Goal: Task Accomplishment & Management: Manage account settings

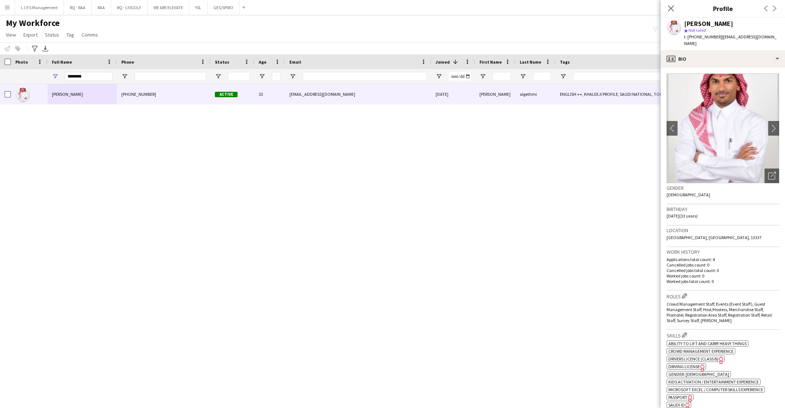
scroll to position [110, 0]
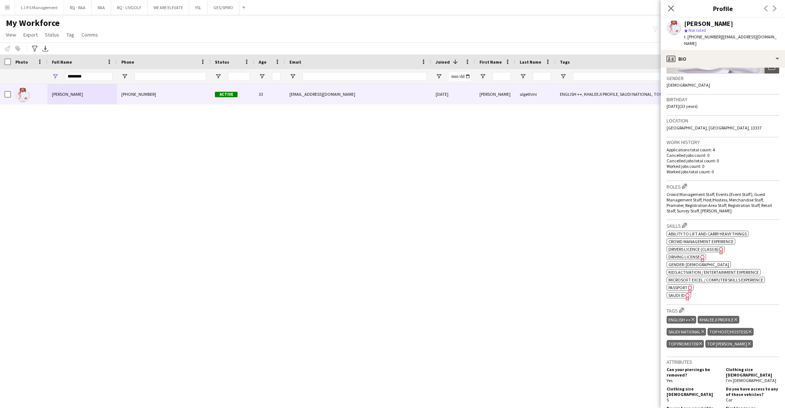
drag, startPoint x: 325, startPoint y: 69, endPoint x: 327, endPoint y: 74, distance: 5.1
click at [326, 70] on div at bounding box center [365, 76] width 124 height 15
drag, startPoint x: 329, startPoint y: 77, endPoint x: 172, endPoint y: 73, distance: 156.9
click at [327, 77] on input "Email Filter Input" at bounding box center [365, 76] width 124 height 9
paste input "**********"
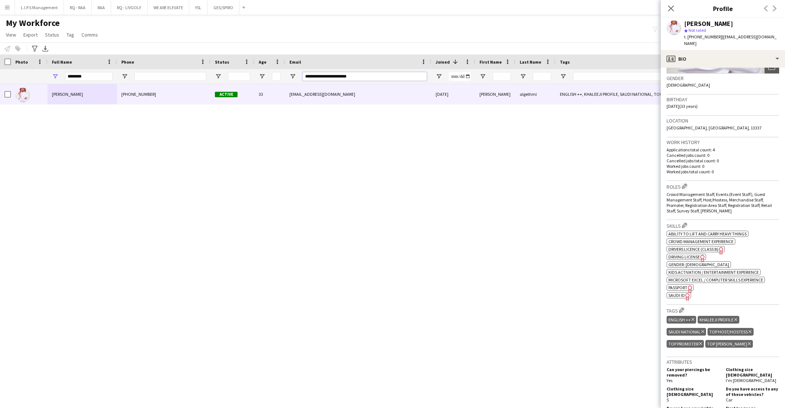
type input "**********"
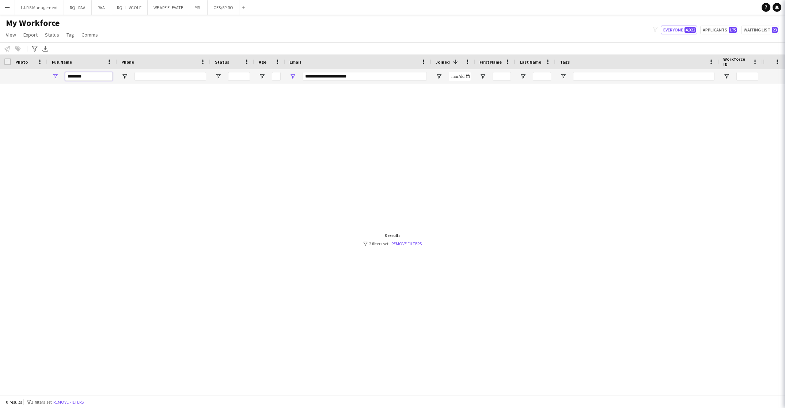
drag, startPoint x: 44, startPoint y: 68, endPoint x: 39, endPoint y: 67, distance: 4.8
click at [40, 67] on div "Workforce Details Photo Full Name 1" at bounding box center [509, 69] width 1018 height 30
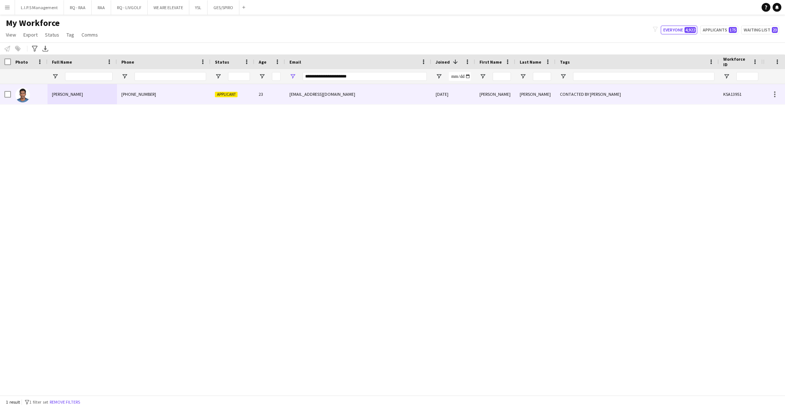
click at [60, 101] on div "Mohamed Hassan" at bounding box center [82, 94] width 69 height 20
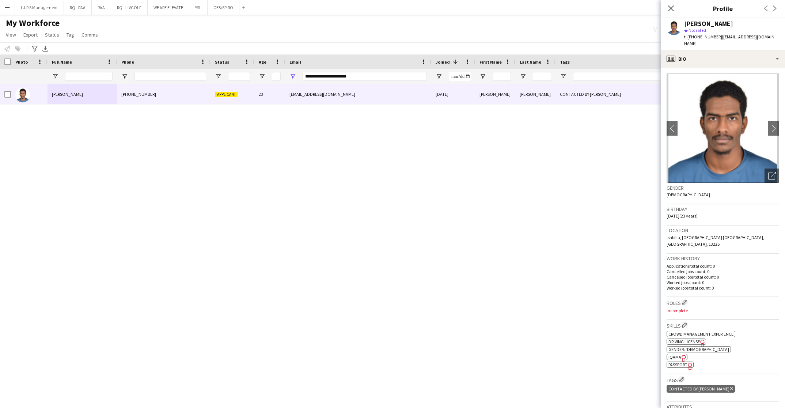
click at [710, 38] on span "t. +9660536813043" at bounding box center [704, 36] width 38 height 5
copy span "9660536813043"
drag, startPoint x: 379, startPoint y: 79, endPoint x: 250, endPoint y: 67, distance: 128.9
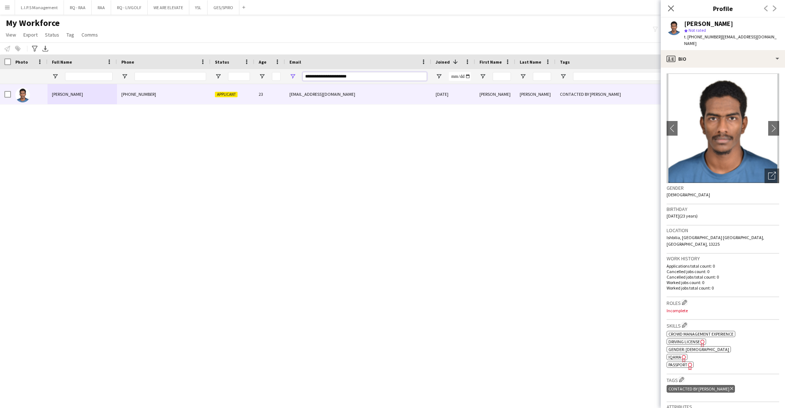
click at [251, 67] on div "Workforce Details Photo Full Name 1" at bounding box center [509, 69] width 1018 height 30
paste input "Email Filter Input"
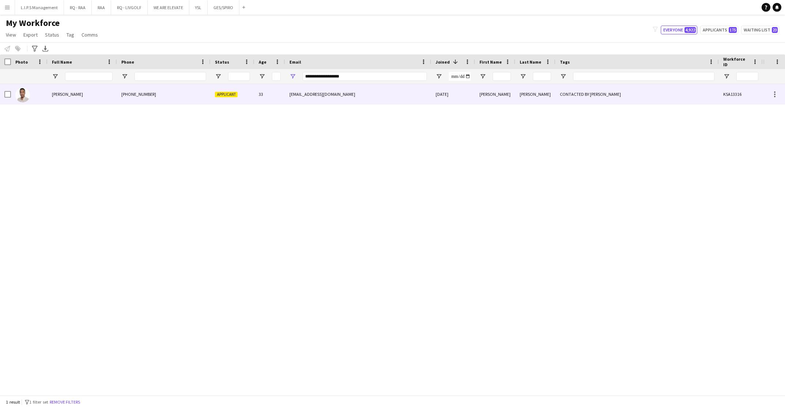
click at [230, 94] on span "Applicant" at bounding box center [226, 94] width 23 height 5
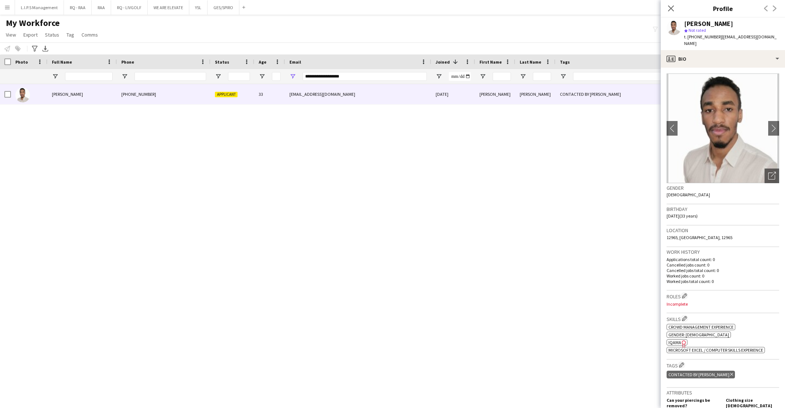
click at [706, 35] on span "t. +966509811798" at bounding box center [704, 36] width 38 height 5
drag, startPoint x: 706, startPoint y: 35, endPoint x: 586, endPoint y: 6, distance: 124.1
click at [706, 35] on span "t. +966509811798" at bounding box center [704, 36] width 38 height 5
copy span "966509811798"
drag, startPoint x: 352, startPoint y: 74, endPoint x: 197, endPoint y: 77, distance: 155.8
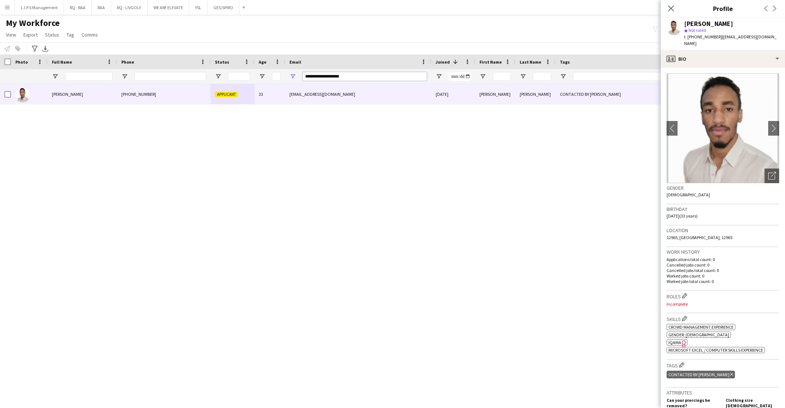
click at [197, 77] on div at bounding box center [509, 76] width 1018 height 15
paste input "Email Filter Input"
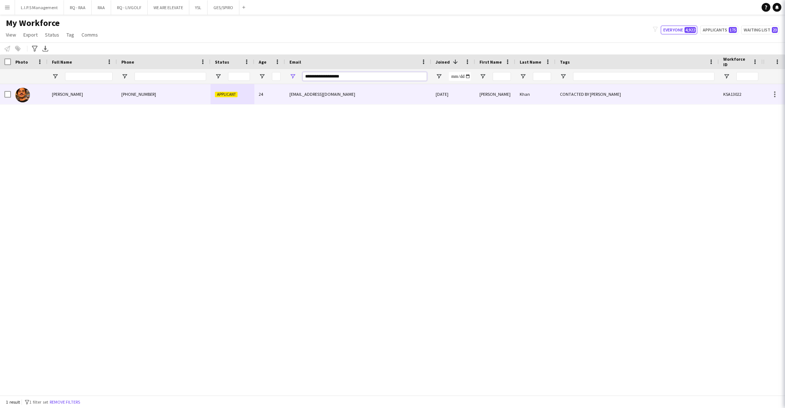
type input "**********"
click at [208, 97] on div "+966547340065" at bounding box center [164, 94] width 94 height 20
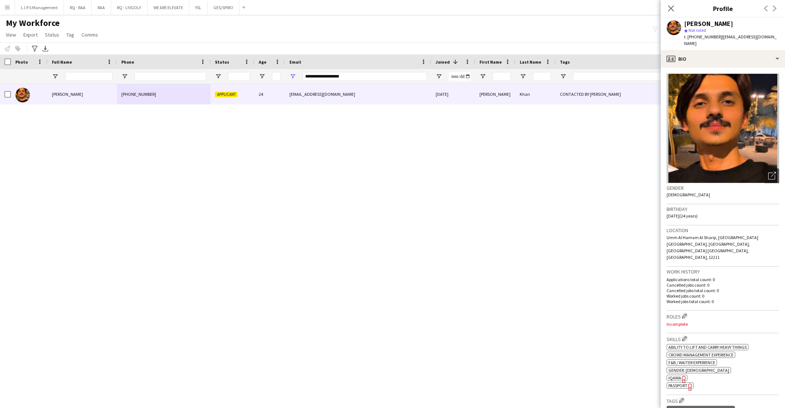
click at [702, 38] on span "t. +966547340065" at bounding box center [704, 36] width 38 height 5
copy span "966547340065"
click at [742, 52] on div "profile Bio" at bounding box center [723, 59] width 124 height 18
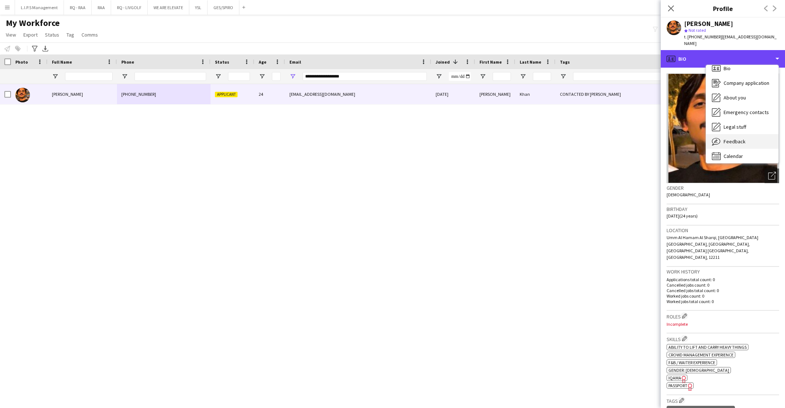
scroll to position [10, 0]
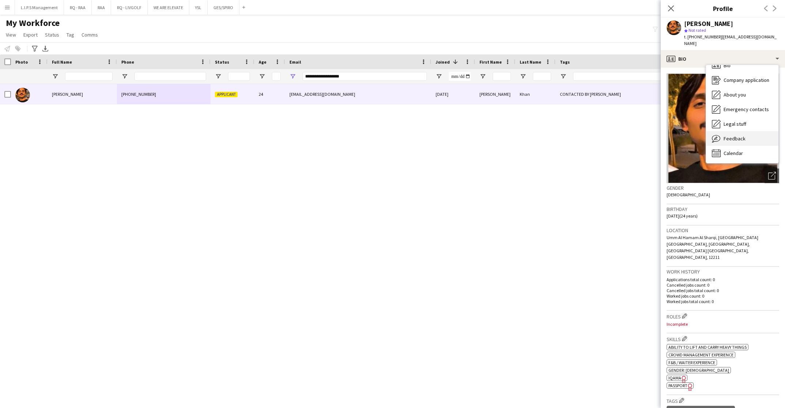
click at [734, 135] on span "Feedback" at bounding box center [735, 138] width 22 height 7
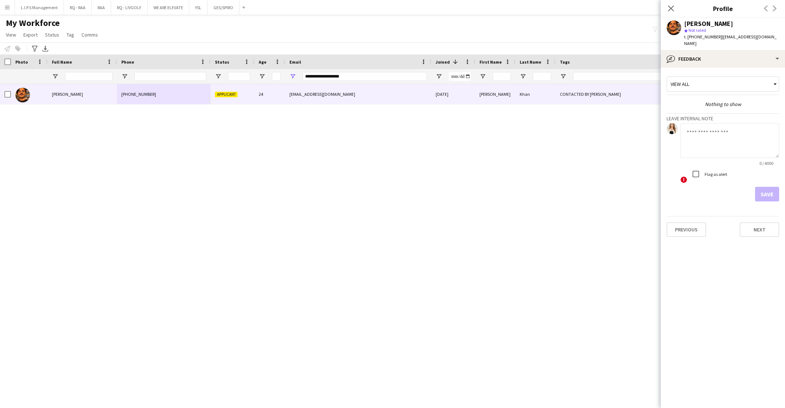
click at [735, 142] on textarea at bounding box center [730, 140] width 99 height 35
type textarea "**********"
click at [769, 190] on button "Save" at bounding box center [767, 194] width 24 height 15
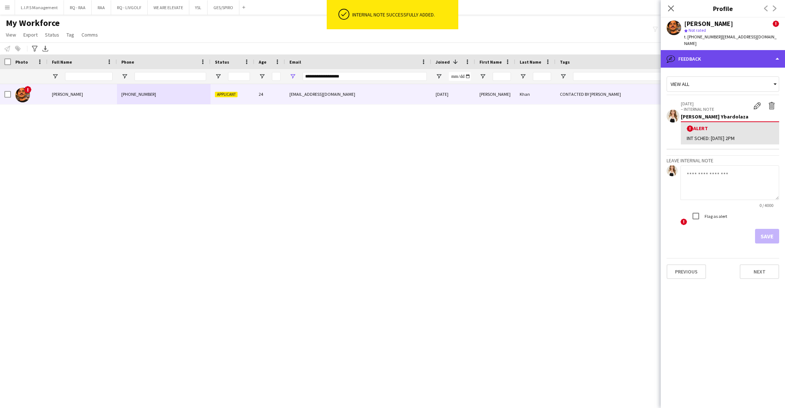
click at [701, 54] on div "bubble-pencil Feedback" at bounding box center [723, 59] width 124 height 18
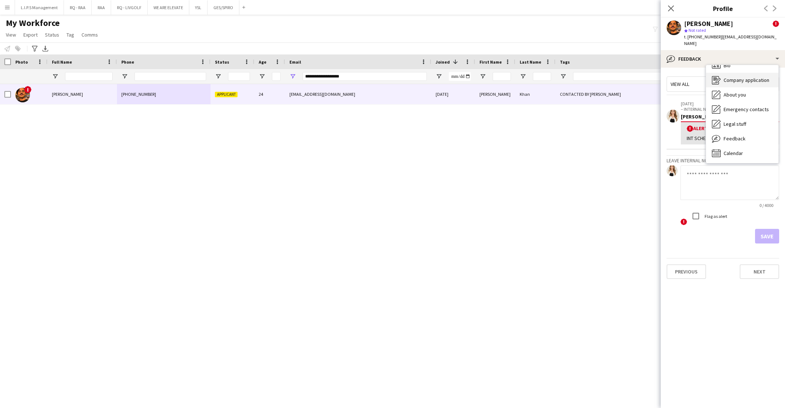
click at [743, 79] on div "Company application Company application" at bounding box center [742, 80] width 72 height 15
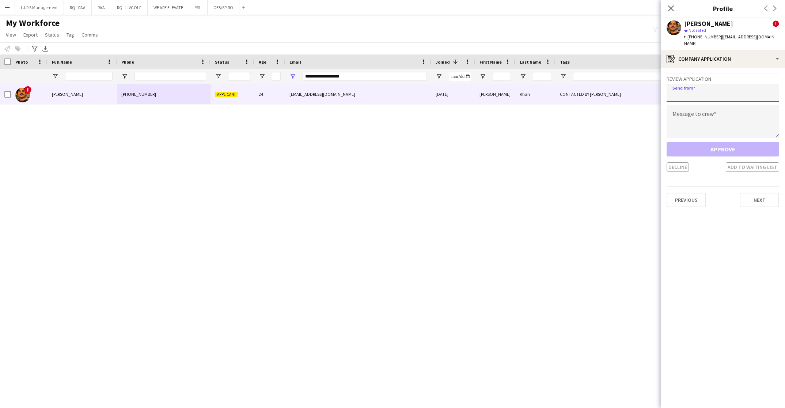
click at [743, 84] on input "email" at bounding box center [723, 93] width 113 height 18
paste input "**********"
type input "**********"
click at [755, 110] on textarea at bounding box center [723, 121] width 113 height 33
paste textarea "**********"
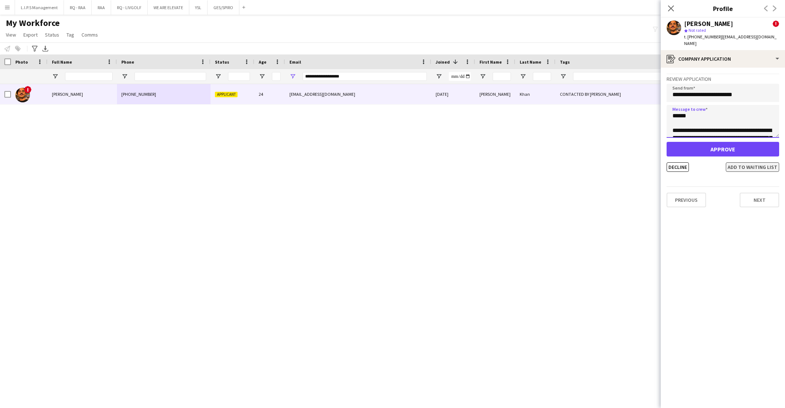
scroll to position [531, 0]
type textarea "**********"
click at [753, 163] on button "Add to waiting list" at bounding box center [752, 167] width 53 height 10
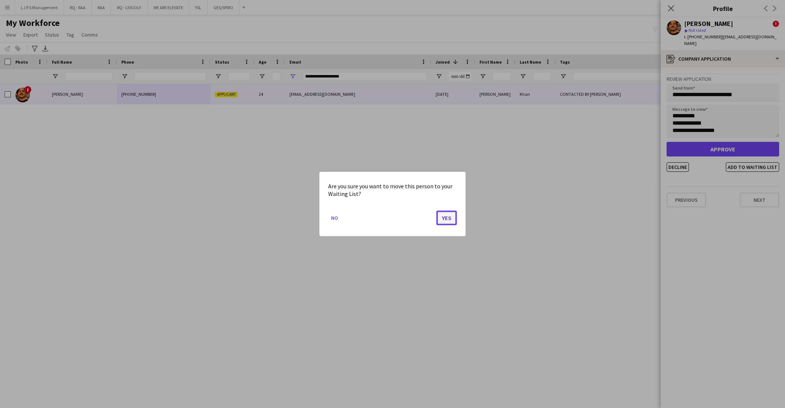
click at [440, 216] on button "Yes" at bounding box center [447, 218] width 20 height 15
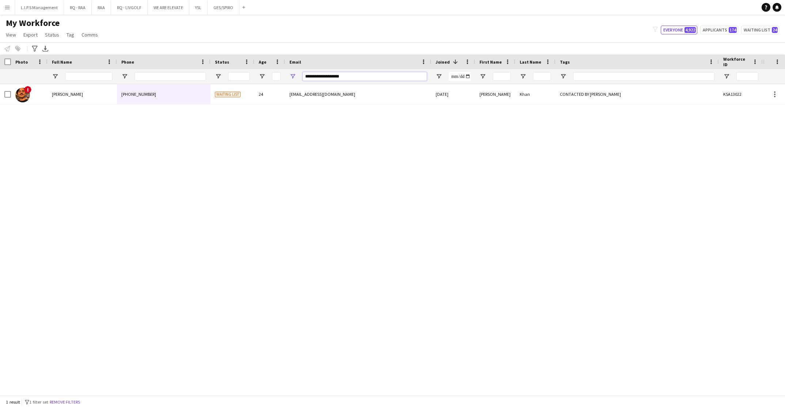
drag, startPoint x: 380, startPoint y: 79, endPoint x: 208, endPoint y: 79, distance: 171.5
click at [208, 79] on div at bounding box center [509, 76] width 1018 height 15
paste input "******"
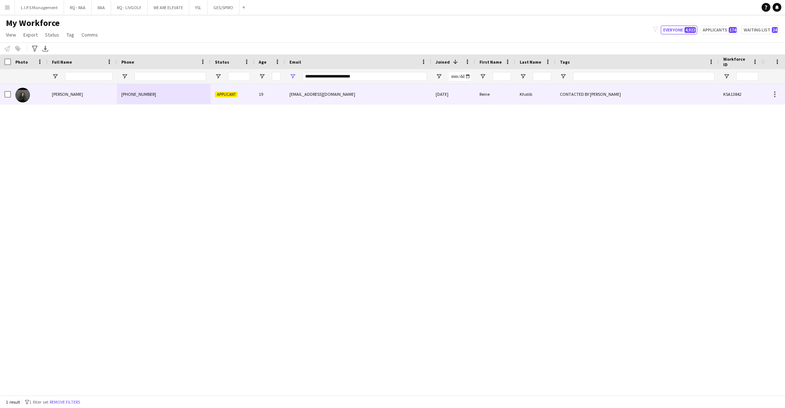
click at [263, 98] on div "19" at bounding box center [270, 94] width 31 height 20
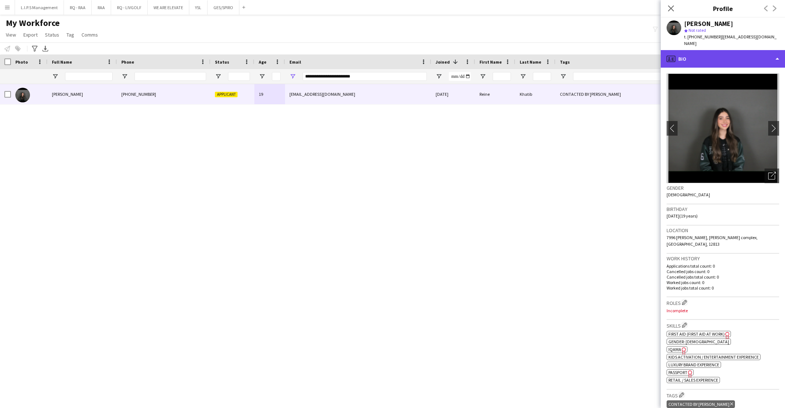
click at [746, 55] on div "profile Bio" at bounding box center [723, 59] width 124 height 18
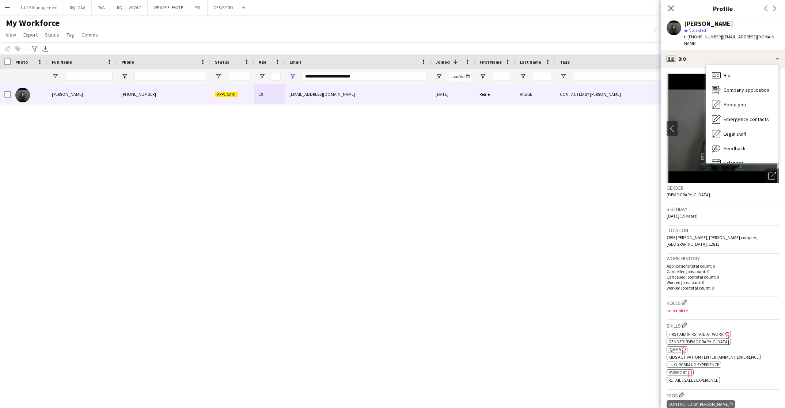
click at [697, 39] on span "t. +966563705650" at bounding box center [704, 36] width 38 height 5
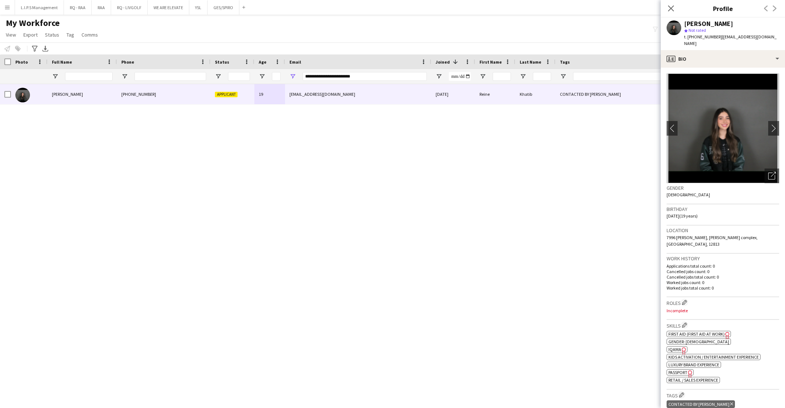
click at [697, 39] on span "t. +966563705650" at bounding box center [704, 36] width 38 height 5
copy span "966563705650"
drag, startPoint x: 377, startPoint y: 79, endPoint x: 207, endPoint y: 76, distance: 170.1
click at [210, 75] on div at bounding box center [509, 76] width 1018 height 15
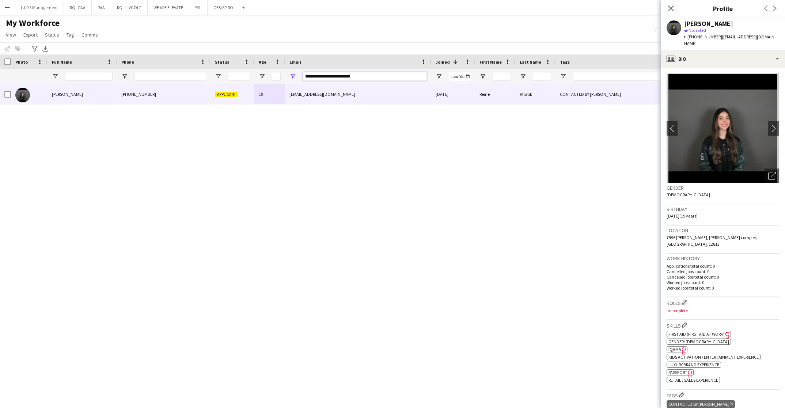
paste input "Email Filter Input"
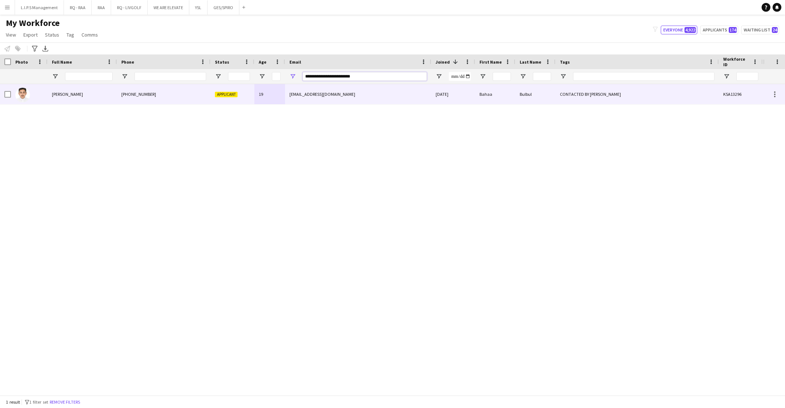
type input "**********"
click at [203, 98] on div "+966506984878" at bounding box center [164, 94] width 94 height 20
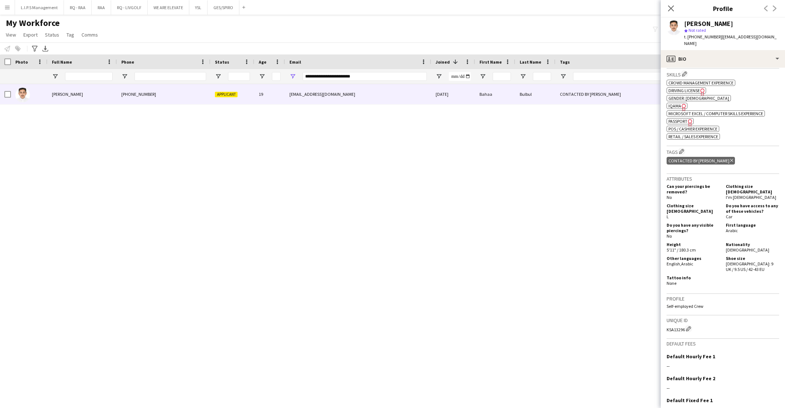
scroll to position [294, 0]
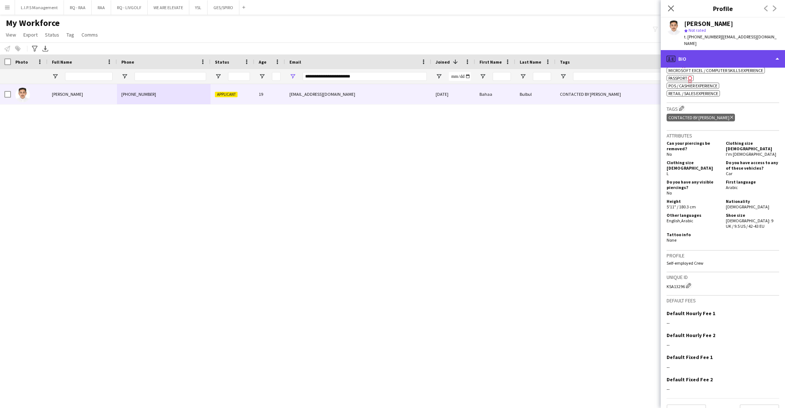
click at [733, 55] on div "profile Bio" at bounding box center [723, 59] width 124 height 18
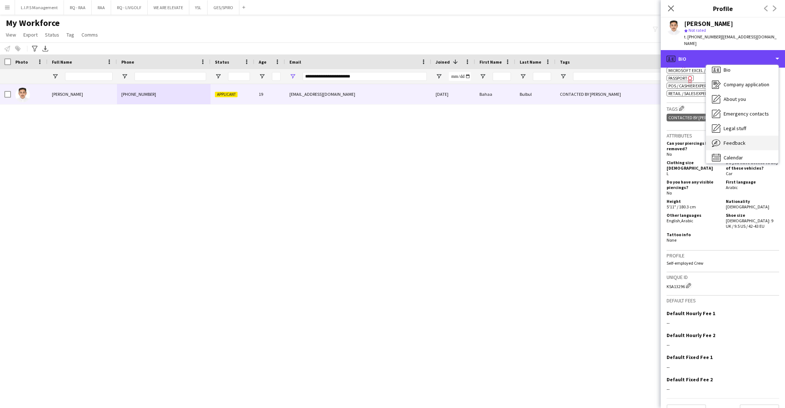
scroll to position [10, 0]
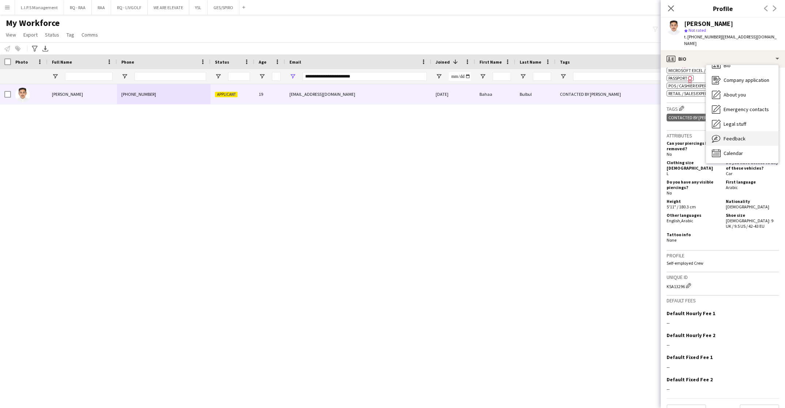
click at [742, 135] on span "Feedback" at bounding box center [735, 138] width 22 height 7
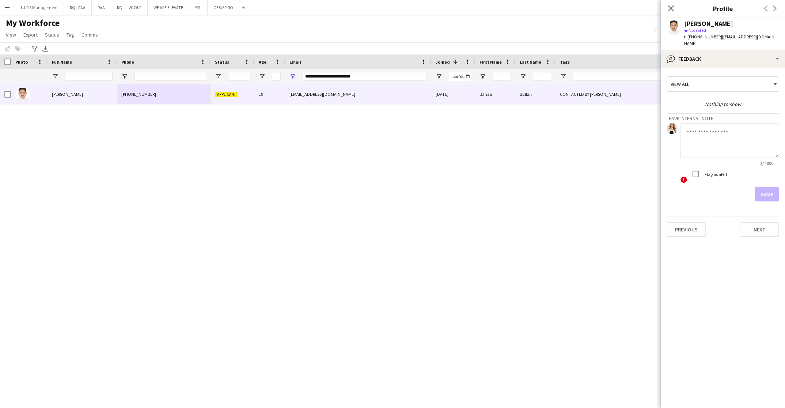
click at [703, 37] on span "t. +966506984878" at bounding box center [704, 36] width 38 height 5
copy span "966506984878"
drag, startPoint x: 147, startPoint y: 73, endPoint x: 141, endPoint y: 73, distance: 6.3
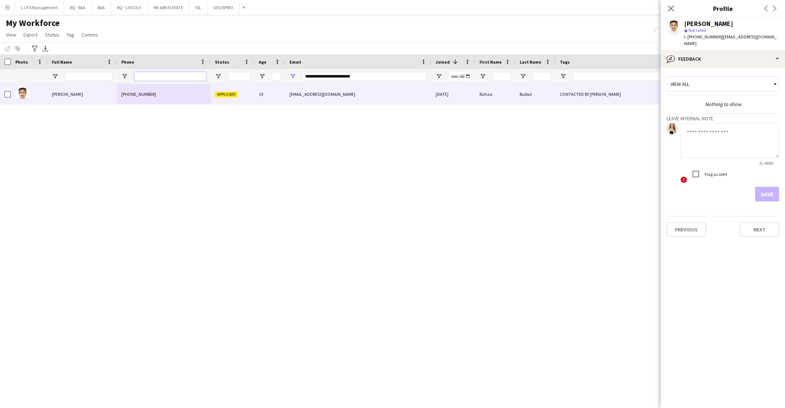
click at [147, 73] on input "Phone Filter Input" at bounding box center [171, 76] width 72 height 9
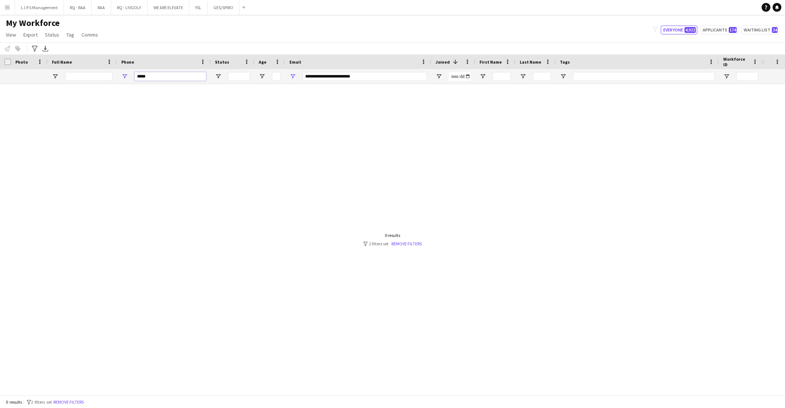
type input "*****"
drag, startPoint x: 384, startPoint y: 76, endPoint x: 131, endPoint y: 65, distance: 253.3
click at [131, 65] on div "Workforce Details Photo Full Name 1" at bounding box center [509, 69] width 1018 height 30
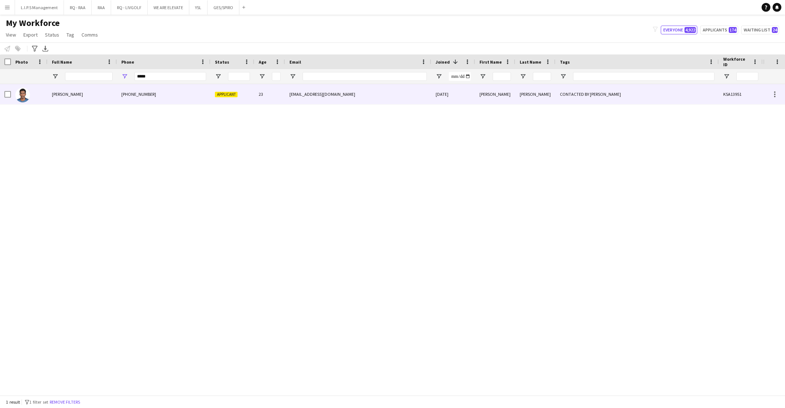
click at [185, 91] on div "+9660536813043" at bounding box center [164, 94] width 94 height 20
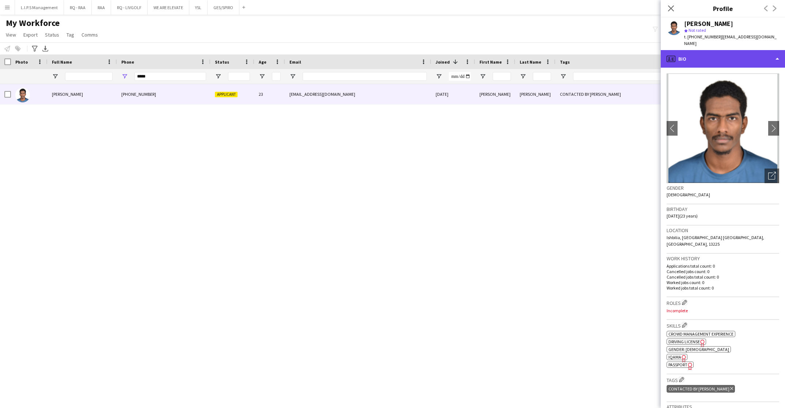
click at [743, 51] on div "profile Bio" at bounding box center [723, 59] width 124 height 18
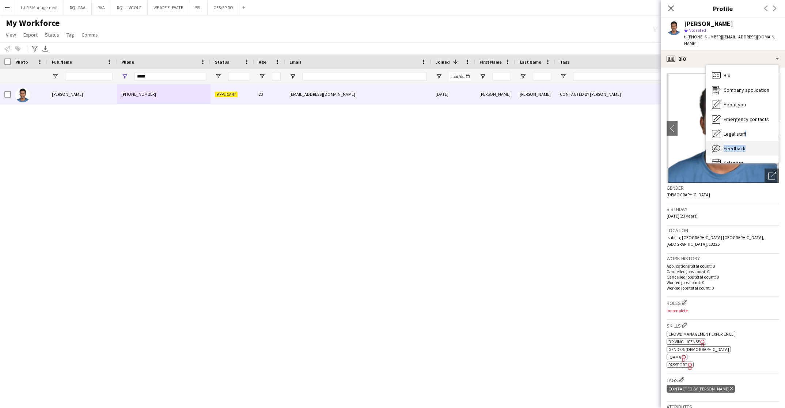
drag, startPoint x: 742, startPoint y: 131, endPoint x: 743, endPoint y: 137, distance: 6.0
click at [743, 137] on div "Bio Bio Company application Company application About you About you Emergency c…" at bounding box center [742, 114] width 72 height 98
click at [743, 141] on div "Feedback Feedback" at bounding box center [742, 148] width 72 height 15
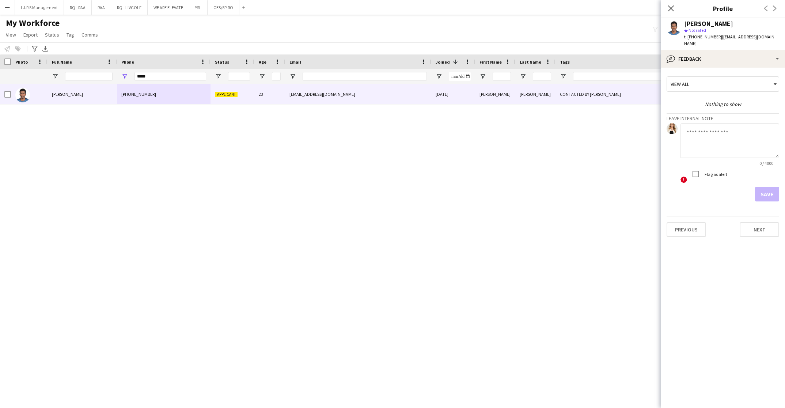
click at [728, 146] on textarea at bounding box center [730, 140] width 99 height 35
type textarea "**********"
click at [765, 187] on button "Save" at bounding box center [767, 194] width 24 height 15
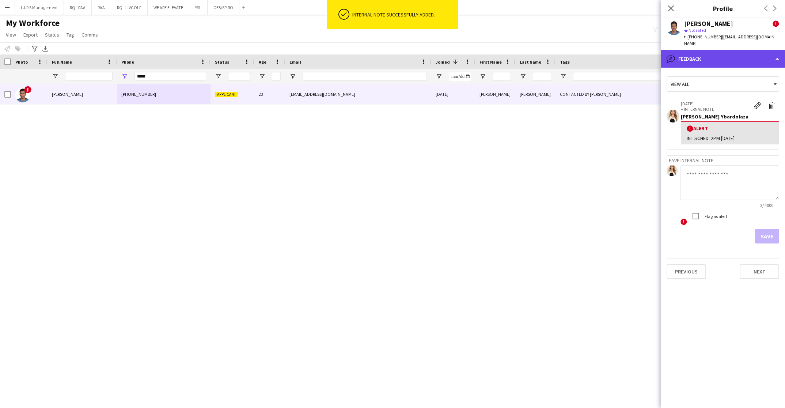
click at [756, 52] on div "bubble-pencil Feedback" at bounding box center [723, 59] width 124 height 18
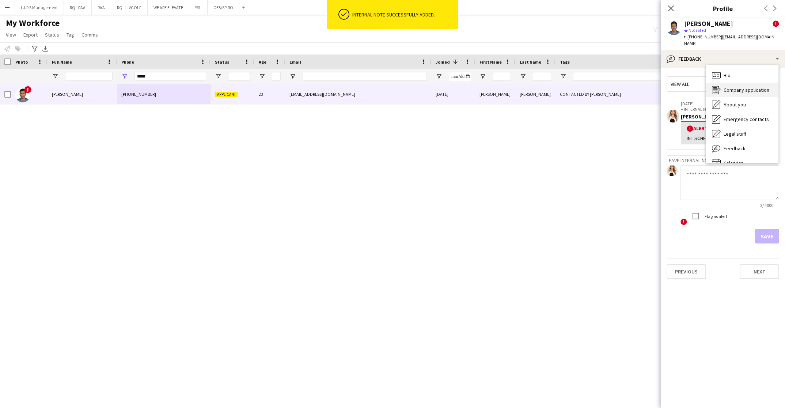
click at [755, 87] on span "Company application" at bounding box center [747, 90] width 46 height 7
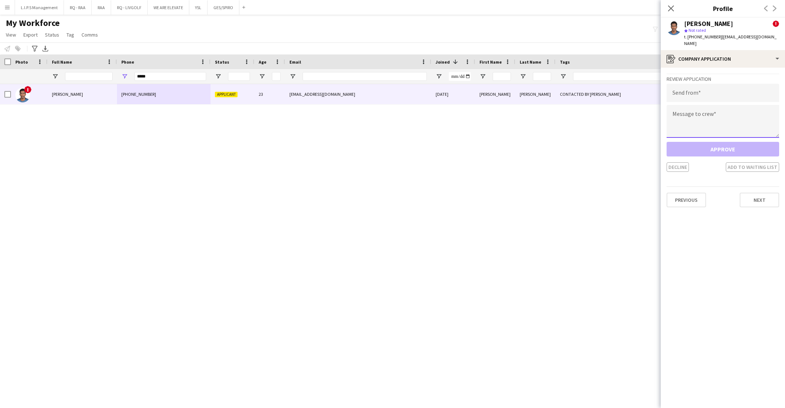
click at [724, 114] on textarea at bounding box center [723, 121] width 113 height 33
paste textarea "**********"
type textarea "**********"
click at [728, 84] on input "email" at bounding box center [723, 93] width 113 height 18
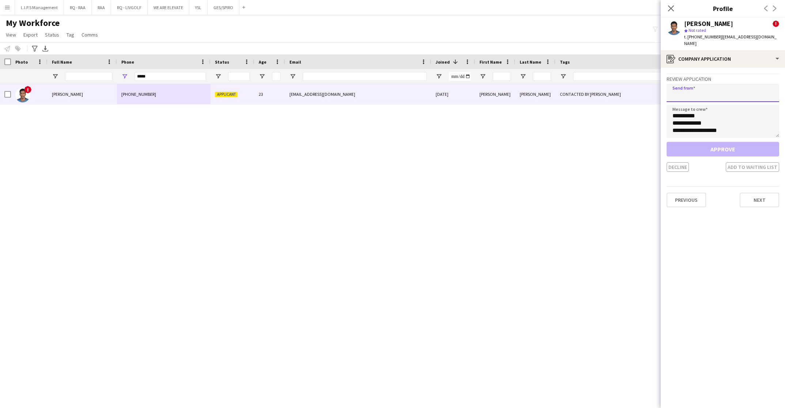
paste input "**********"
type input "**********"
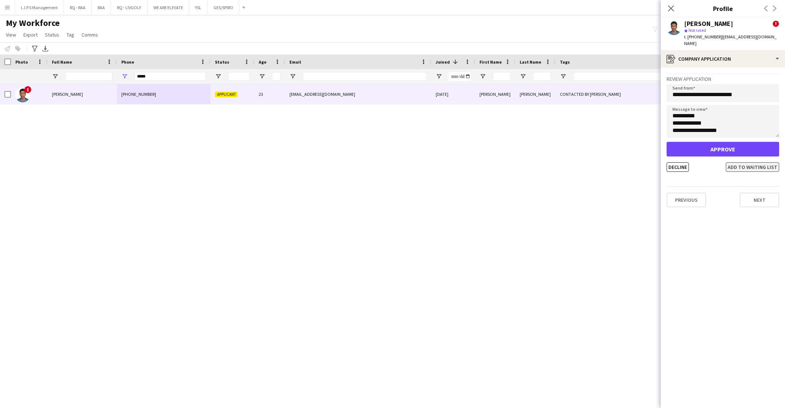
click at [741, 162] on button "Add to waiting list" at bounding box center [752, 167] width 53 height 10
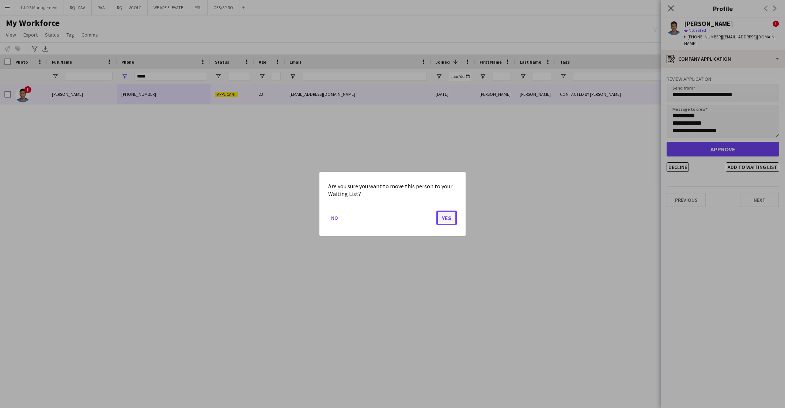
click at [453, 218] on button "Yes" at bounding box center [447, 218] width 20 height 15
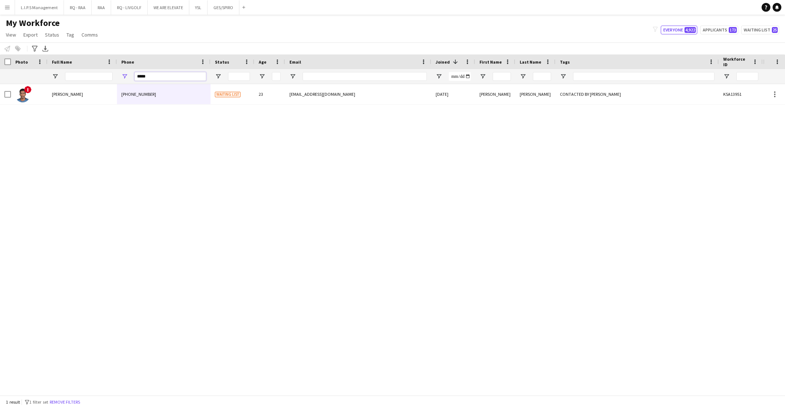
drag, startPoint x: 163, startPoint y: 79, endPoint x: 114, endPoint y: 76, distance: 49.5
click at [103, 75] on div at bounding box center [509, 76] width 1018 height 15
drag, startPoint x: 323, startPoint y: 78, endPoint x: 239, endPoint y: 80, distance: 83.4
click at [322, 78] on input "Email Filter Input" at bounding box center [365, 76] width 124 height 9
paste input "**********"
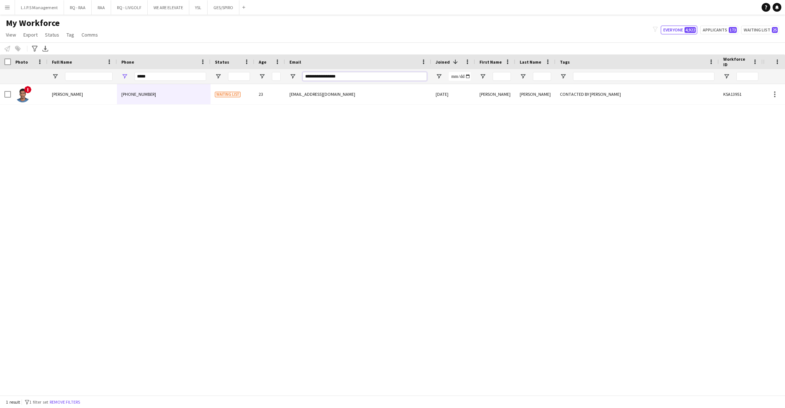
type input "**********"
drag, startPoint x: 161, startPoint y: 77, endPoint x: 83, endPoint y: 65, distance: 78.4
click at [83, 65] on div "Workforce Details Photo Full Name 1" at bounding box center [509, 69] width 1018 height 30
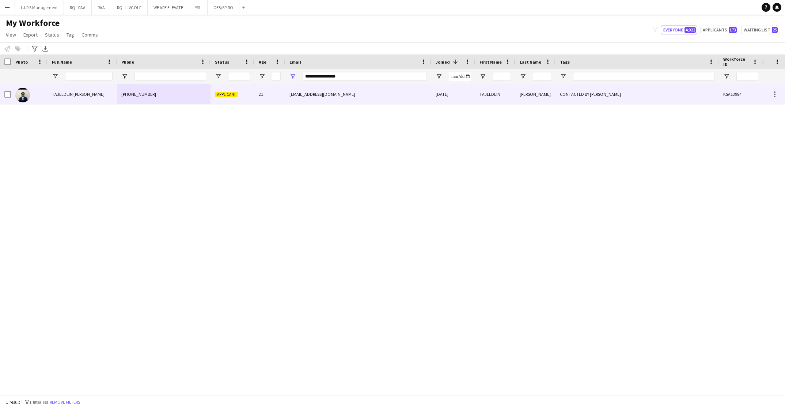
click at [131, 99] on div "+9660551799579" at bounding box center [164, 94] width 94 height 20
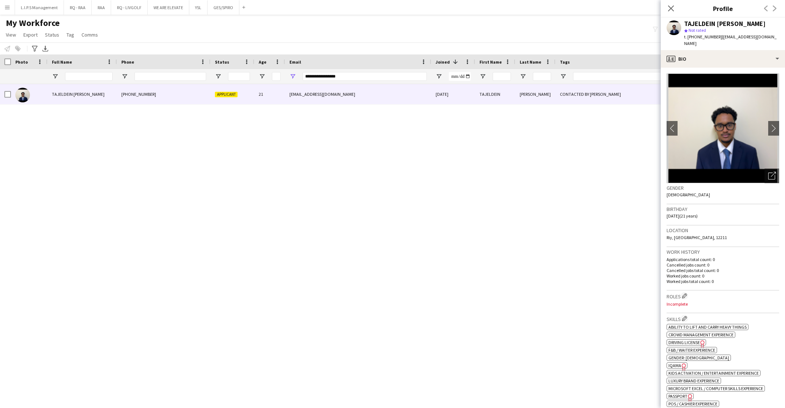
click at [699, 35] on span "t. +9660551799579" at bounding box center [704, 36] width 38 height 5
copy span "9660551799579"
drag, startPoint x: 365, startPoint y: 77, endPoint x: 191, endPoint y: 71, distance: 174.5
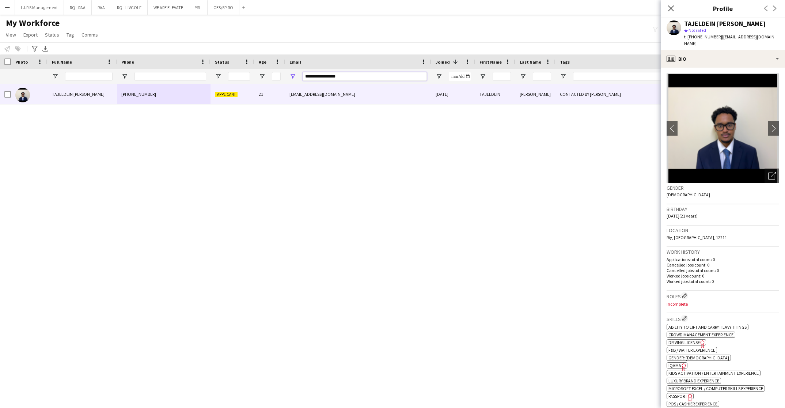
click at [191, 71] on div at bounding box center [509, 76] width 1018 height 15
paste input "********"
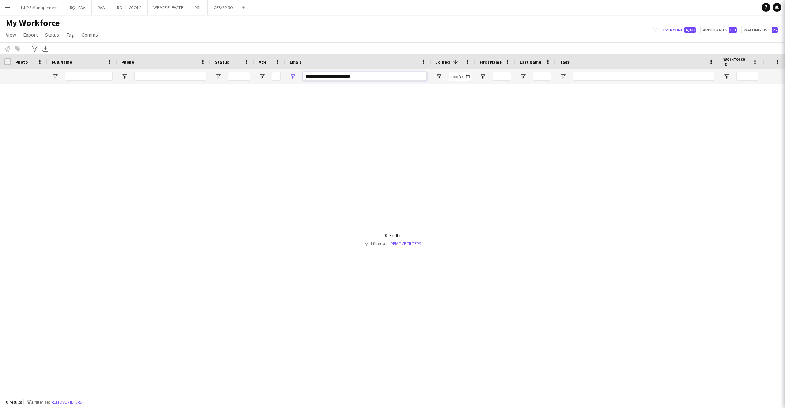
type input "**********"
click at [392, 73] on input "**********" at bounding box center [365, 76] width 124 height 9
click at [339, 77] on input "**********" at bounding box center [365, 76] width 124 height 9
click at [311, 71] on div "**********" at bounding box center [365, 76] width 124 height 15
click at [314, 75] on input "**********" at bounding box center [365, 76] width 124 height 9
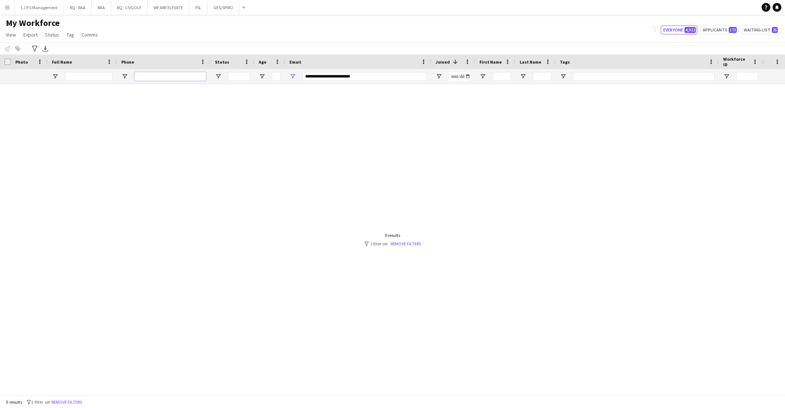
click at [174, 79] on input "Phone Filter Input" at bounding box center [171, 76] width 72 height 9
type input "*****"
drag, startPoint x: 401, startPoint y: 73, endPoint x: 226, endPoint y: 75, distance: 175.5
click at [226, 75] on div at bounding box center [509, 76] width 1018 height 15
click at [182, 77] on input "*****" at bounding box center [171, 76] width 72 height 9
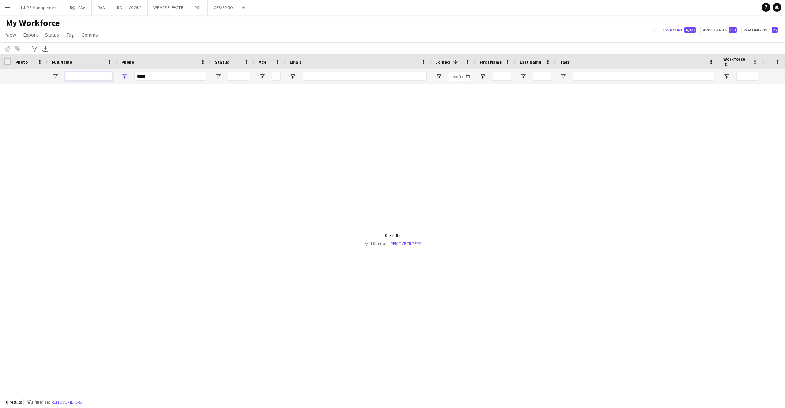
click at [86, 74] on input "Full Name Filter Input" at bounding box center [89, 76] width 48 height 9
type input "*****"
drag, startPoint x: 172, startPoint y: 81, endPoint x: 121, endPoint y: 80, distance: 51.2
click at [121, 80] on div "*****" at bounding box center [164, 76] width 94 height 15
drag, startPoint x: 150, startPoint y: 80, endPoint x: 121, endPoint y: 79, distance: 28.9
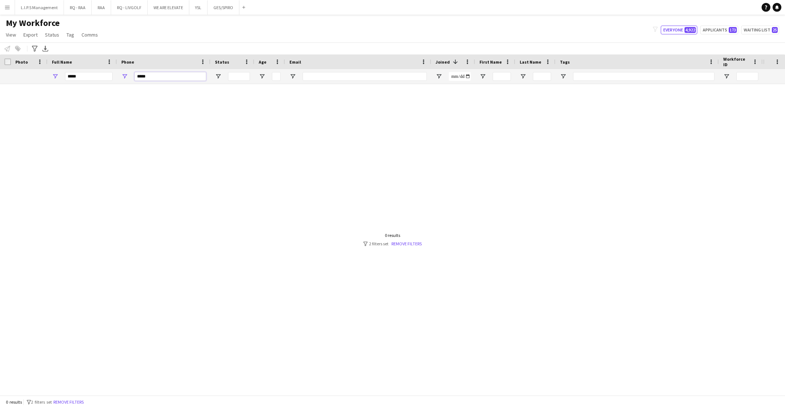
click at [122, 79] on div "*****" at bounding box center [164, 76] width 94 height 15
type input "*"
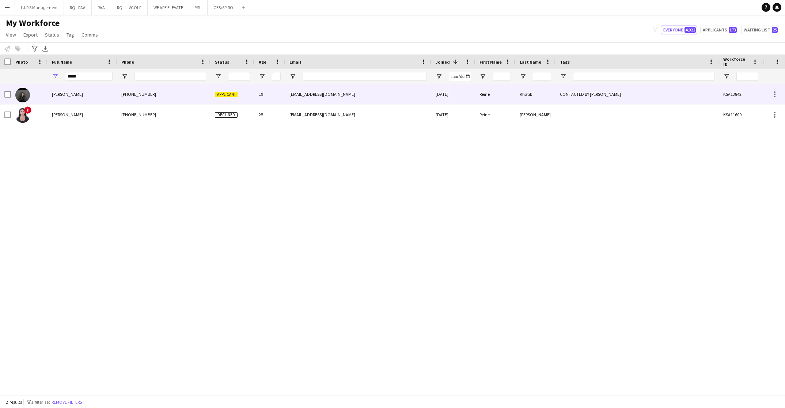
click at [108, 95] on div "Reine Khatib" at bounding box center [82, 94] width 69 height 20
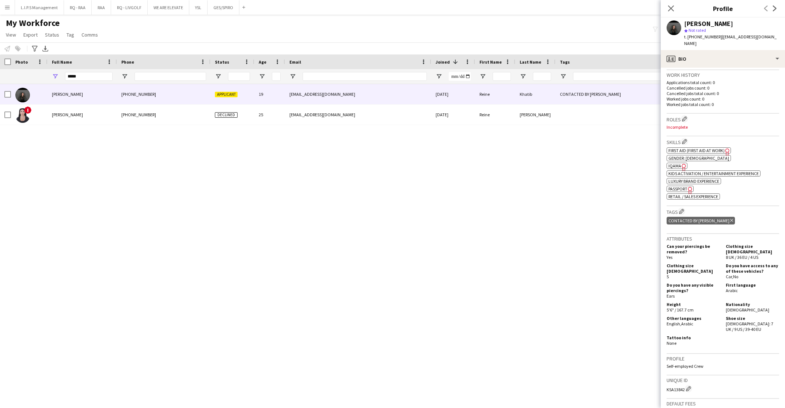
scroll to position [287, 0]
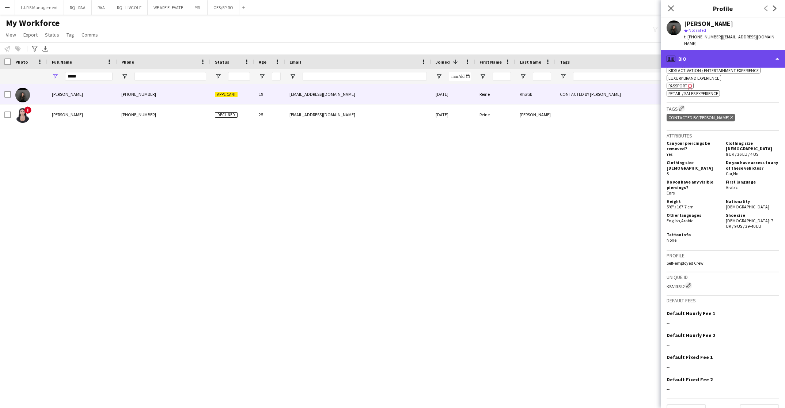
click at [737, 56] on div "profile Bio" at bounding box center [723, 59] width 124 height 18
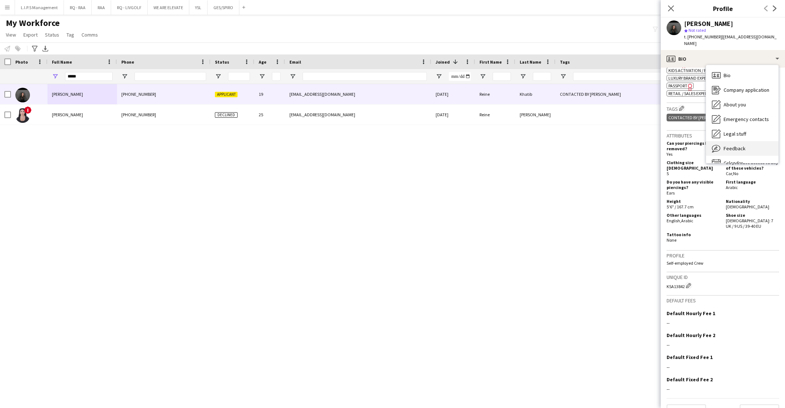
click at [752, 141] on div "Feedback Feedback" at bounding box center [742, 148] width 72 height 15
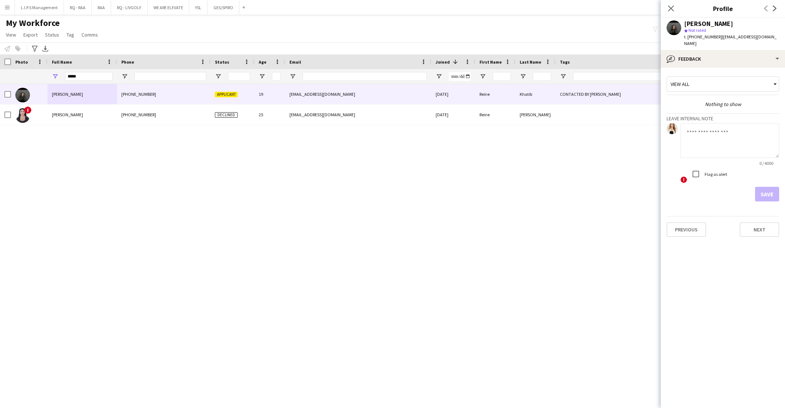
click at [727, 130] on textarea at bounding box center [730, 140] width 99 height 35
type textarea "**********"
click at [705, 167] on div "Flag as alert" at bounding box center [708, 174] width 39 height 15
click at [767, 188] on button "Save" at bounding box center [767, 194] width 24 height 15
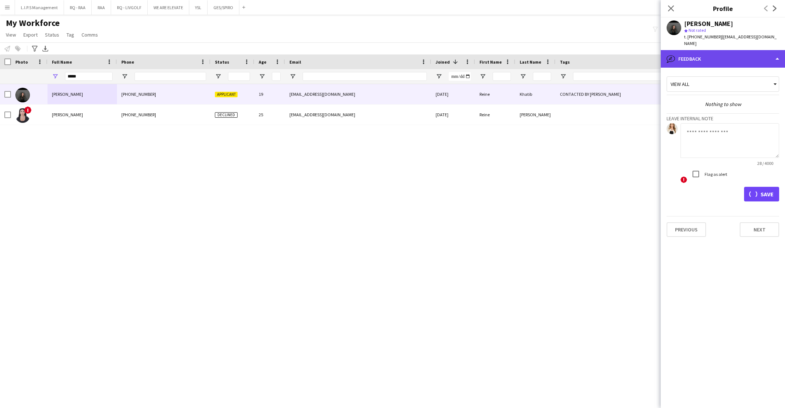
click at [746, 52] on div "bubble-pencil Feedback" at bounding box center [723, 59] width 124 height 18
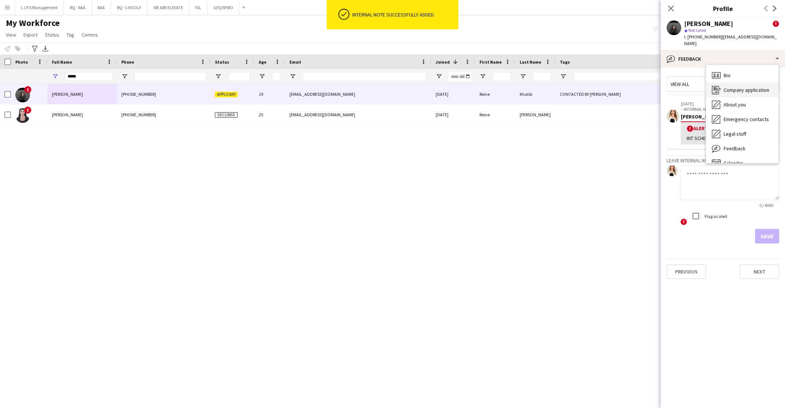
click at [742, 83] on div "Company application Company application" at bounding box center [742, 90] width 72 height 15
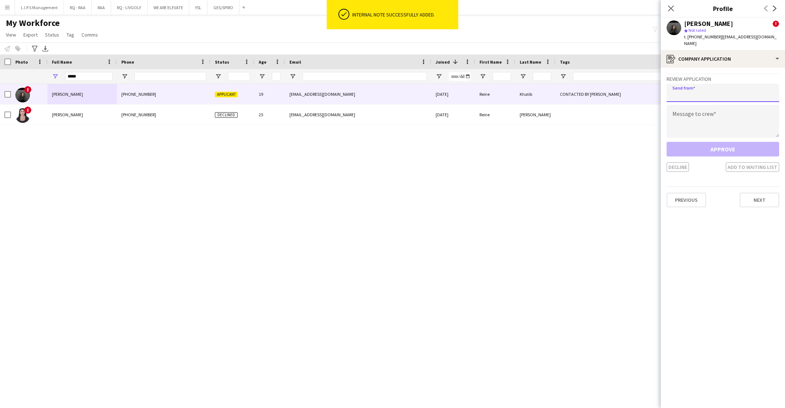
click at [730, 87] on input "email" at bounding box center [723, 93] width 113 height 18
paste input "**********"
type input "**********"
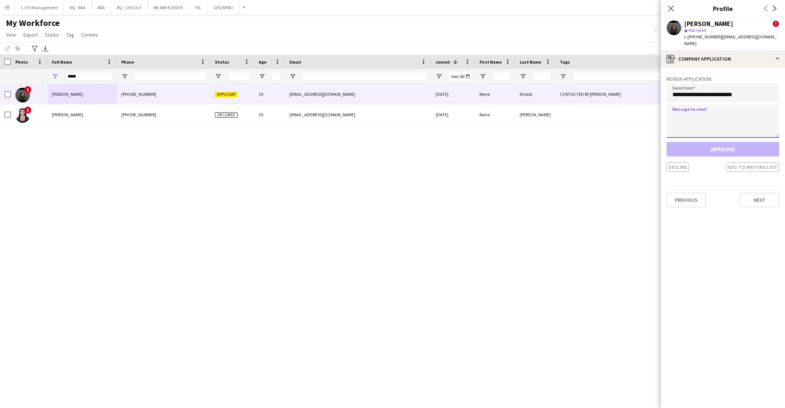
click at [723, 105] on textarea at bounding box center [723, 121] width 113 height 33
paste textarea "**********"
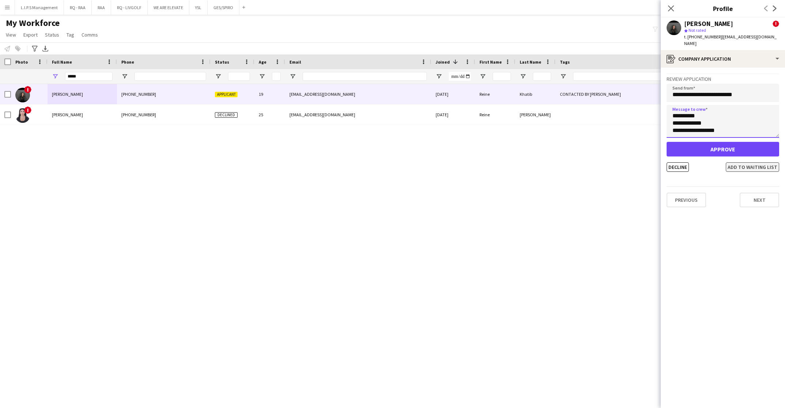
type textarea "**********"
click at [753, 162] on button "Add to waiting list" at bounding box center [752, 167] width 53 height 10
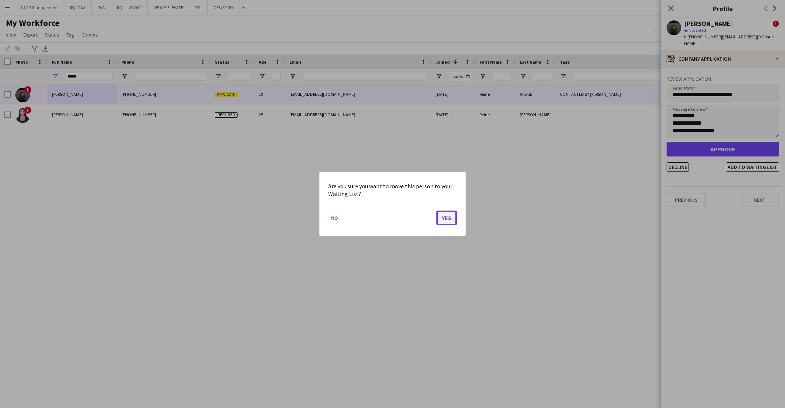
click at [446, 217] on button "Yes" at bounding box center [447, 218] width 20 height 15
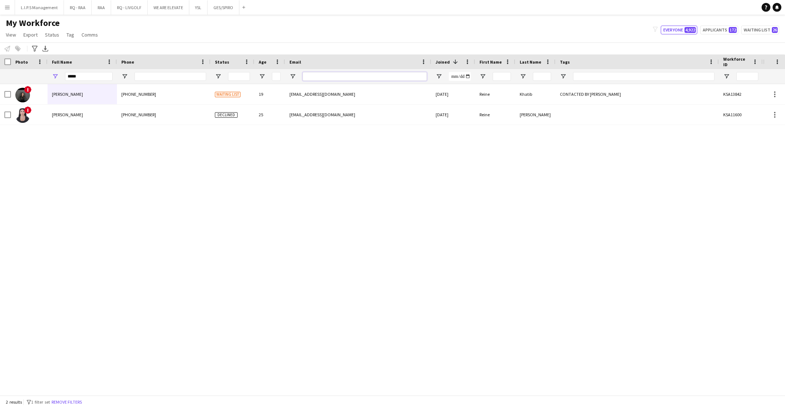
drag, startPoint x: 343, startPoint y: 79, endPoint x: 314, endPoint y: 77, distance: 28.9
click at [342, 79] on input "Email Filter Input" at bounding box center [365, 76] width 124 height 9
paste input "**********"
type input "**********"
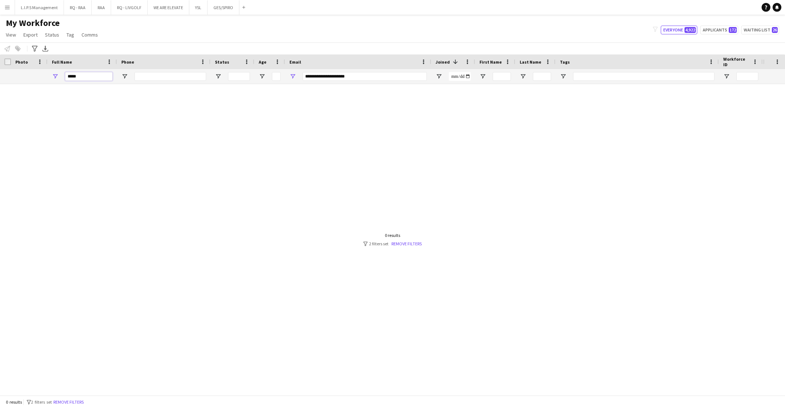
drag, startPoint x: 97, startPoint y: 80, endPoint x: 29, endPoint y: 73, distance: 68.7
click at [29, 73] on div "*****" at bounding box center [509, 76] width 1018 height 15
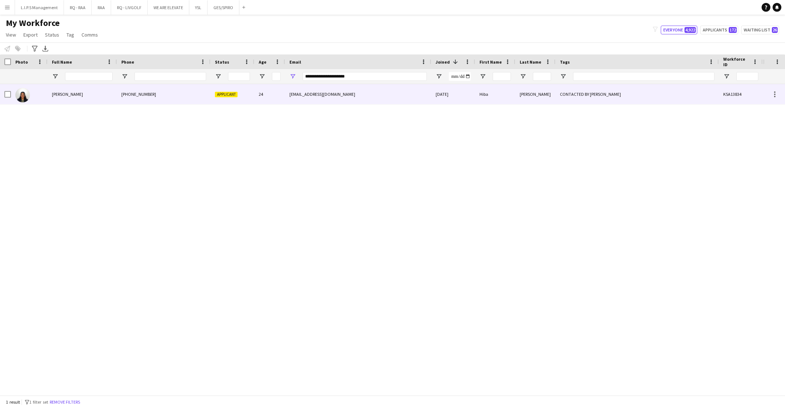
click at [107, 93] on div "Hiba Banaga" at bounding box center [82, 94] width 69 height 20
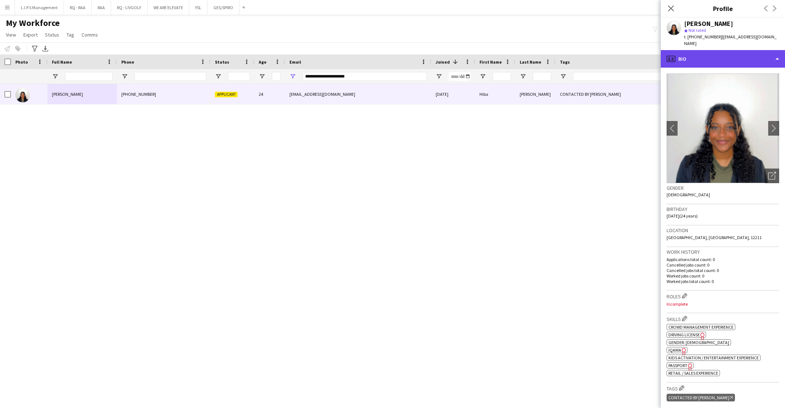
click at [755, 50] on div "profile Bio" at bounding box center [723, 59] width 124 height 18
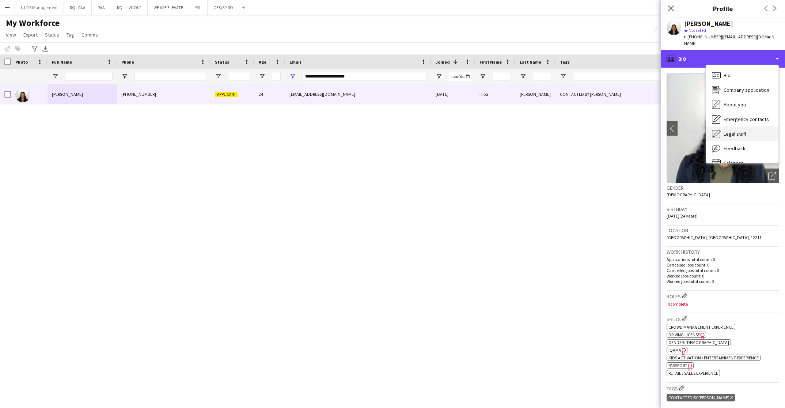
scroll to position [10, 0]
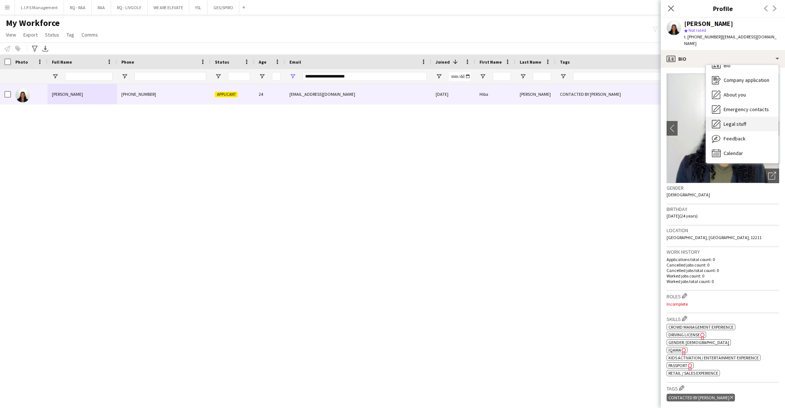
click at [748, 131] on div "Feedback Feedback" at bounding box center [742, 138] width 72 height 15
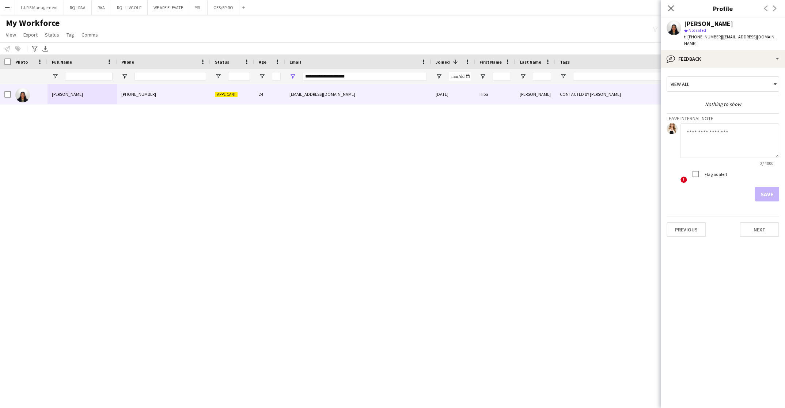
click at [737, 139] on textarea at bounding box center [730, 140] width 99 height 35
type textarea "**********"
drag, startPoint x: 771, startPoint y: 178, endPoint x: 772, endPoint y: 181, distance: 3.8
click at [772, 181] on form "**********" at bounding box center [723, 162] width 113 height 78
drag, startPoint x: 772, startPoint y: 181, endPoint x: 773, endPoint y: 185, distance: 3.8
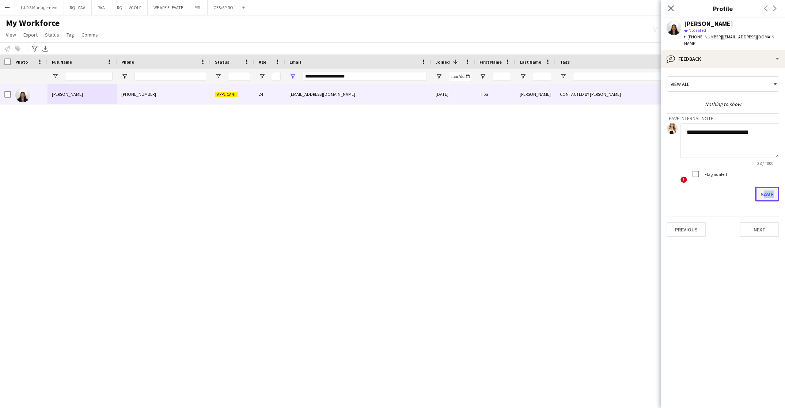
click at [773, 187] on button "Save" at bounding box center [767, 194] width 24 height 15
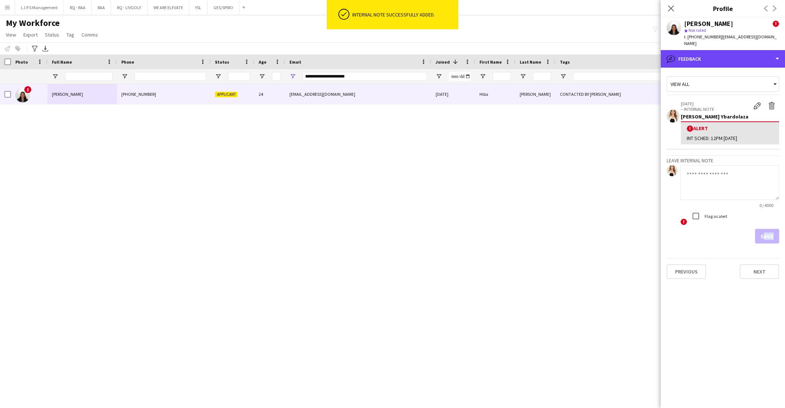
click at [757, 54] on div "bubble-pencil Feedback" at bounding box center [723, 59] width 124 height 18
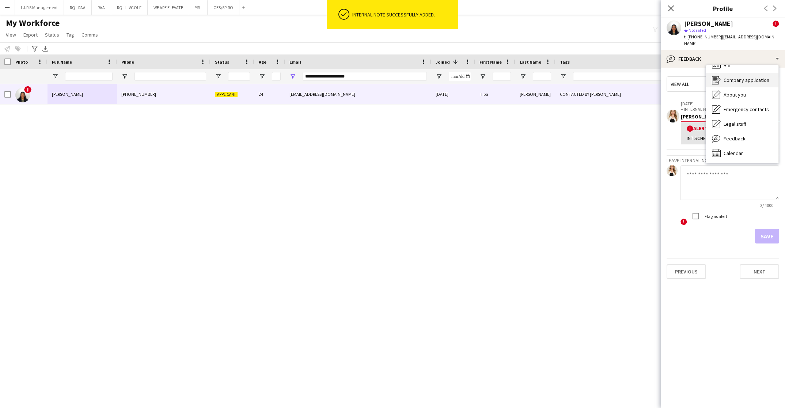
click at [753, 77] on span "Company application" at bounding box center [747, 80] width 46 height 7
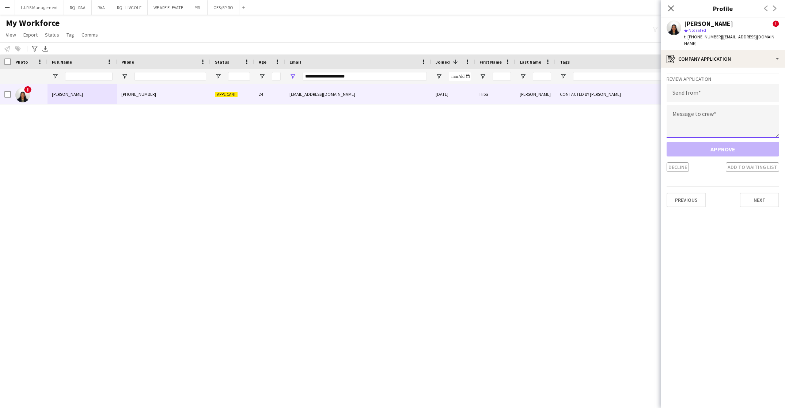
drag, startPoint x: 725, startPoint y: 106, endPoint x: 712, endPoint y: 114, distance: 15.4
click at [723, 105] on textarea at bounding box center [723, 121] width 113 height 33
paste textarea "**********"
type textarea "**********"
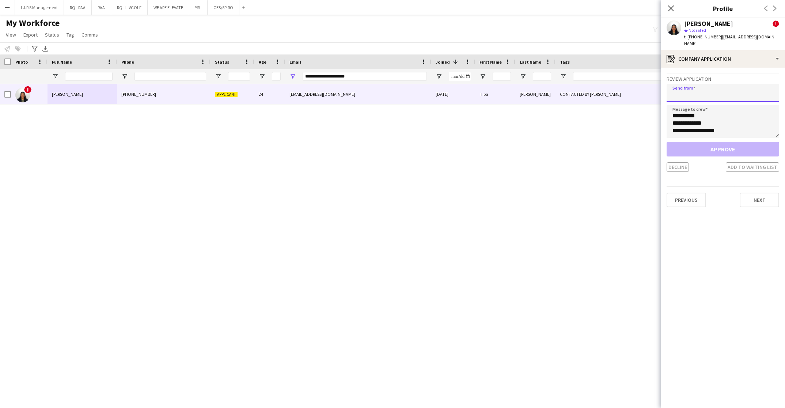
click at [721, 84] on input "email" at bounding box center [723, 93] width 113 height 18
paste input "**********"
type input "**********"
click at [754, 162] on button "Add to waiting list" at bounding box center [752, 167] width 53 height 10
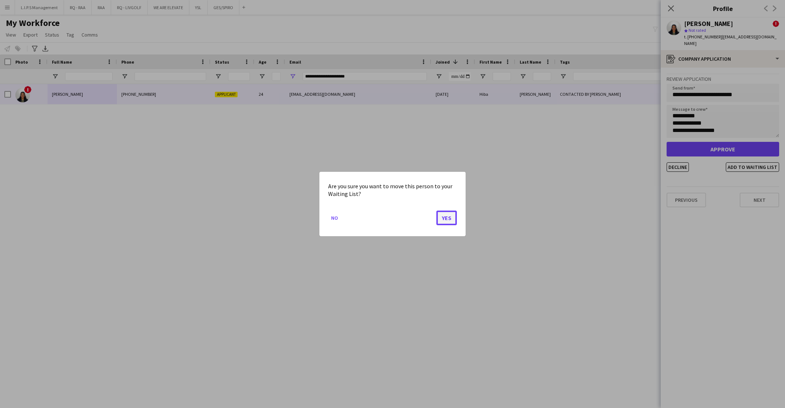
click at [445, 223] on button "Yes" at bounding box center [447, 218] width 20 height 15
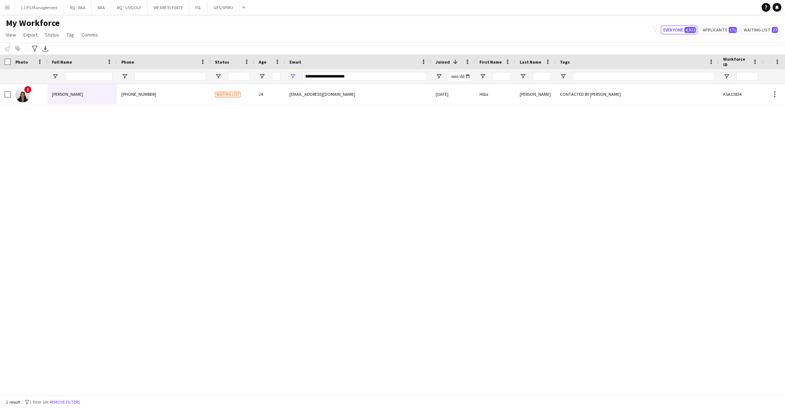
click at [8, 8] on app-icon "Menu" at bounding box center [7, 7] width 6 height 6
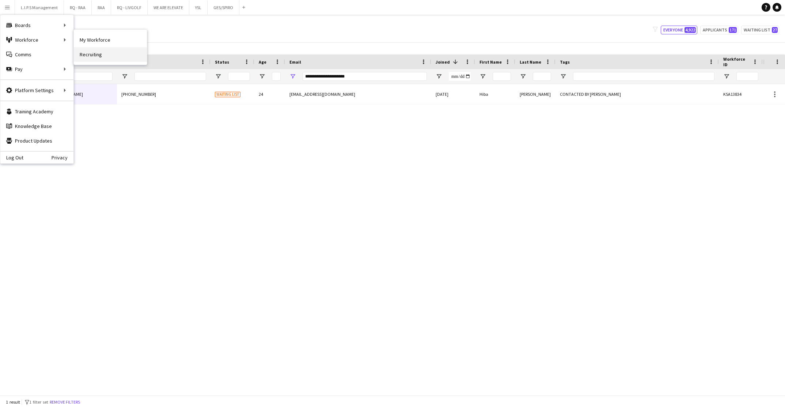
click at [100, 48] on link "Recruiting" at bounding box center [110, 54] width 73 height 15
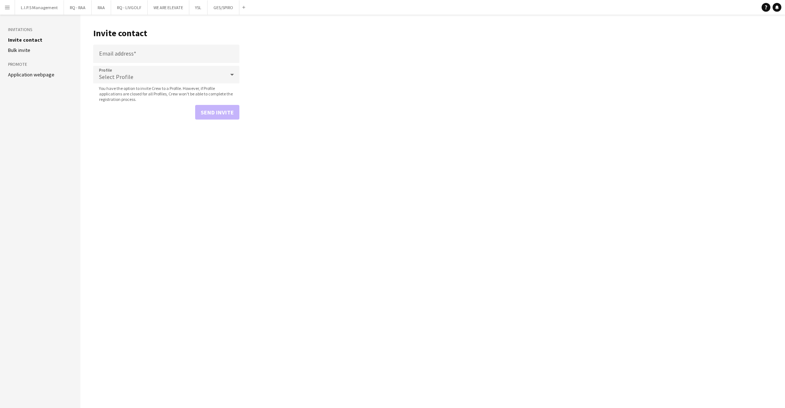
click at [53, 71] on li "Application webpage" at bounding box center [40, 74] width 64 height 7
click at [33, 46] on ul "Invite contact Bulk invite" at bounding box center [40, 45] width 64 height 17
click at [31, 72] on link "Application webpage" at bounding box center [31, 74] width 46 height 7
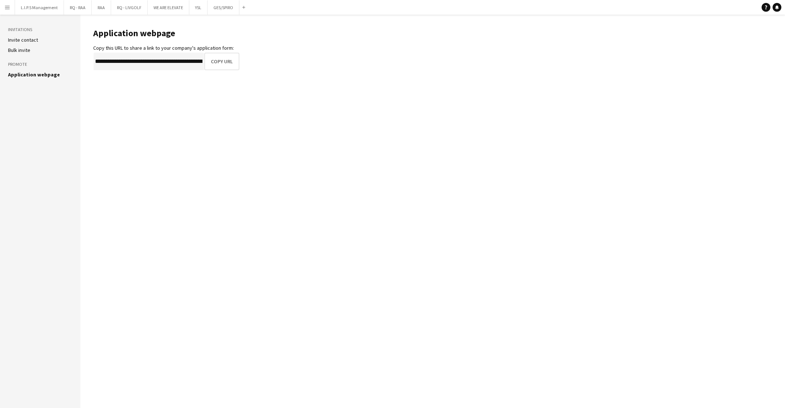
click at [37, 38] on li "Invite contact" at bounding box center [40, 40] width 64 height 7
click at [20, 41] on link "Invite contact" at bounding box center [23, 40] width 30 height 7
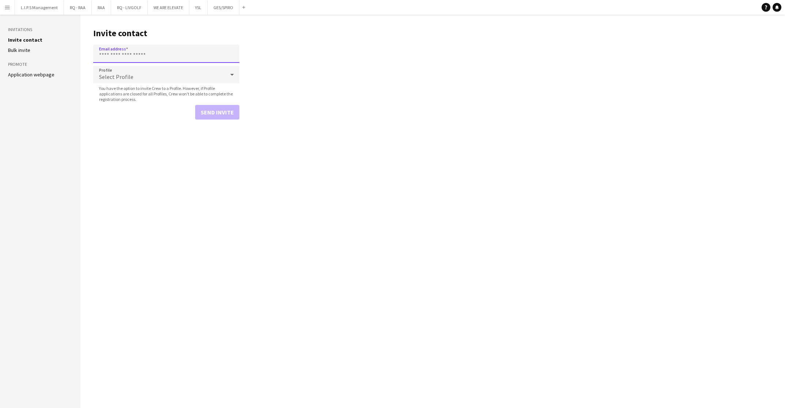
click at [142, 54] on input "Email address" at bounding box center [166, 54] width 146 height 18
paste input "**********"
type input "**********"
click at [114, 80] on div "Select Profile" at bounding box center [159, 75] width 132 height 18
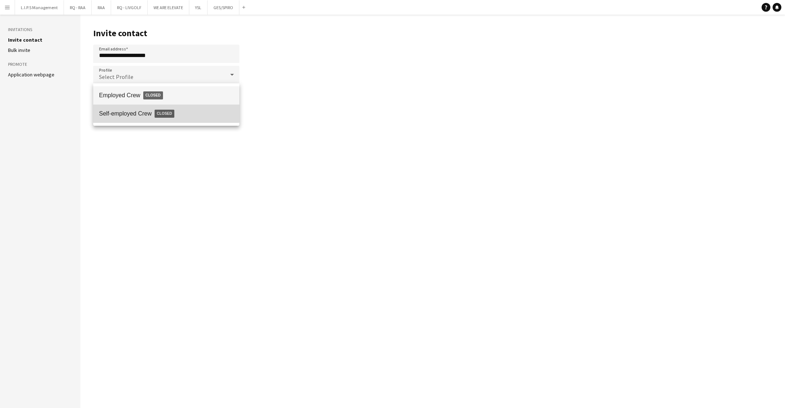
click at [139, 110] on span "Self-employed Crew Closed" at bounding box center [166, 113] width 135 height 17
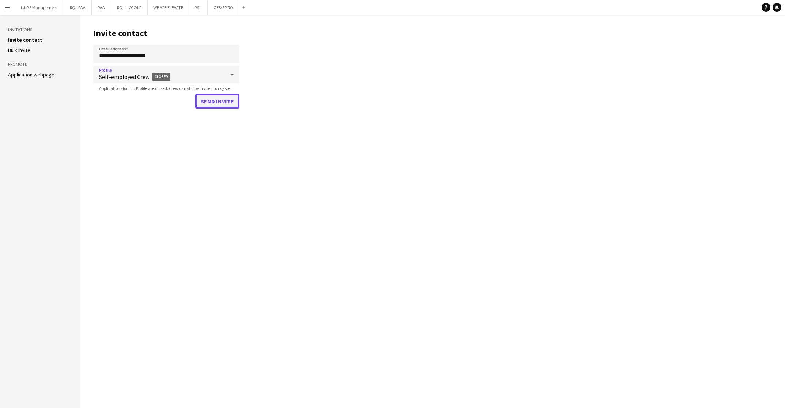
click at [211, 103] on button "Send invite" at bounding box center [217, 101] width 44 height 15
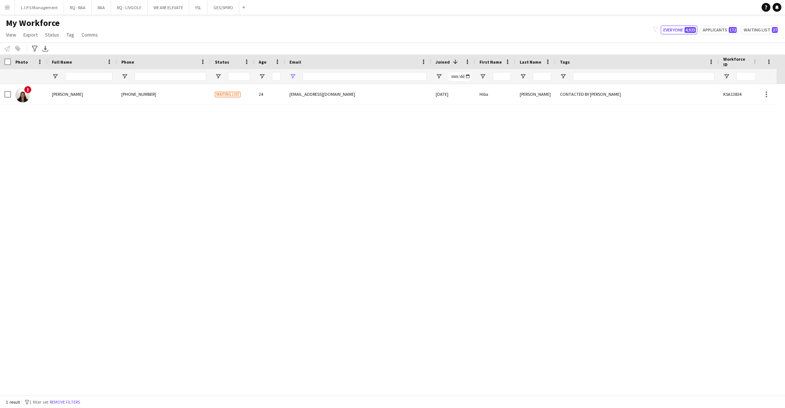
type input "**********"
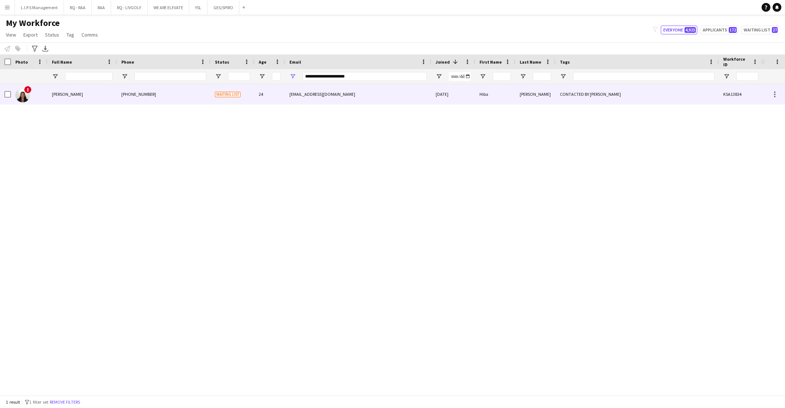
click at [194, 98] on div "+966539814904" at bounding box center [164, 94] width 94 height 20
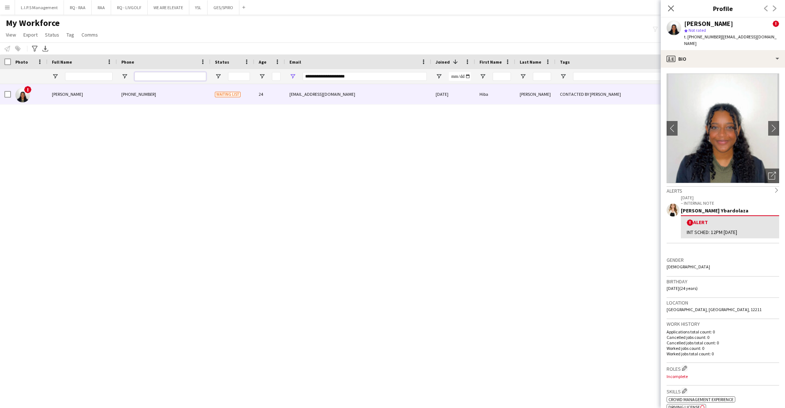
click at [173, 78] on input "Phone Filter Input" at bounding box center [171, 76] width 72 height 9
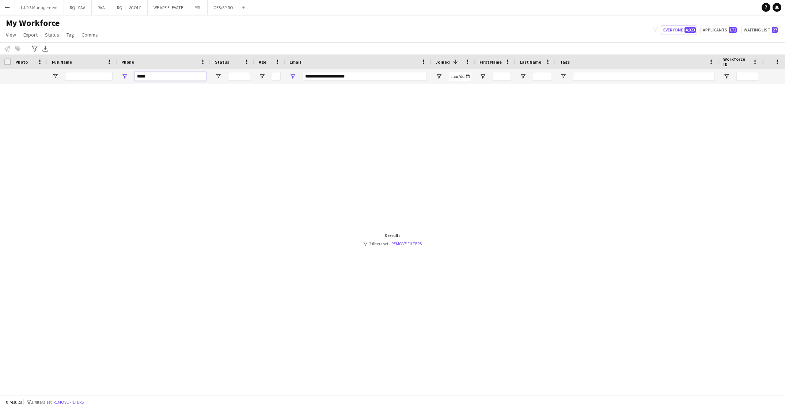
type input "*****"
drag, startPoint x: 375, startPoint y: 72, endPoint x: 243, endPoint y: 76, distance: 132.1
click at [243, 76] on div at bounding box center [509, 76] width 1018 height 15
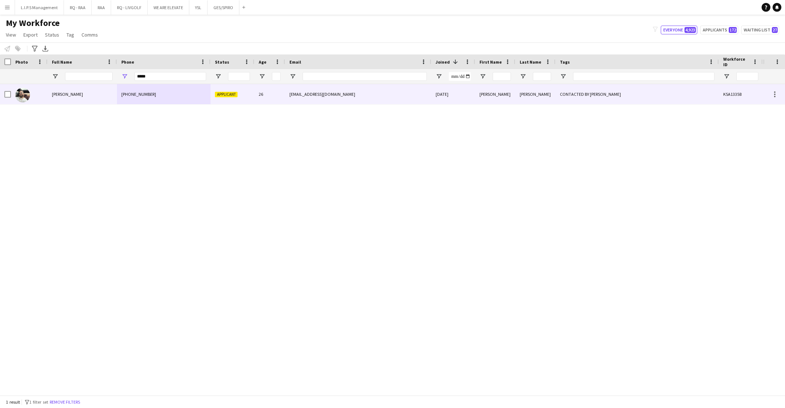
click at [189, 94] on div "+966540418801" at bounding box center [164, 94] width 94 height 20
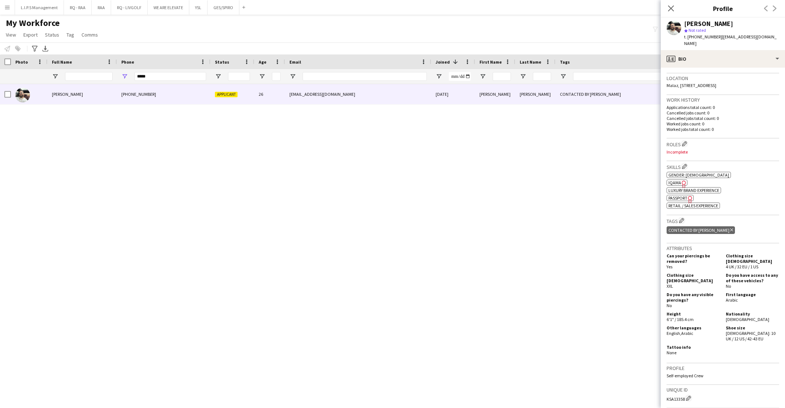
scroll to position [165, 0]
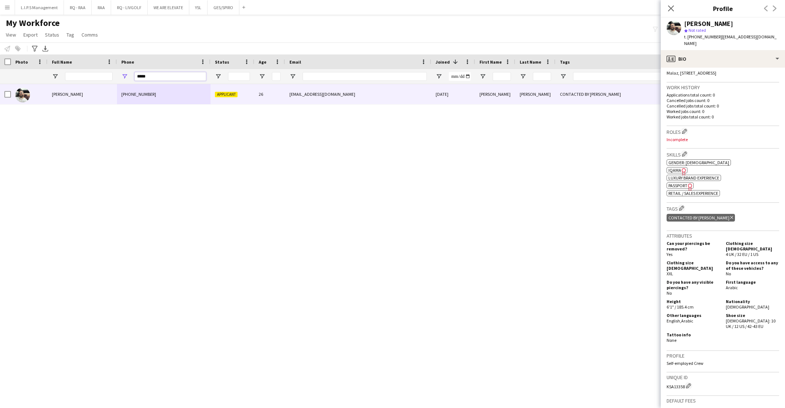
drag, startPoint x: 158, startPoint y: 76, endPoint x: 104, endPoint y: 73, distance: 54.2
click at [104, 73] on div at bounding box center [509, 76] width 1018 height 15
click at [163, 71] on div "*" at bounding box center [171, 76] width 72 height 15
click at [163, 75] on input "*" at bounding box center [171, 76] width 72 height 9
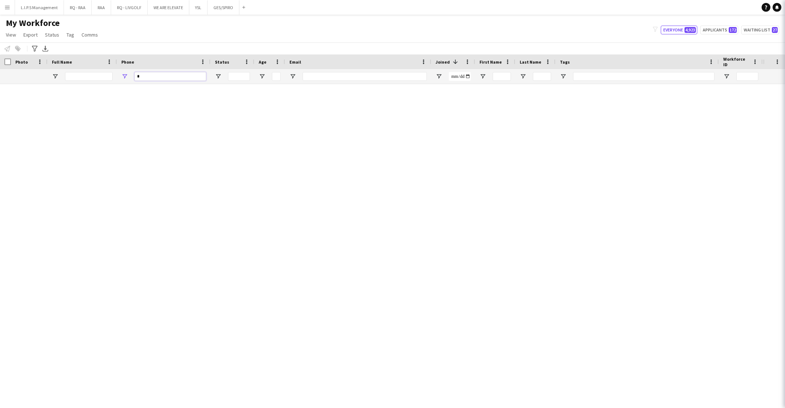
click at [161, 76] on input "*" at bounding box center [171, 76] width 72 height 9
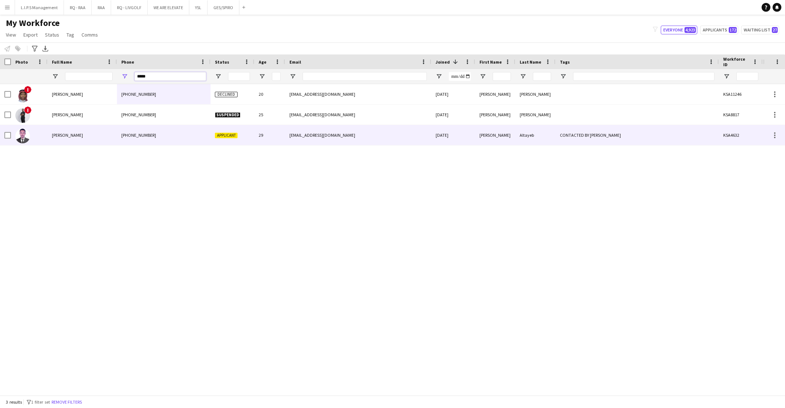
type input "*****"
click at [168, 139] on div "+966501723353" at bounding box center [164, 135] width 94 height 20
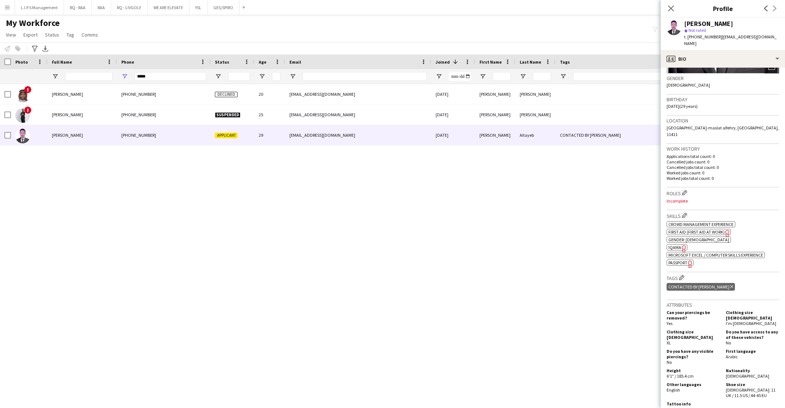
scroll to position [0, 0]
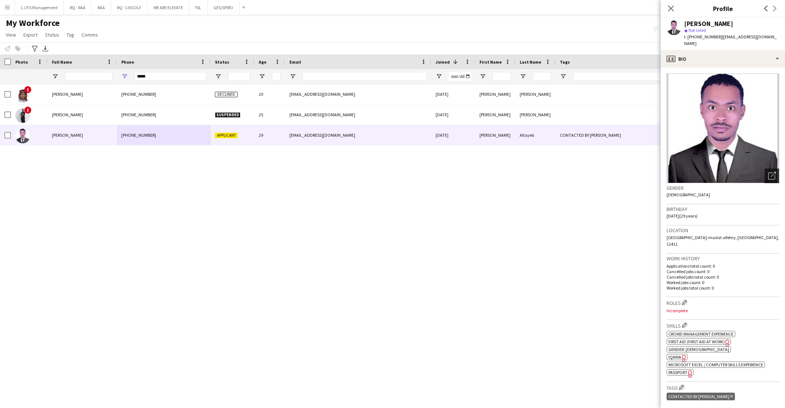
click at [771, 169] on div "Open photos pop-in" at bounding box center [772, 176] width 15 height 15
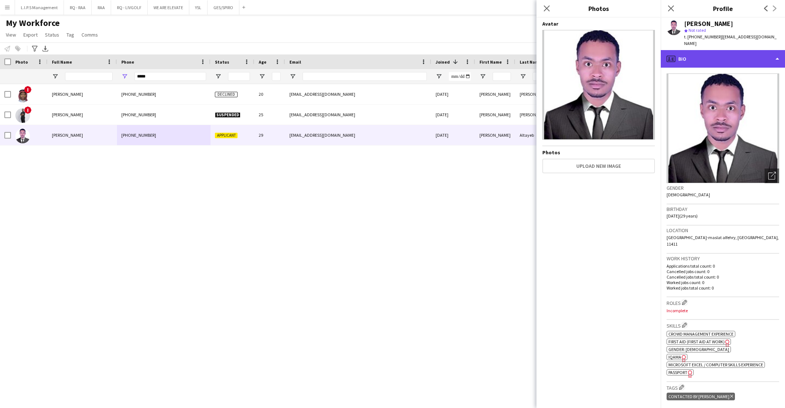
click at [772, 50] on div "profile Bio" at bounding box center [723, 59] width 124 height 18
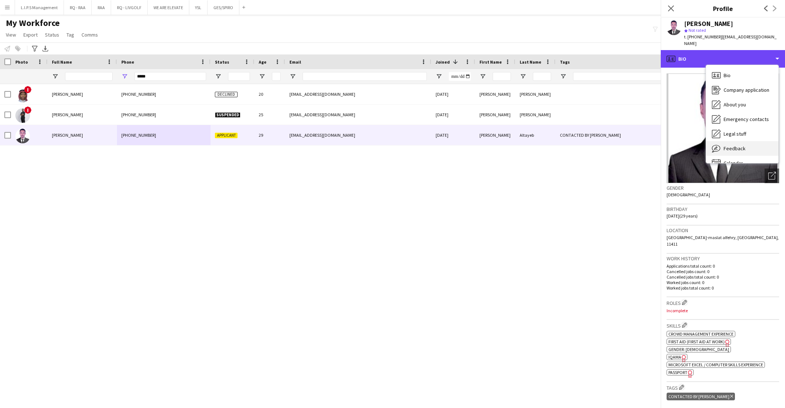
scroll to position [10, 0]
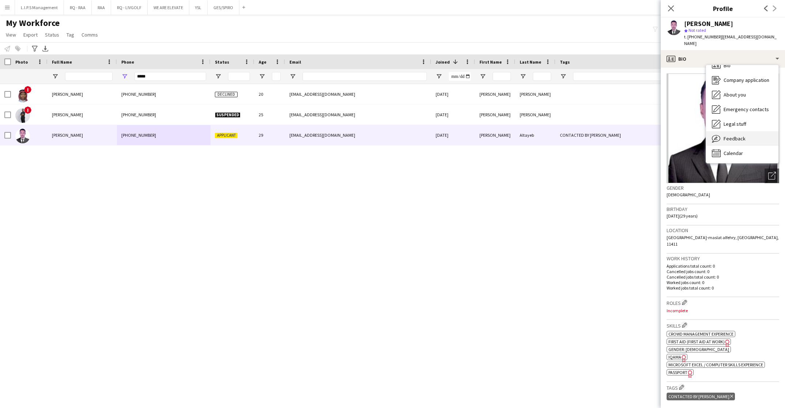
click at [745, 131] on div "Feedback Feedback" at bounding box center [742, 138] width 72 height 15
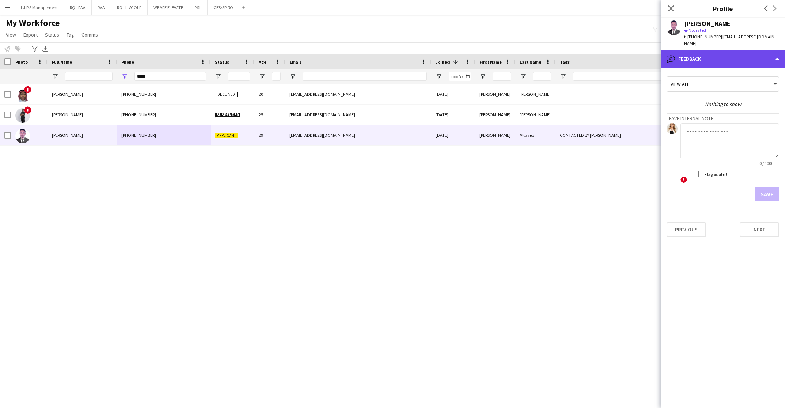
click at [757, 50] on div "bubble-pencil Feedback" at bounding box center [723, 59] width 124 height 18
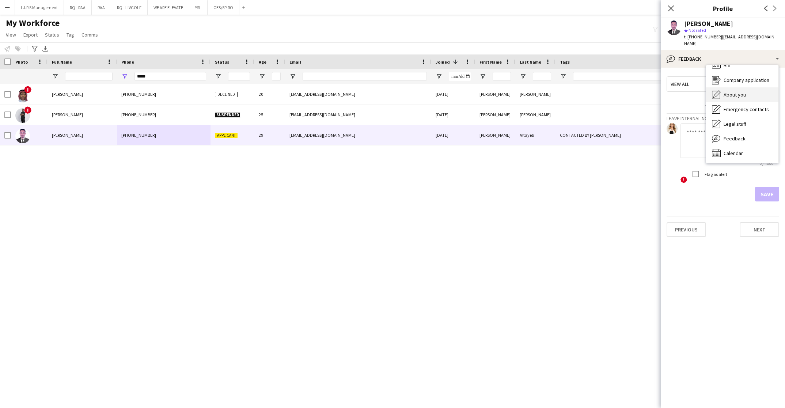
click at [753, 89] on div "About you About you" at bounding box center [742, 94] width 72 height 15
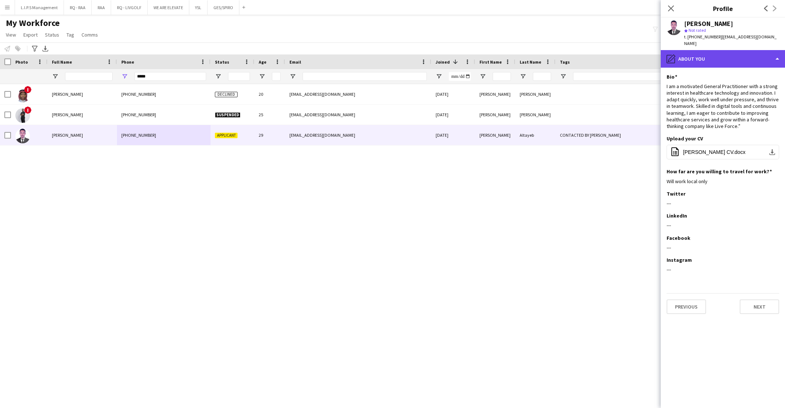
click at [755, 57] on div "pencil4 About you" at bounding box center [723, 59] width 124 height 18
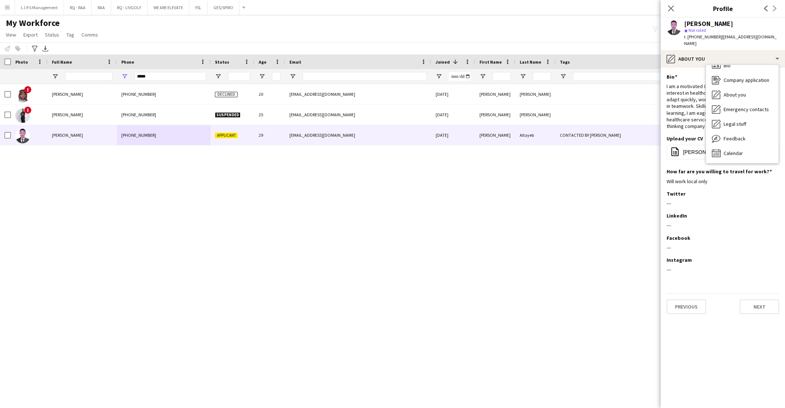
scroll to position [0, 0]
drag, startPoint x: 751, startPoint y: 65, endPoint x: 757, endPoint y: 53, distance: 13.3
click at [757, 53] on div "pencil4 About you Bio Bio Company application Company application About you Abo…" at bounding box center [723, 229] width 124 height 358
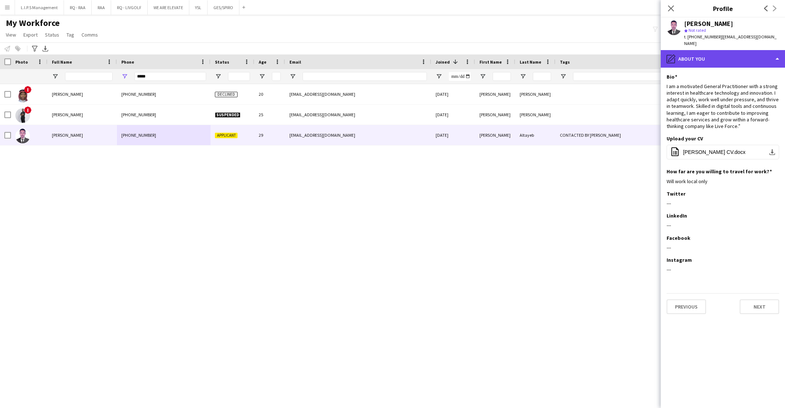
click at [757, 53] on div "pencil4 About you" at bounding box center [723, 59] width 124 height 18
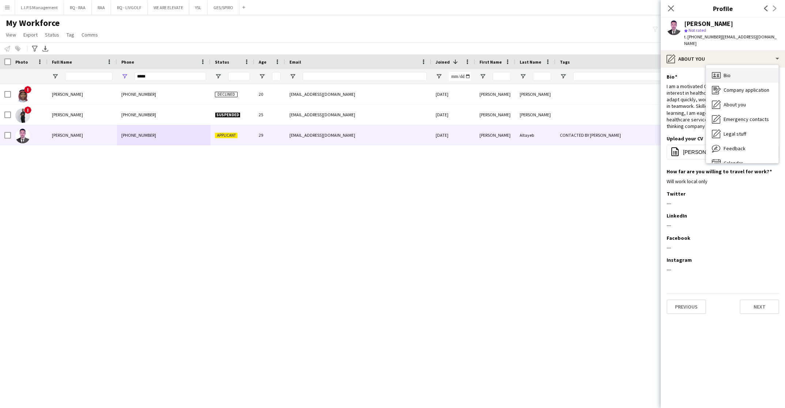
click at [752, 68] on div "Bio Bio" at bounding box center [742, 75] width 72 height 15
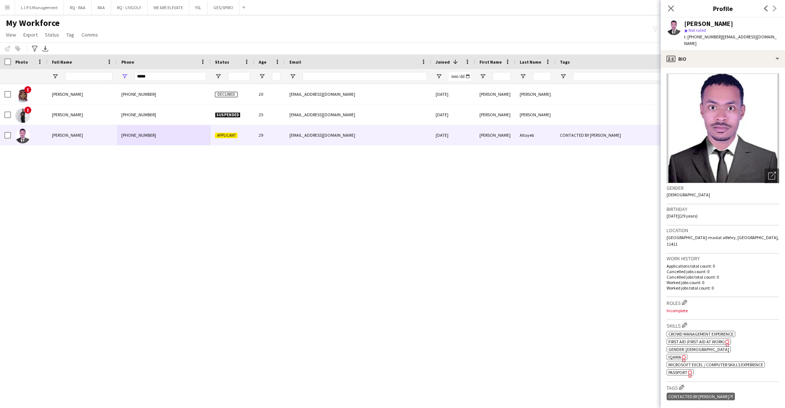
click at [761, 35] on span "| wdeltayeb096@gmail.com" at bounding box center [731, 40] width 93 height 12
click at [95, 75] on input "Full Name Filter Input" at bounding box center [89, 76] width 48 height 9
type input "*"
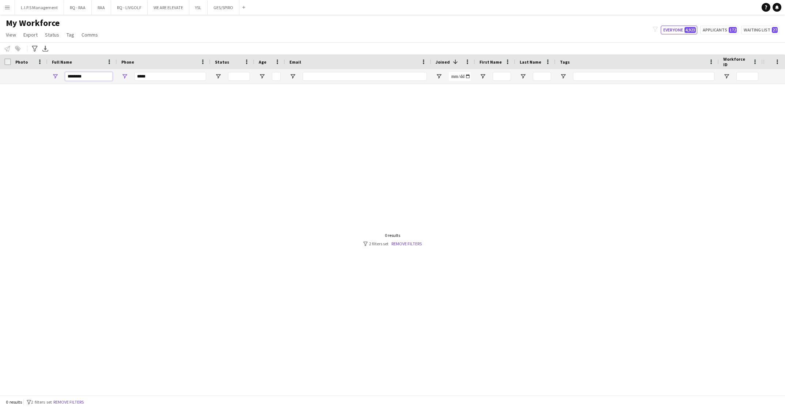
type input "********"
click at [154, 69] on div "Workforce Details Photo Full Name City" at bounding box center [509, 69] width 1018 height 30
drag, startPoint x: 154, startPoint y: 75, endPoint x: 113, endPoint y: 77, distance: 40.3
click at [113, 77] on div "********" at bounding box center [509, 76] width 1018 height 15
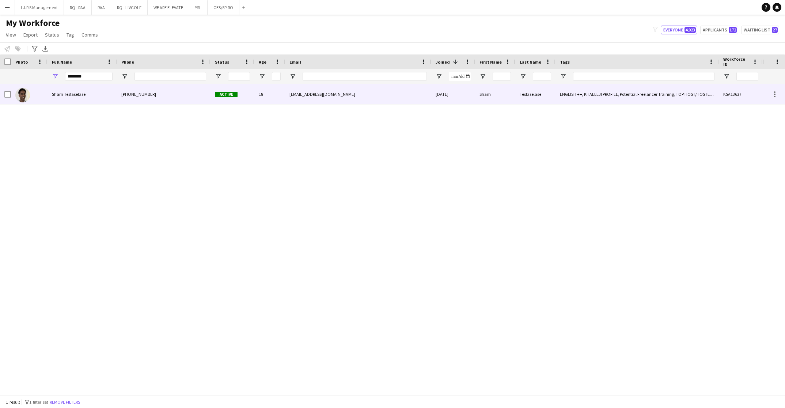
drag, startPoint x: 116, startPoint y: 91, endPoint x: 780, endPoint y: 111, distance: 664.0
click at [120, 92] on div "Sham Tesfaselase +966570827528 Active 18 shamtesfay47@gmail.com 09-06-2025 Sham…" at bounding box center [509, 94] width 1018 height 20
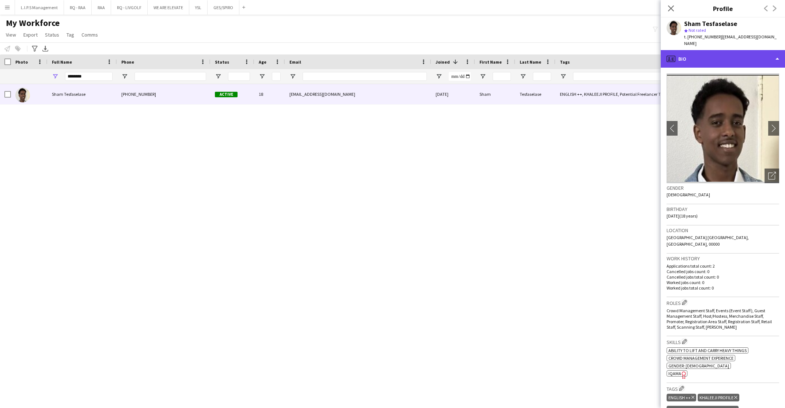
click at [763, 50] on div "profile Bio" at bounding box center [723, 59] width 124 height 18
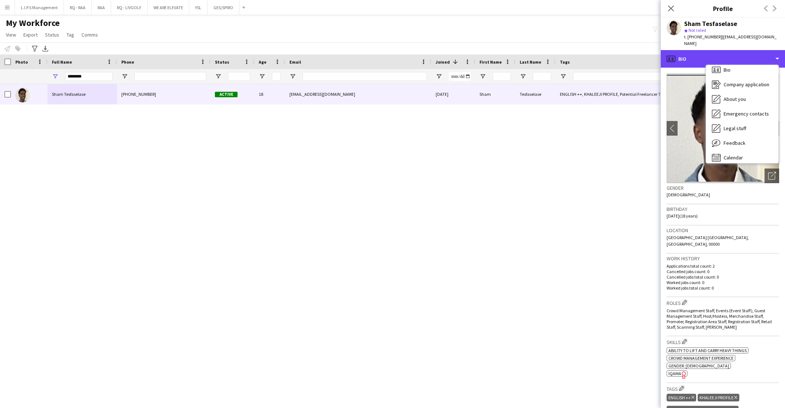
scroll to position [10, 0]
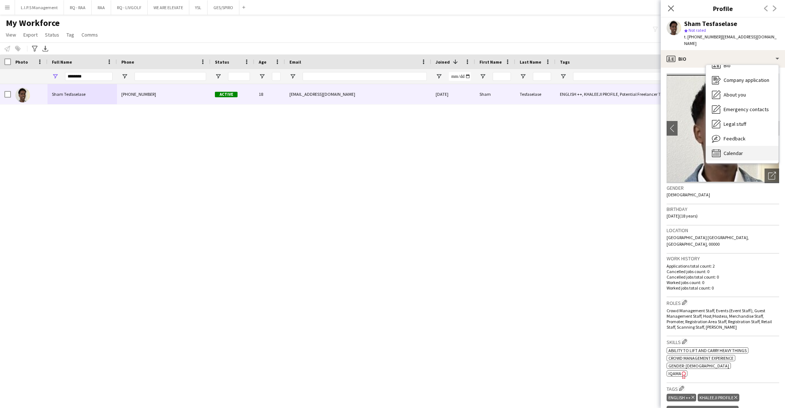
click at [750, 146] on div "Calendar Calendar" at bounding box center [742, 153] width 72 height 15
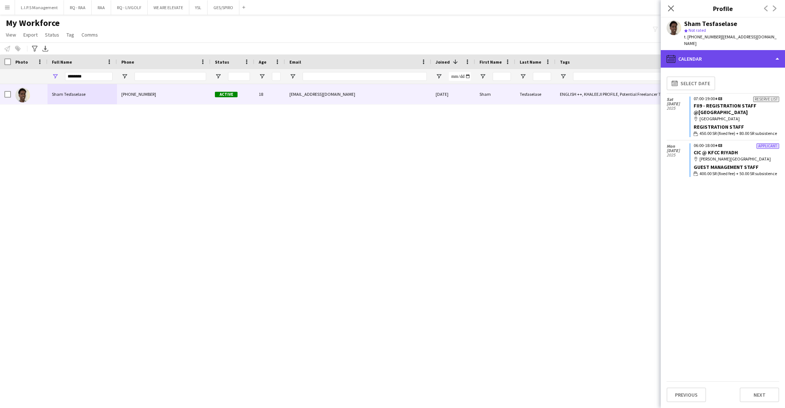
click at [765, 53] on div "calendar-full Calendar" at bounding box center [723, 59] width 124 height 18
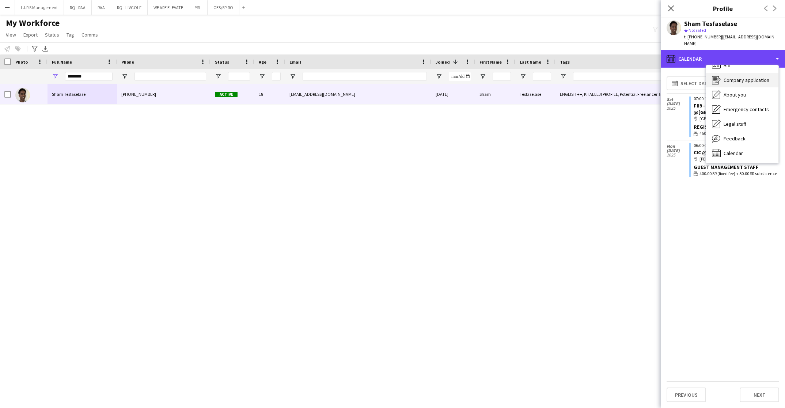
scroll to position [0, 0]
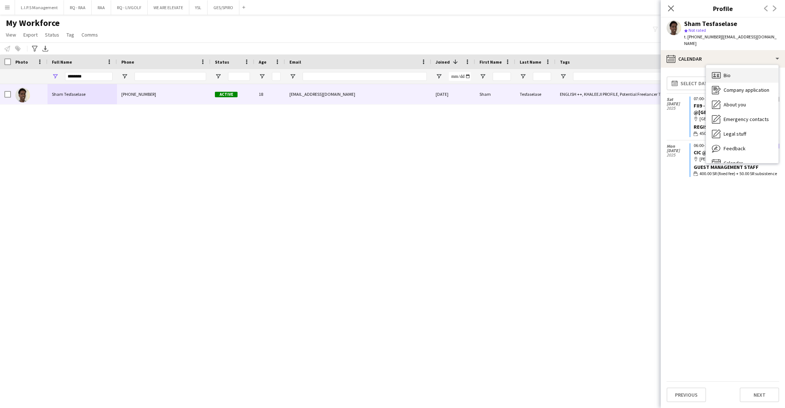
click at [752, 68] on div "Bio Bio" at bounding box center [742, 75] width 72 height 15
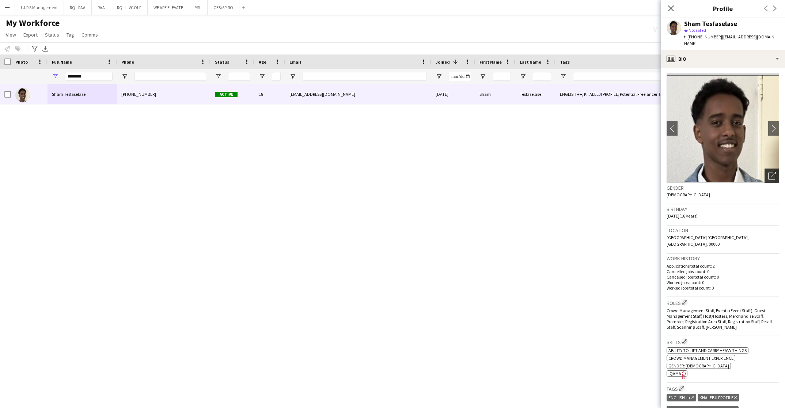
click at [769, 172] on icon "Open photos pop-in" at bounding box center [773, 176] width 8 height 8
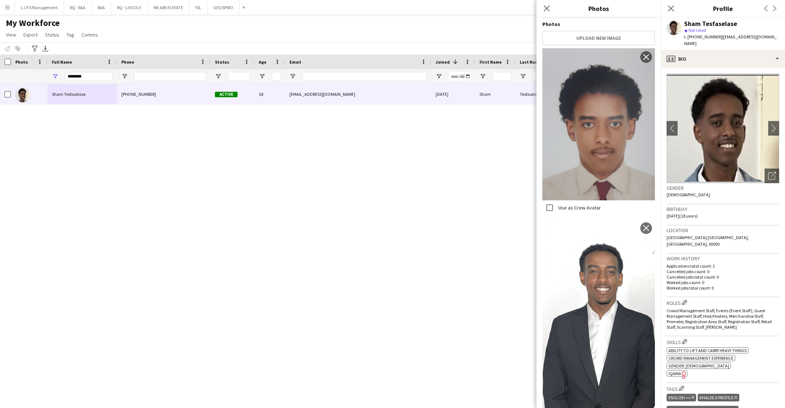
scroll to position [110, 0]
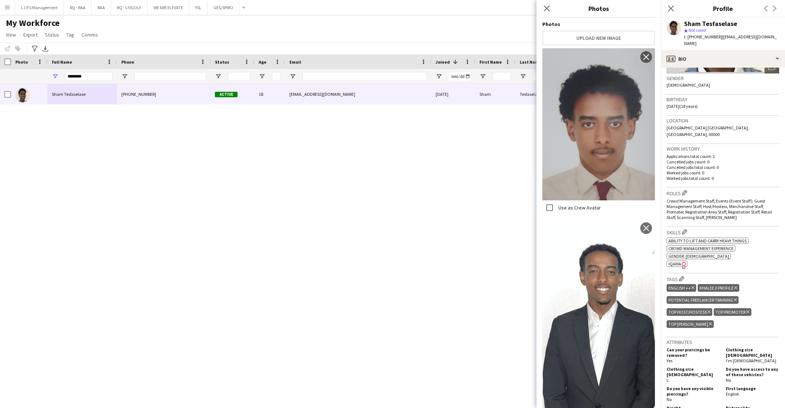
click at [678, 261] on span "IQAMA" at bounding box center [675, 263] width 13 height 5
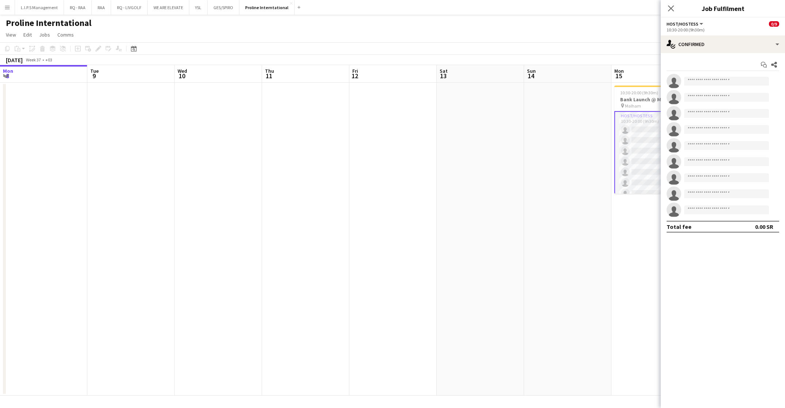
scroll to position [0, 285]
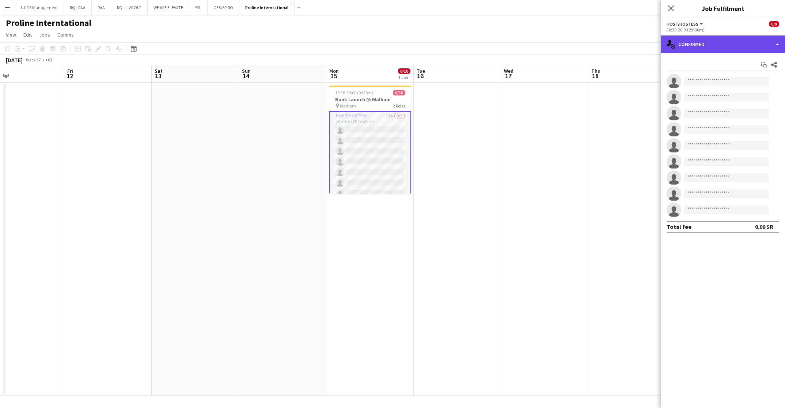
click at [725, 38] on div "single-neutral-actions-check-2 Confirmed" at bounding box center [723, 44] width 124 height 18
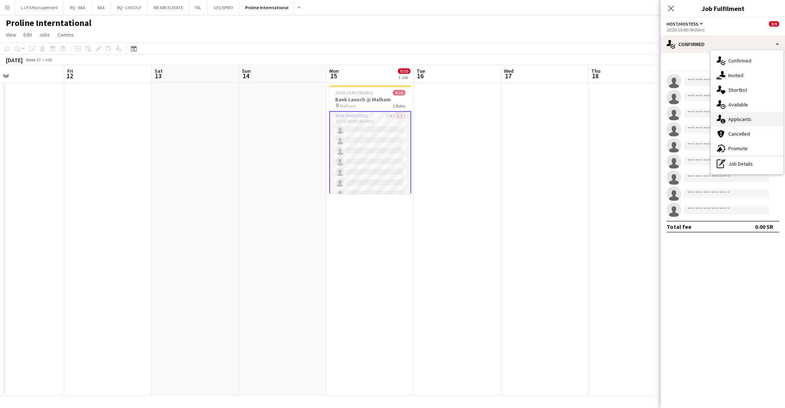
click at [745, 117] on span "Applicants" at bounding box center [740, 119] width 23 height 7
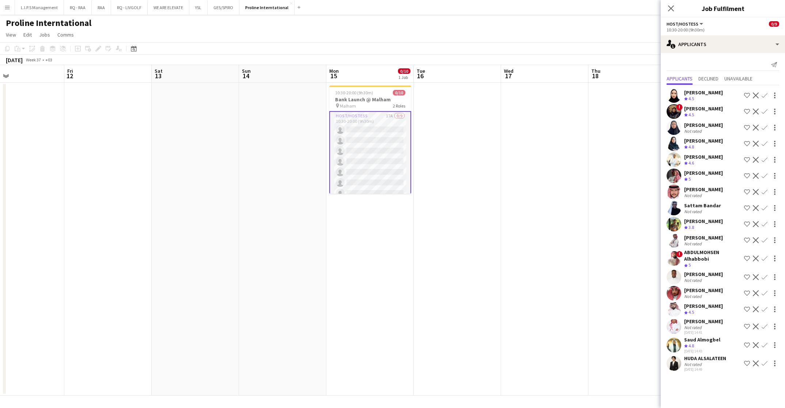
click at [715, 154] on div "[PERSON_NAME]" at bounding box center [704, 157] width 39 height 7
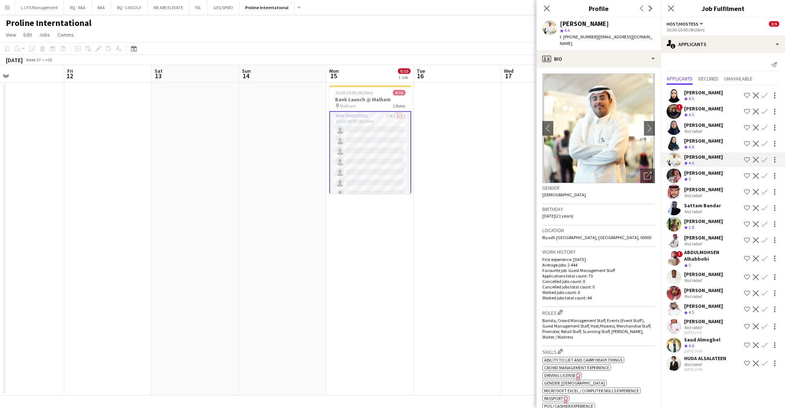
click at [703, 207] on div "Sattam Bandar" at bounding box center [703, 205] width 37 height 7
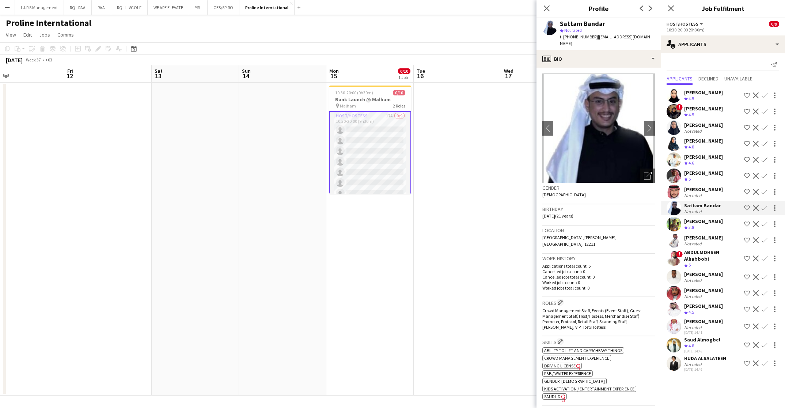
click at [745, 207] on button "Shortlist crew" at bounding box center [747, 208] width 9 height 9
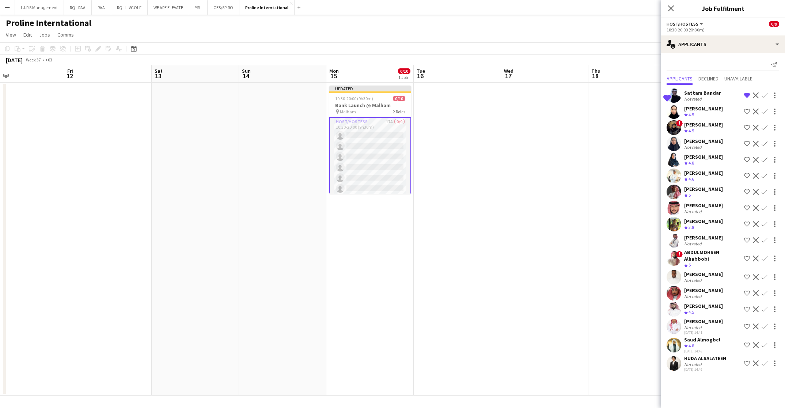
click at [749, 159] on app-icon "Shortlist crew" at bounding box center [747, 160] width 6 height 6
click at [747, 160] on app-icon "Shortlist crew" at bounding box center [747, 160] width 6 height 6
click at [748, 256] on app-icon "Shortlist crew" at bounding box center [747, 259] width 6 height 6
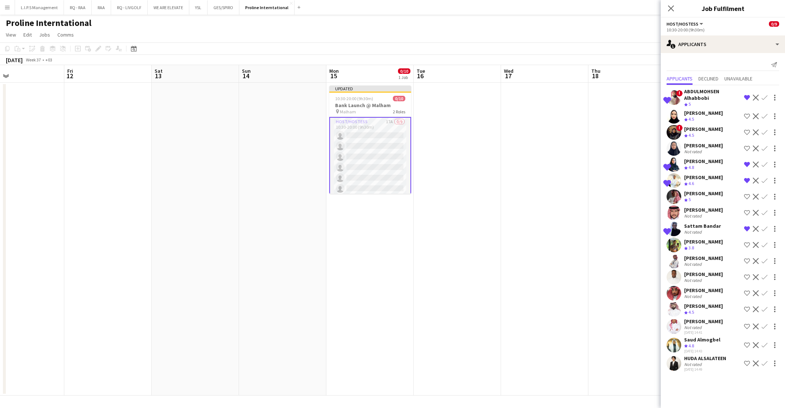
click at [747, 277] on app-icon "Shortlist crew" at bounding box center [747, 277] width 6 height 6
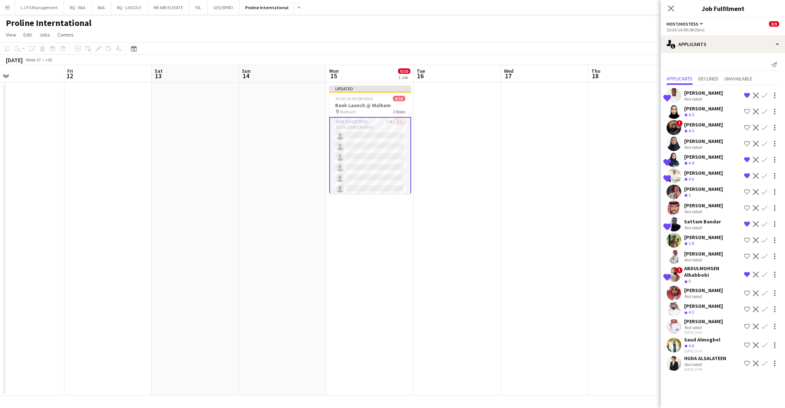
click at [731, 273] on div "ABDULMOHSEN Alhabbobi" at bounding box center [713, 271] width 57 height 13
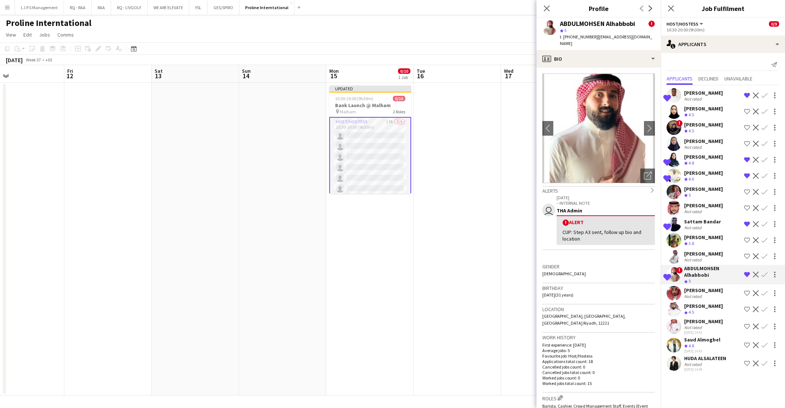
click at [718, 96] on div "Not rated" at bounding box center [704, 98] width 39 height 5
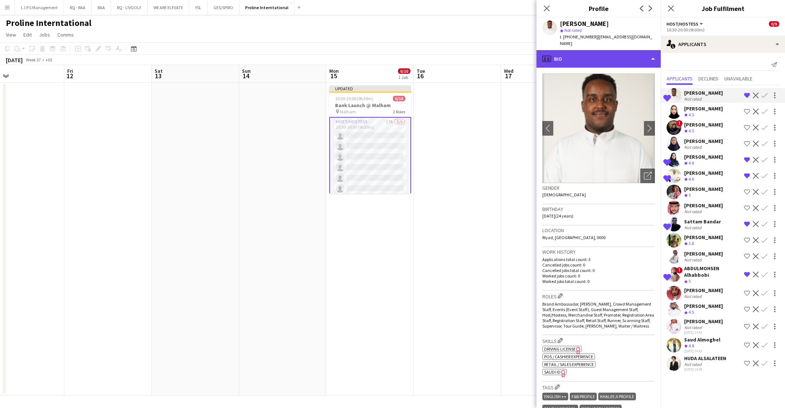
click at [609, 57] on div "profile Bio" at bounding box center [599, 59] width 124 height 18
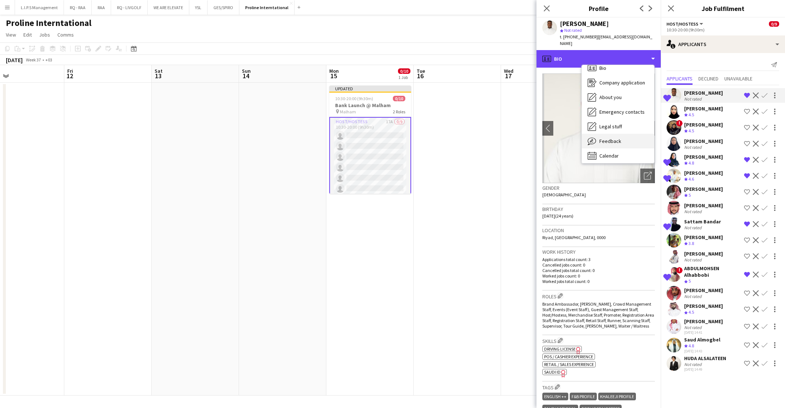
scroll to position [10, 0]
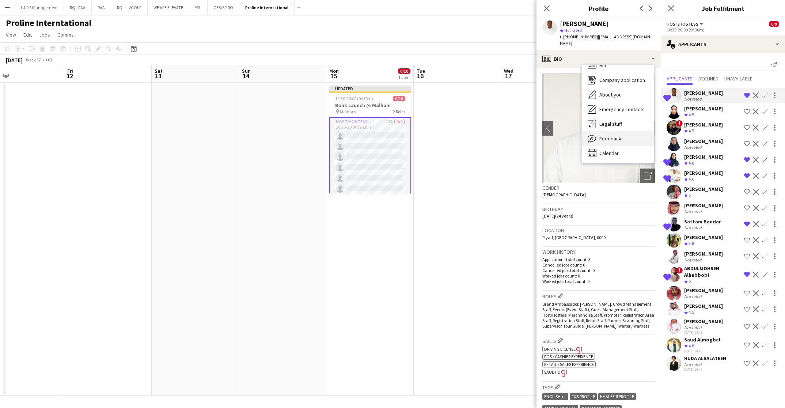
click at [615, 143] on div "Feedback Feedback" at bounding box center [618, 138] width 72 height 15
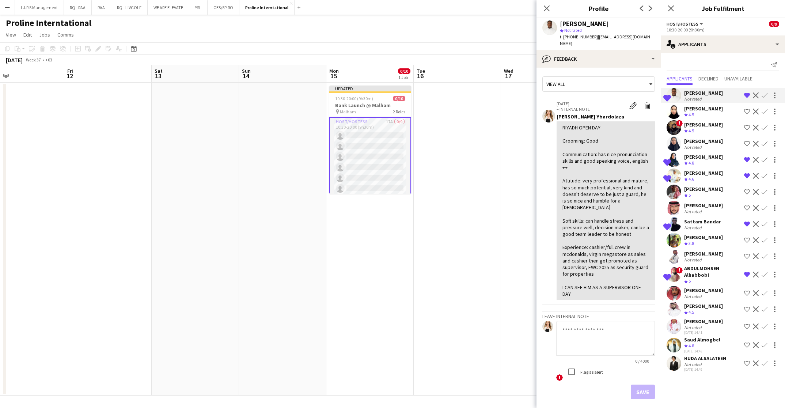
click at [746, 326] on app-icon "Shortlist crew" at bounding box center [747, 327] width 6 height 6
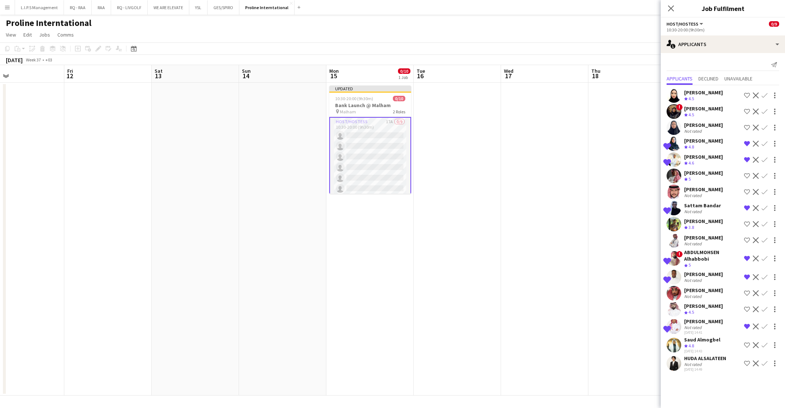
click at [748, 362] on app-icon "Shortlist crew" at bounding box center [747, 364] width 6 height 6
click at [744, 342] on app-icon "Shortlist crew" at bounding box center [747, 345] width 6 height 6
click at [698, 231] on div "[PERSON_NAME] Crew rating 3.8 Shortlist crew Decline Confirm" at bounding box center [723, 224] width 124 height 15
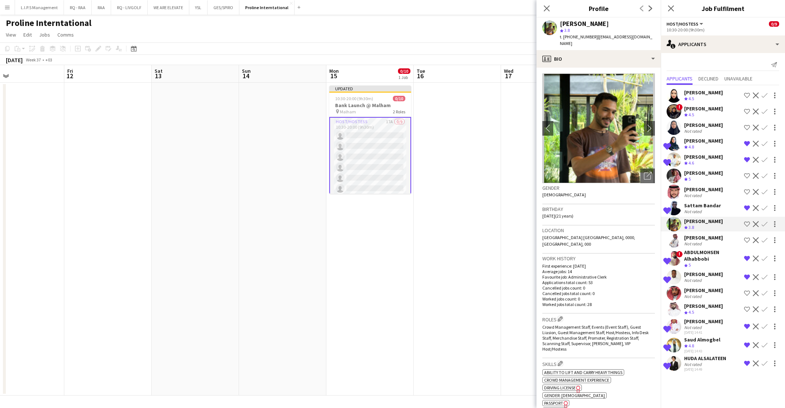
click at [698, 240] on div "[PERSON_NAME]" at bounding box center [704, 237] width 39 height 7
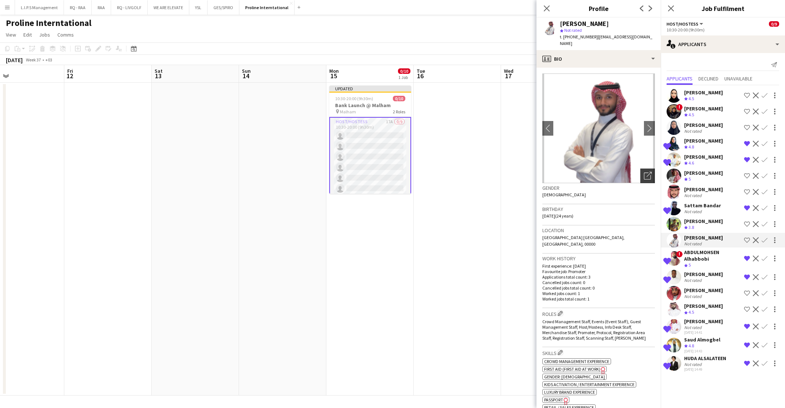
click at [644, 173] on div "Open photos pop-in" at bounding box center [648, 176] width 15 height 15
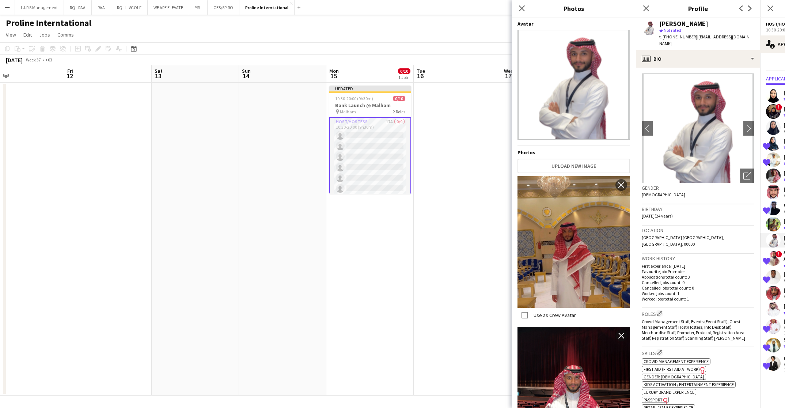
scroll to position [277, 0]
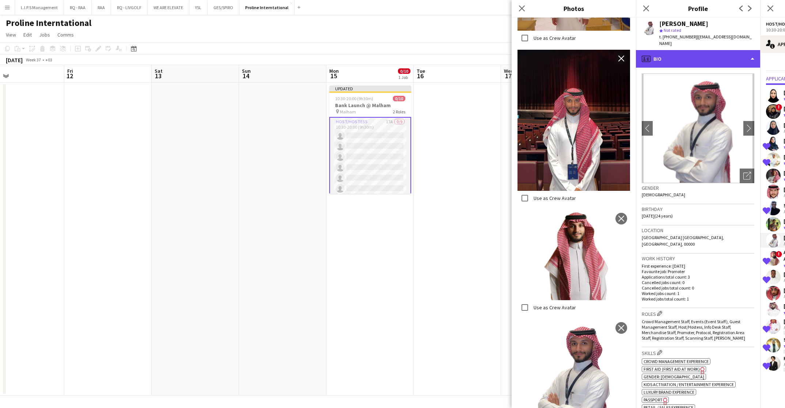
click at [689, 56] on div "profile Bio" at bounding box center [698, 59] width 124 height 18
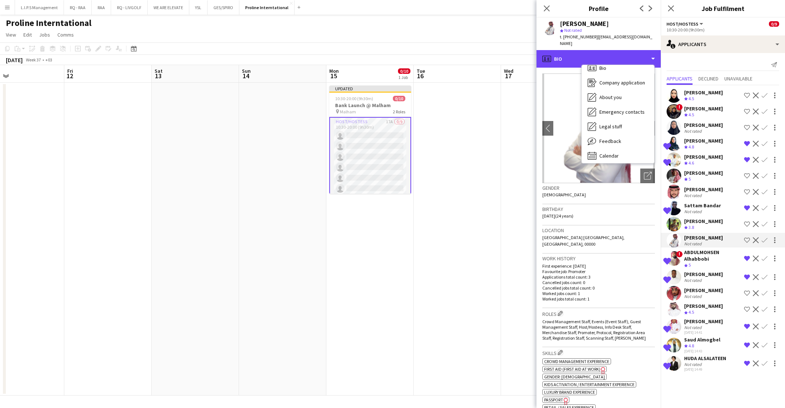
scroll to position [10, 0]
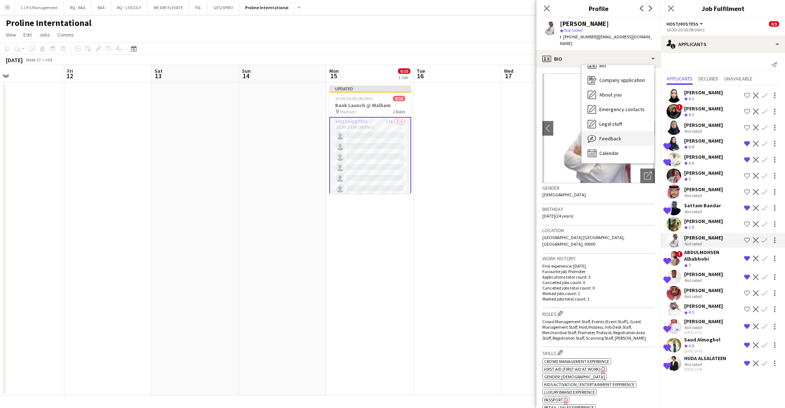
click at [640, 143] on div "Feedback Feedback" at bounding box center [618, 138] width 72 height 15
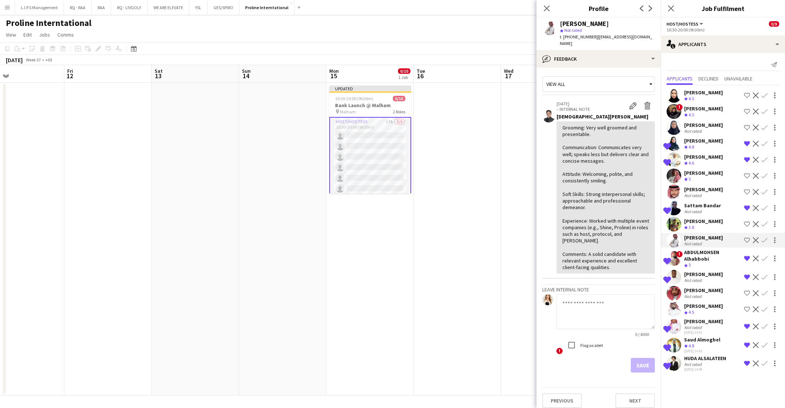
click at [715, 128] on div "[PERSON_NAME]" at bounding box center [704, 125] width 39 height 7
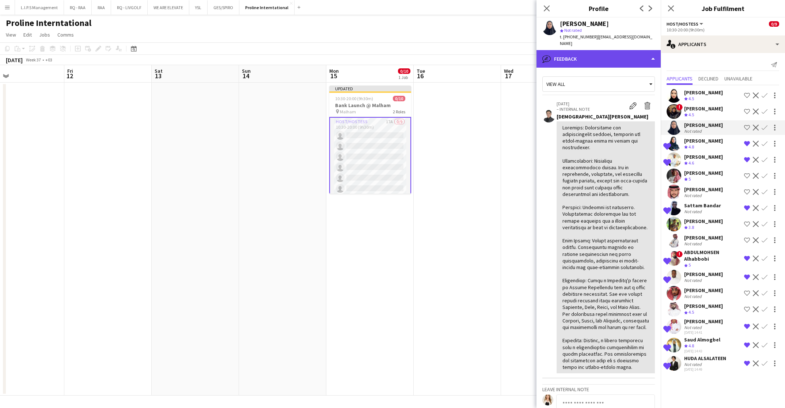
click at [620, 54] on div "bubble-pencil Feedback" at bounding box center [599, 59] width 124 height 18
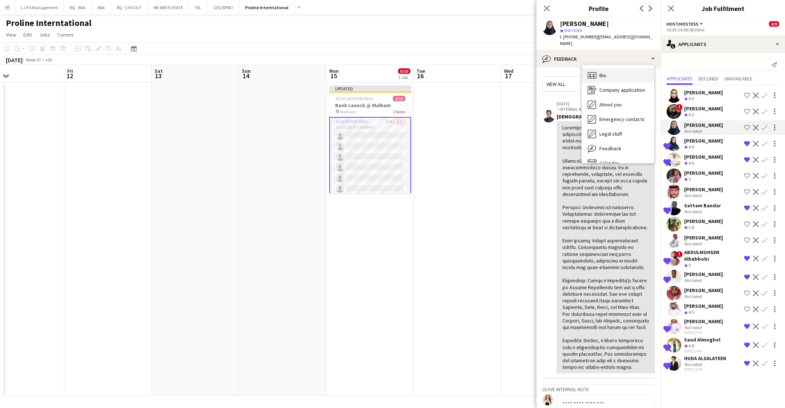
click at [622, 68] on div "Bio Bio" at bounding box center [618, 75] width 72 height 15
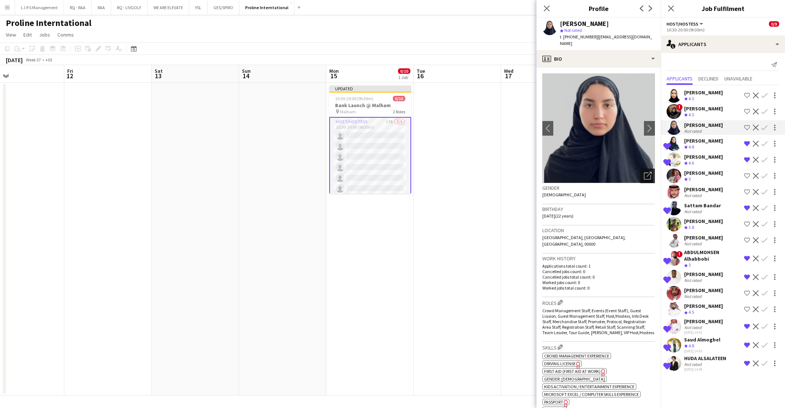
click at [644, 172] on icon "Open photos pop-in" at bounding box center [648, 176] width 8 height 8
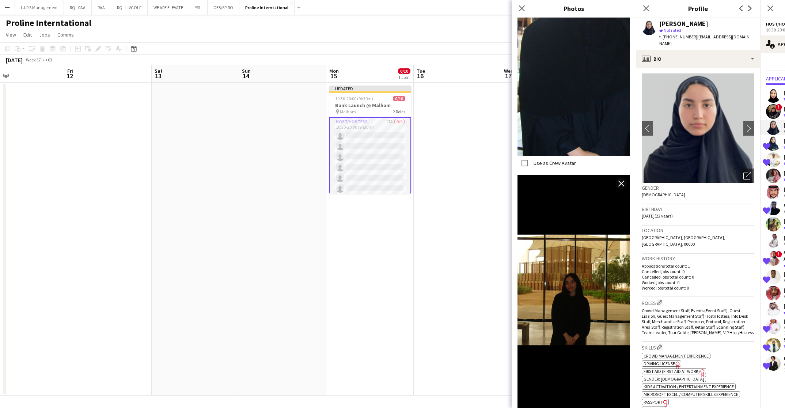
scroll to position [713, 0]
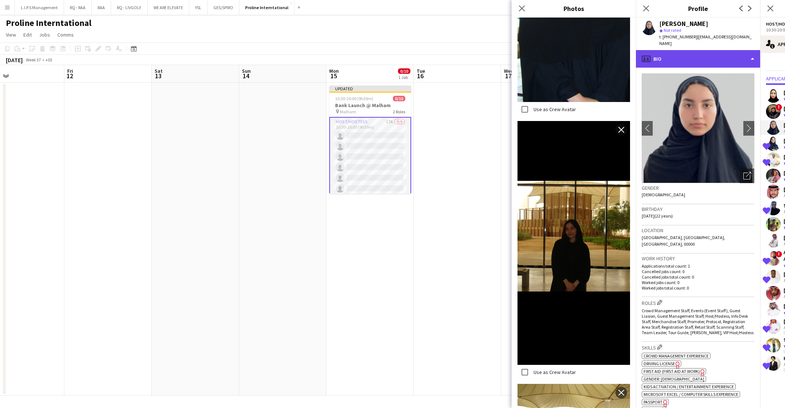
click at [678, 50] on div "profile Bio" at bounding box center [698, 59] width 124 height 18
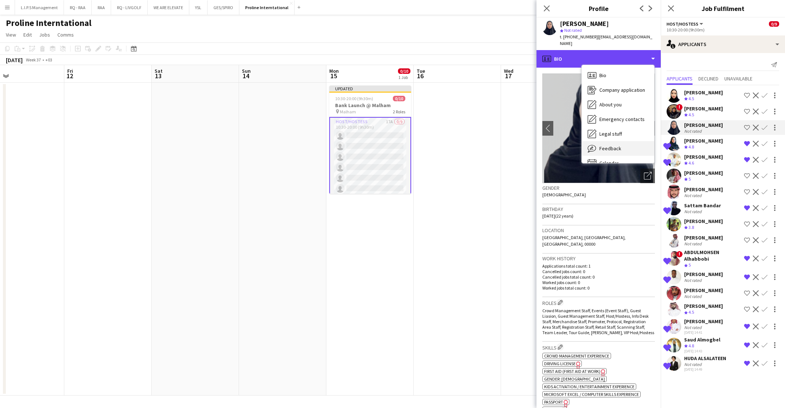
scroll to position [10, 0]
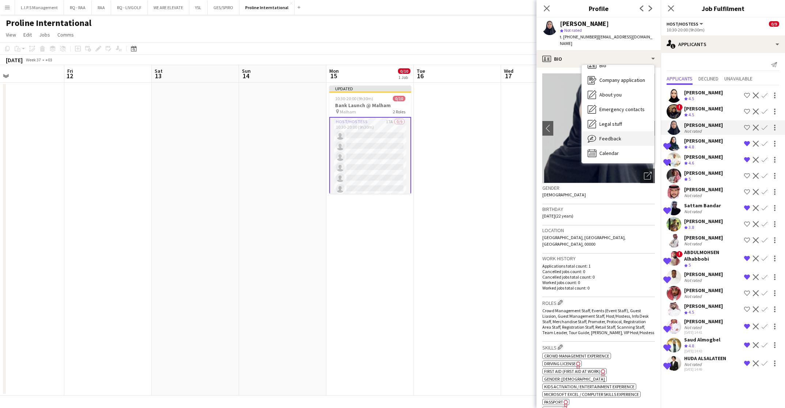
click at [628, 131] on div "Feedback Feedback" at bounding box center [618, 138] width 72 height 15
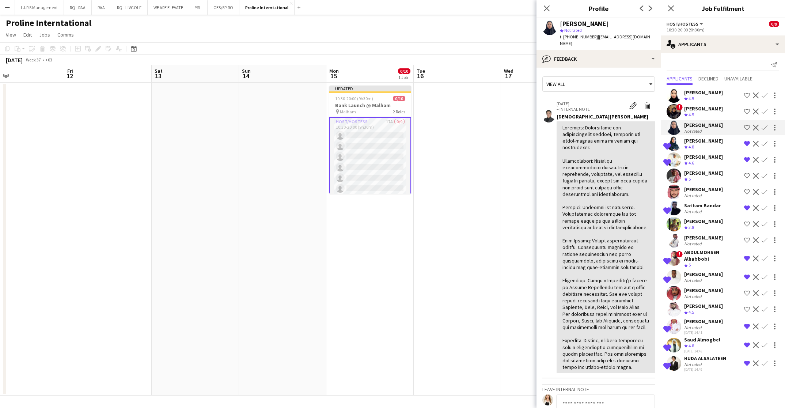
click at [745, 128] on app-icon "Shortlist crew" at bounding box center [747, 128] width 6 height 6
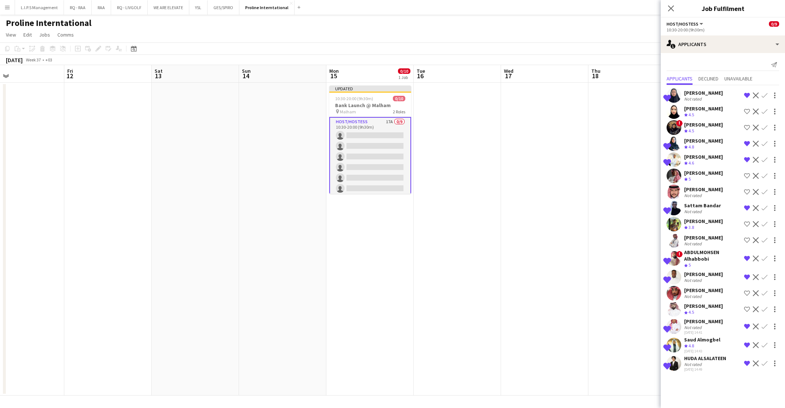
click at [566, 258] on app-date-cell at bounding box center [544, 239] width 87 height 313
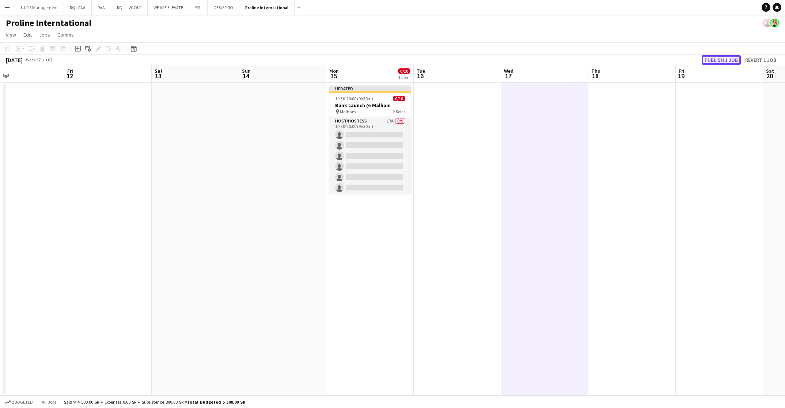
click at [726, 60] on button "Publish 1 job" at bounding box center [721, 60] width 39 height 10
click at [108, 7] on button "RAA Close" at bounding box center [101, 7] width 19 height 14
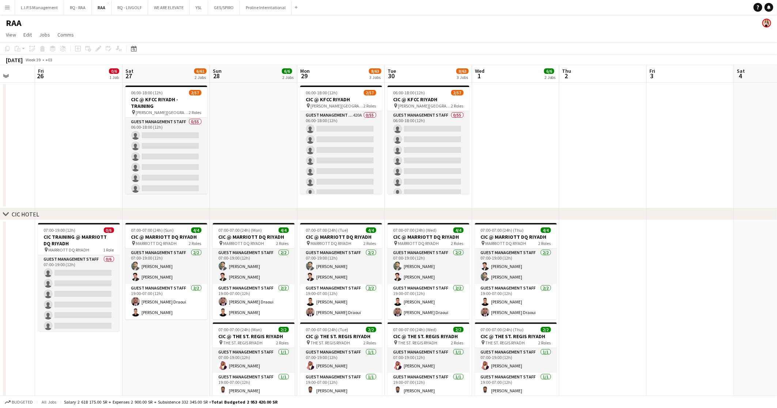
click at [259, 195] on app-date-cell at bounding box center [253, 146] width 87 height 126
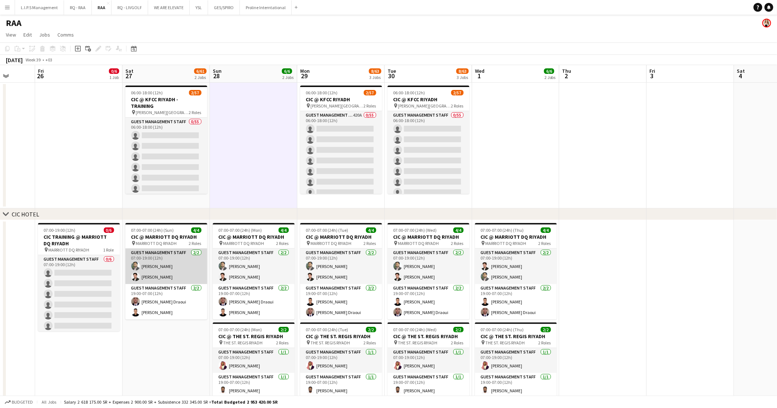
click at [193, 269] on app-card-role "Guest Management Staff [DATE] 07:00-19:00 (12h) [PERSON_NAME] [PERSON_NAME]" at bounding box center [166, 266] width 82 height 35
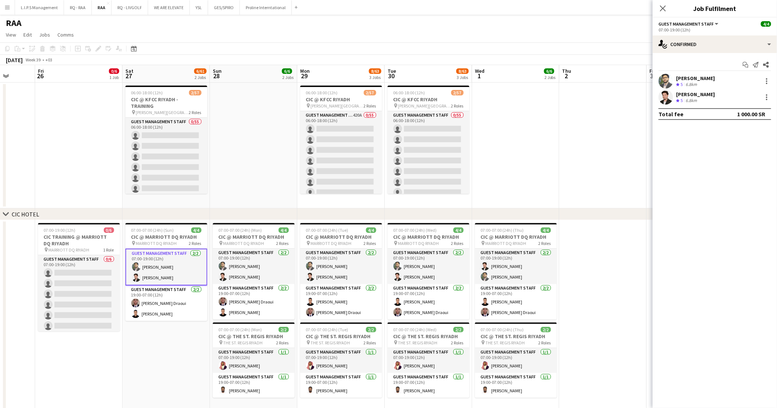
click at [708, 76] on div "[PERSON_NAME]" at bounding box center [695, 78] width 39 height 7
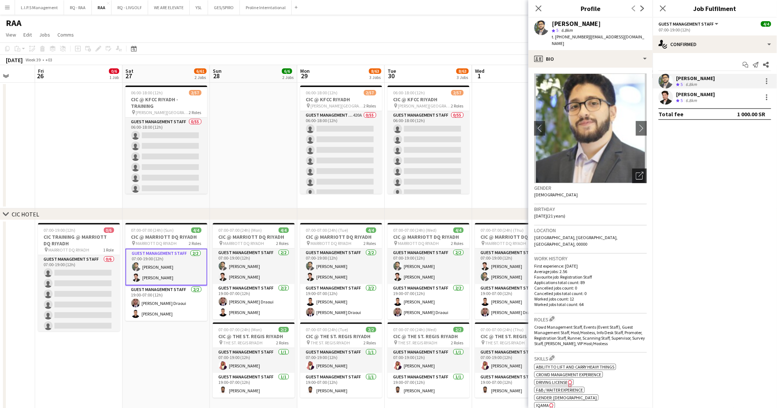
click at [636, 172] on icon "Open photos pop-in" at bounding box center [640, 176] width 8 height 8
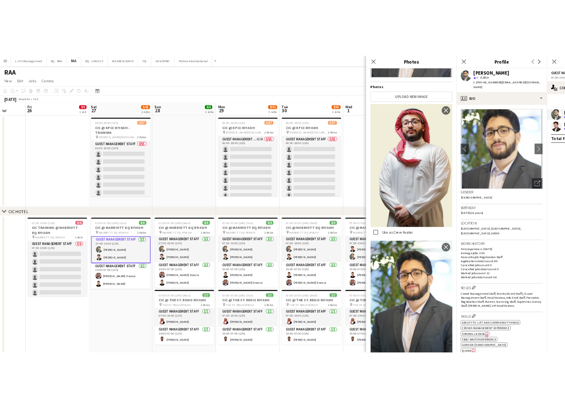
scroll to position [111, 0]
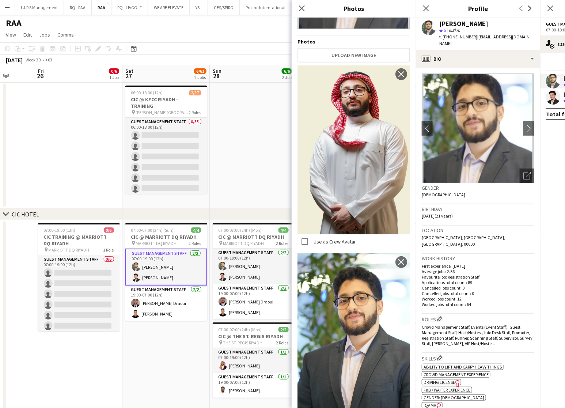
click at [461, 23] on div "[PERSON_NAME]" at bounding box center [464, 23] width 49 height 7
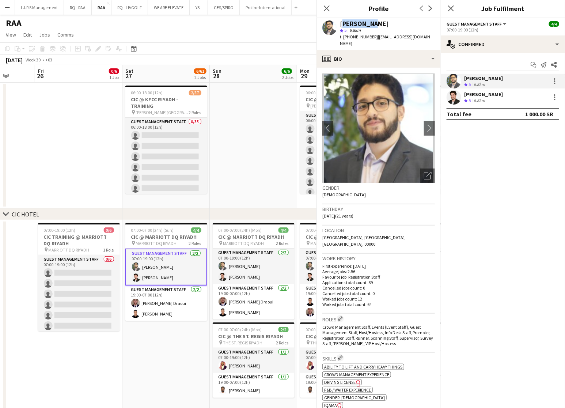
click at [435, 23] on div "[PERSON_NAME]" at bounding box center [387, 23] width 95 height 7
click at [461, 23] on span "Guest Management Staff" at bounding box center [474, 23] width 55 height 5
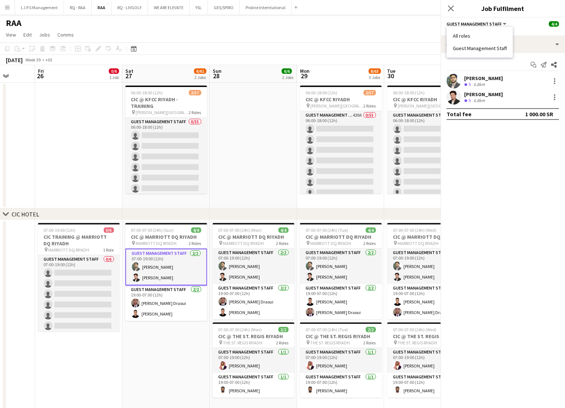
scroll to position [0, 0]
click at [483, 78] on div "[PERSON_NAME]" at bounding box center [483, 78] width 39 height 7
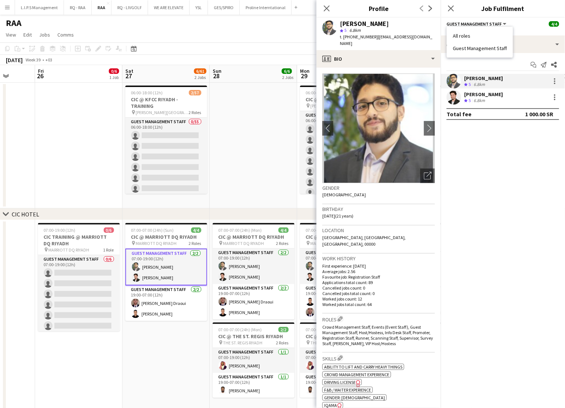
click at [360, 23] on div "[PERSON_NAME]" at bounding box center [364, 23] width 49 height 7
copy div "[PERSON_NAME]"
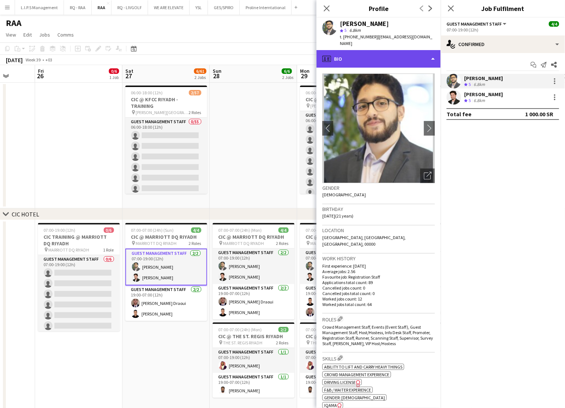
click at [361, 50] on div "profile Bio" at bounding box center [379, 59] width 124 height 18
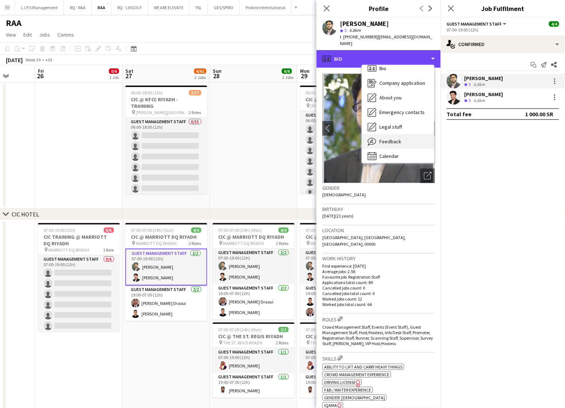
scroll to position [10, 0]
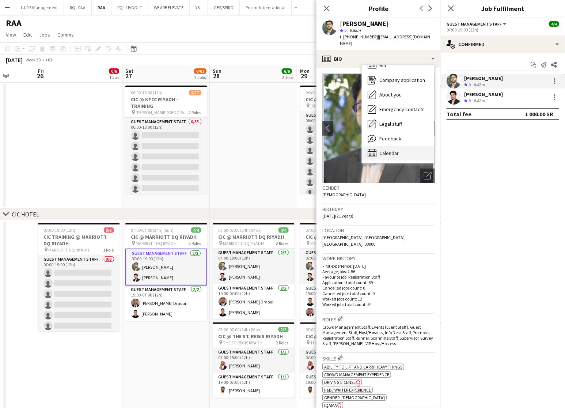
click at [387, 146] on div "Calendar Calendar" at bounding box center [398, 153] width 72 height 15
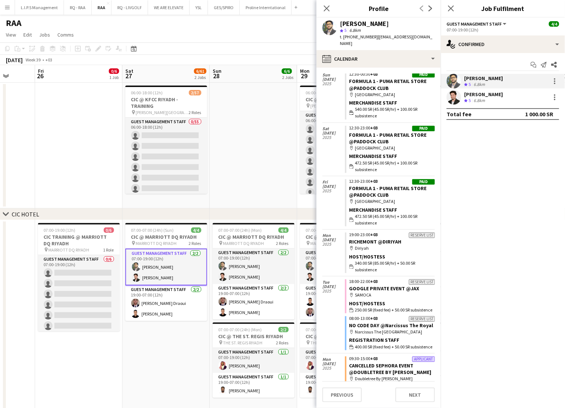
scroll to position [846, 0]
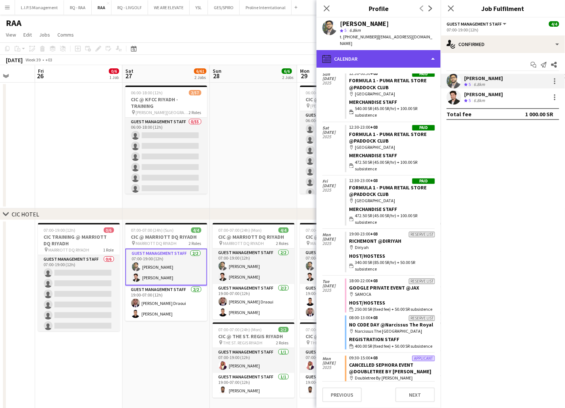
click at [385, 50] on div "calendar-full Calendar" at bounding box center [379, 59] width 124 height 18
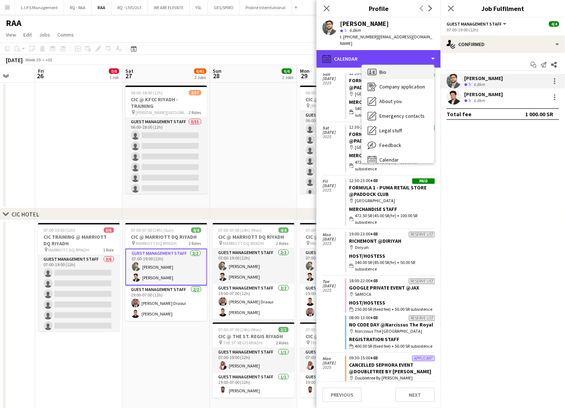
scroll to position [0, 0]
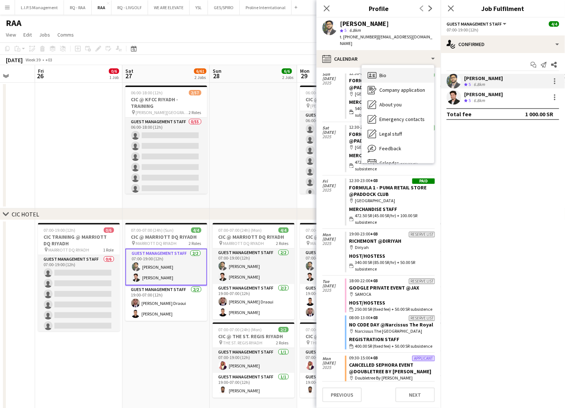
click at [398, 68] on div "Bio Bio" at bounding box center [398, 75] width 72 height 15
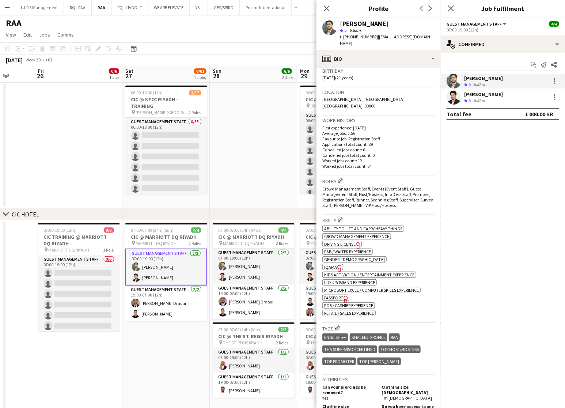
scroll to position [55, 0]
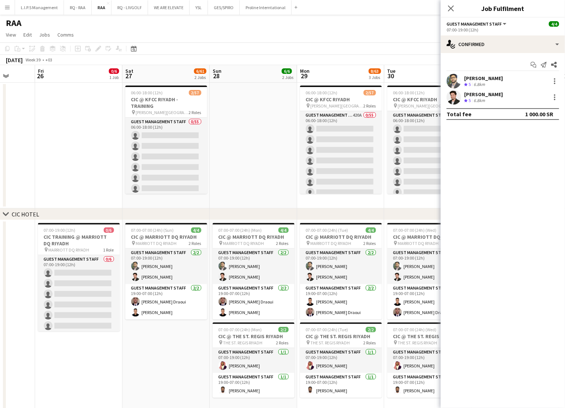
click at [481, 79] on div "[PERSON_NAME]" at bounding box center [483, 78] width 39 height 7
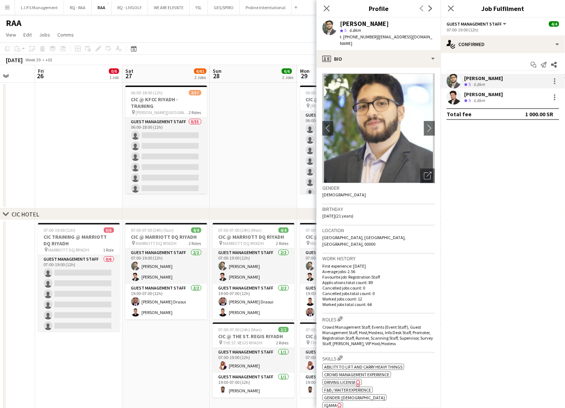
click at [351, 24] on div "[PERSON_NAME]" at bounding box center [364, 23] width 49 height 7
copy div "[PERSON_NAME]"
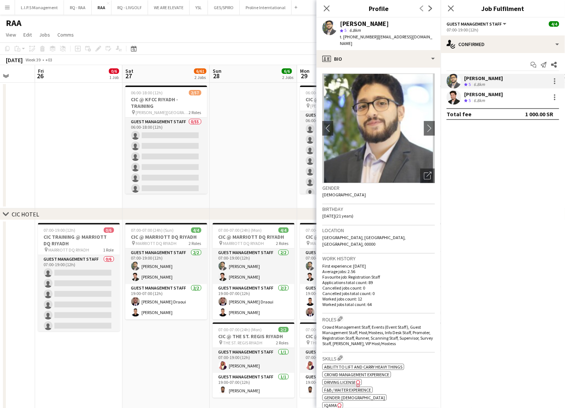
click at [486, 100] on div "6.8km" at bounding box center [479, 101] width 14 height 6
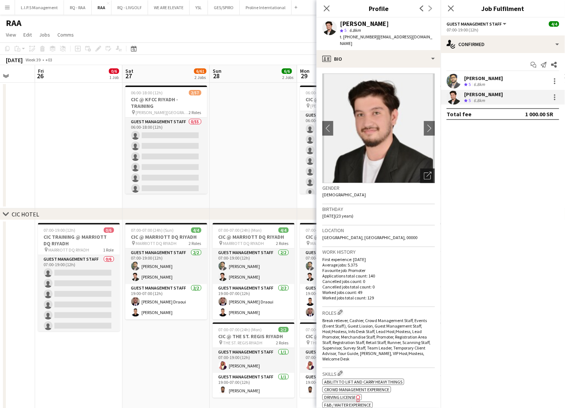
click at [424, 172] on icon "Open photos pop-in" at bounding box center [428, 176] width 8 height 8
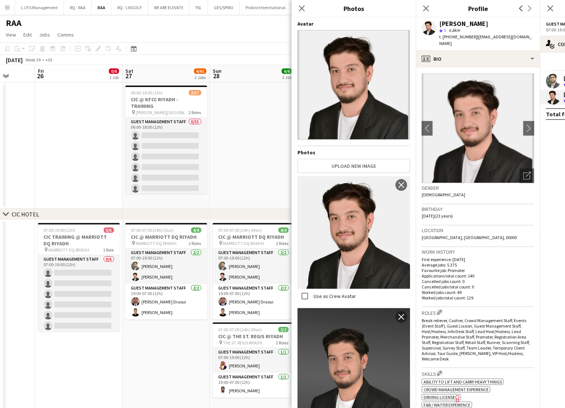
click at [452, 25] on div "[PERSON_NAME]" at bounding box center [464, 23] width 49 height 7
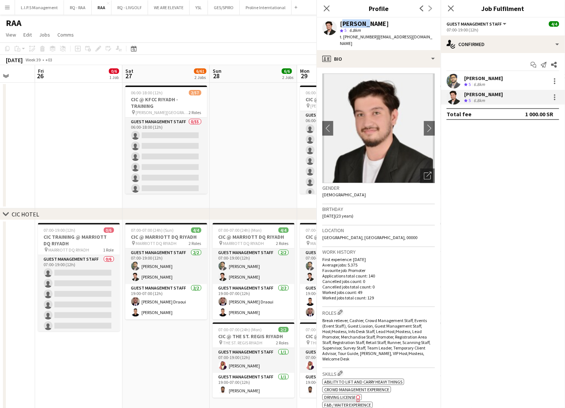
click at [441, 25] on app-profile-header "[PERSON_NAME] star 5 6.8km t. [PHONE_NUMBER] | [EMAIL_ADDRESS][DOMAIN_NAME]" at bounding box center [379, 34] width 124 height 33
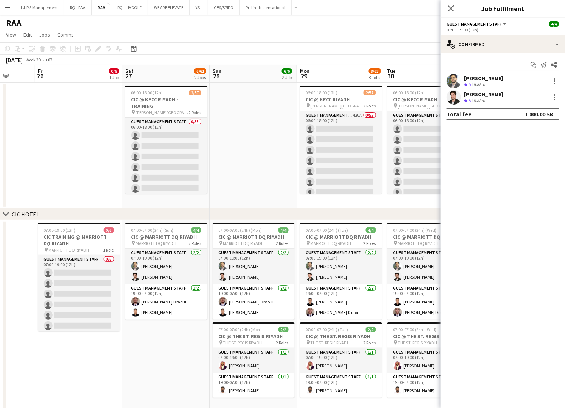
drag, startPoint x: 452, startPoint y: 25, endPoint x: 465, endPoint y: 98, distance: 73.9
click at [467, 100] on icon "Crew rating" at bounding box center [466, 101] width 4 height 4
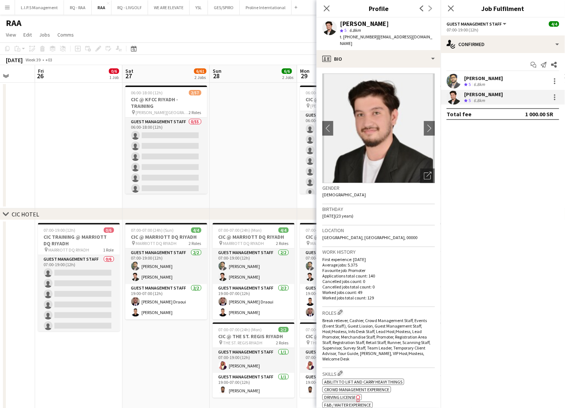
click at [365, 19] on div "[PERSON_NAME] star 5 6.8km t. [PHONE_NUMBER] | [EMAIL_ADDRESS][DOMAIN_NAME]" at bounding box center [379, 34] width 124 height 33
click at [361, 24] on div "[PERSON_NAME]" at bounding box center [364, 23] width 49 height 7
copy div "[PERSON_NAME]"
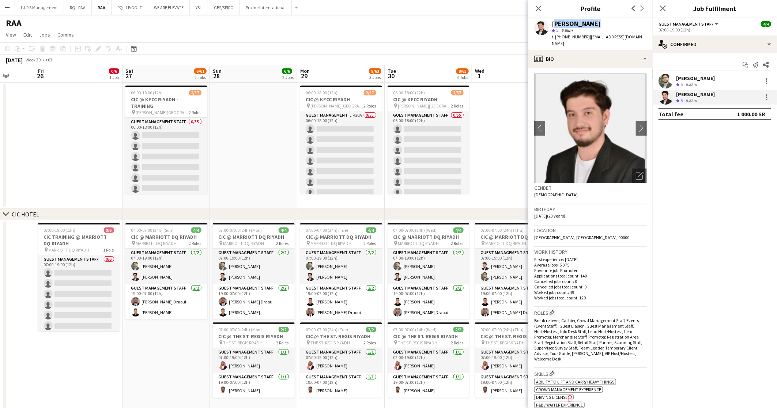
copy div "[PERSON_NAME]"
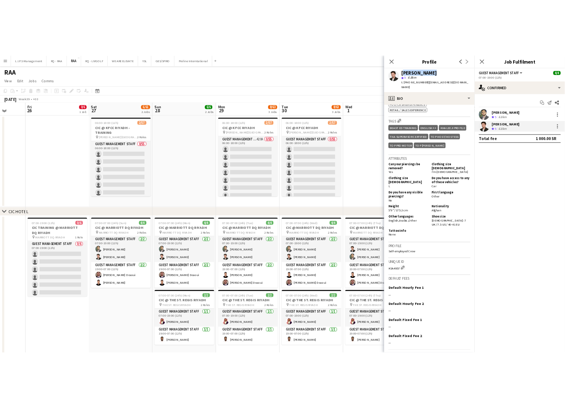
scroll to position [110, 0]
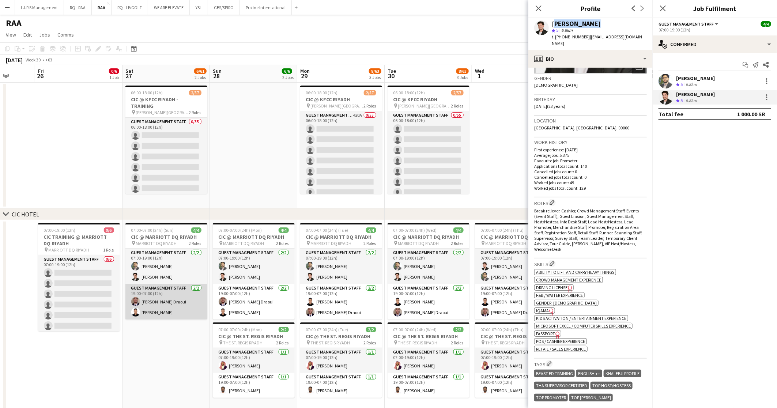
click at [198, 300] on app-card-role "Guest Management Staff [DATE] 19:00-07:00 (12h) [PERSON_NAME] [PERSON_NAME]" at bounding box center [166, 301] width 82 height 35
click at [158, 302] on app-card-role "Guest Management Staff [DATE] 19:00-07:00 (12h) [PERSON_NAME] [PERSON_NAME]" at bounding box center [166, 302] width 82 height 37
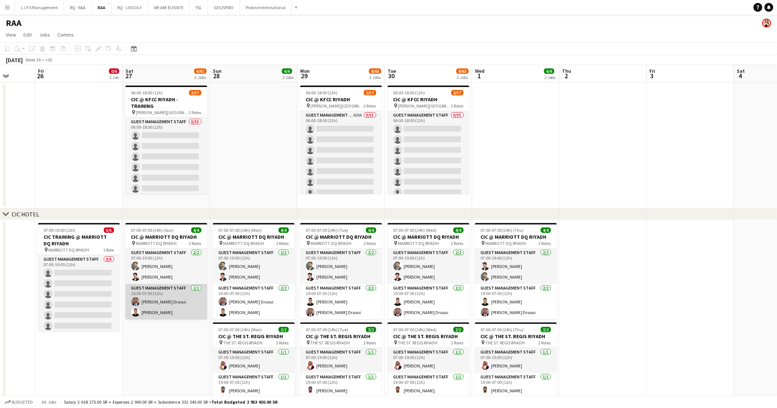
click at [158, 302] on app-card-role "Guest Management Staff [DATE] 19:00-07:00 (12h) [PERSON_NAME] [PERSON_NAME]" at bounding box center [166, 301] width 82 height 35
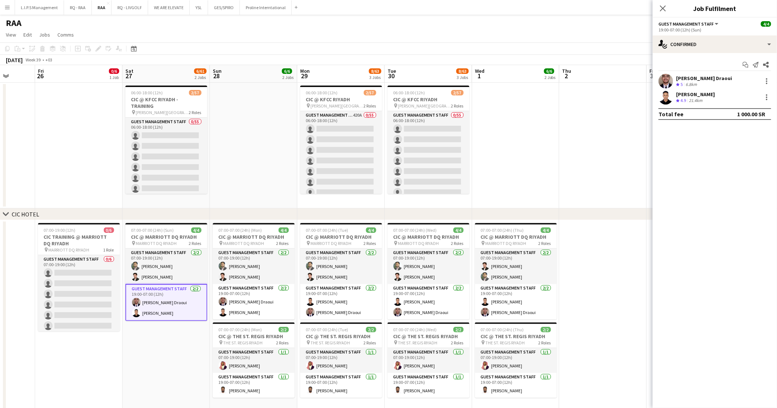
click at [702, 78] on div "[PERSON_NAME] Draoui" at bounding box center [704, 78] width 56 height 7
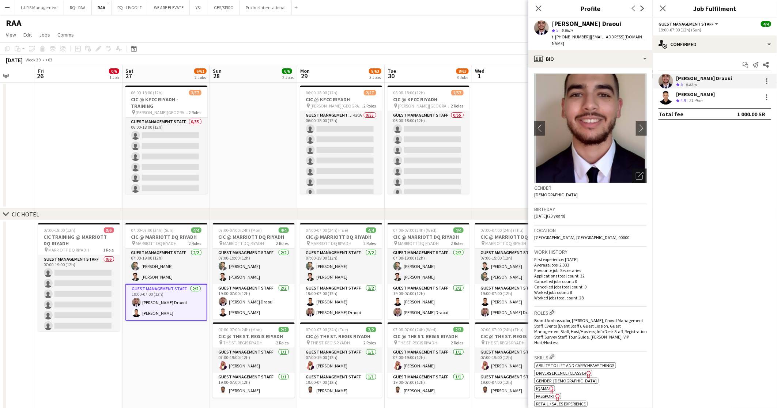
drag, startPoint x: 639, startPoint y: 173, endPoint x: 633, endPoint y: 170, distance: 6.9
click at [639, 173] on app-crew-profile-bio "chevron-left chevron-right Open photos pop-in Gender [DEMOGRAPHIC_DATA] Birthda…" at bounding box center [590, 238] width 124 height 340
click at [636, 172] on icon "Open photos pop-in" at bounding box center [640, 176] width 8 height 8
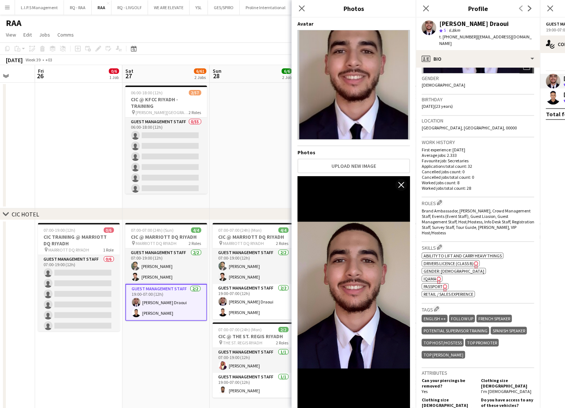
click at [436, 276] on icon "Freelancer has uploaded a photo validation of skill. Click to see" at bounding box center [440, 280] width 8 height 8
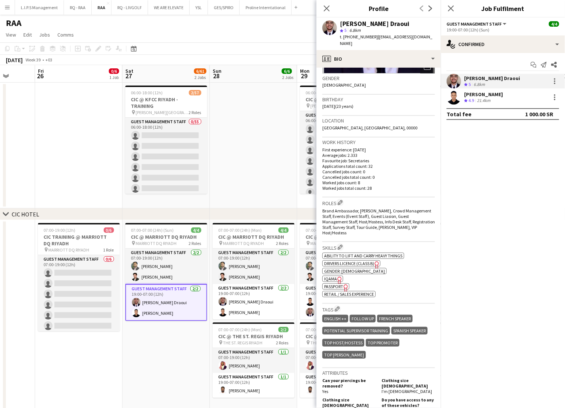
click at [372, 21] on div "[PERSON_NAME] Draoui" at bounding box center [374, 23] width 69 height 7
copy div "[PERSON_NAME] Draoui"
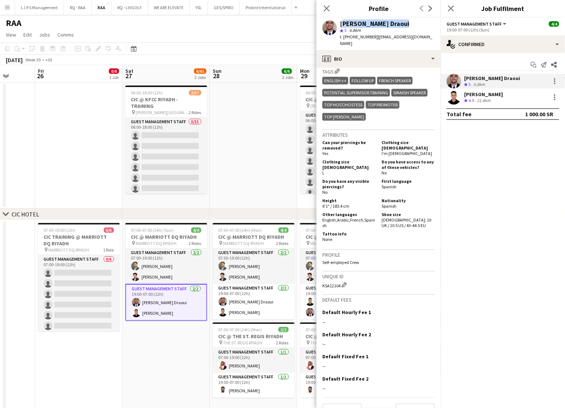
scroll to position [19, 0]
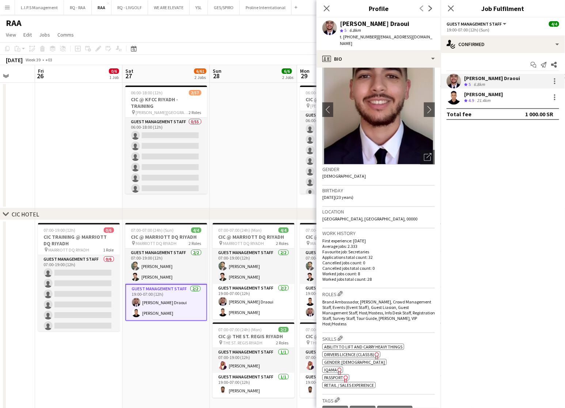
click at [487, 100] on div "21.4km" at bounding box center [484, 101] width 16 height 6
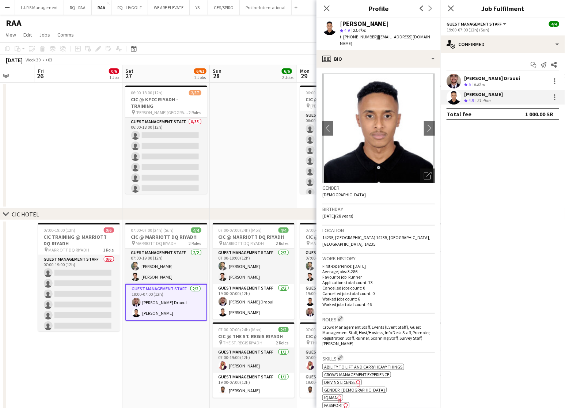
click at [424, 177] on icon "Open photos pop-in" at bounding box center [428, 176] width 8 height 8
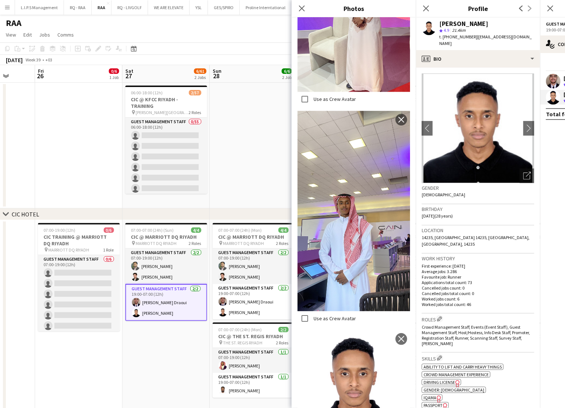
scroll to position [792, 0]
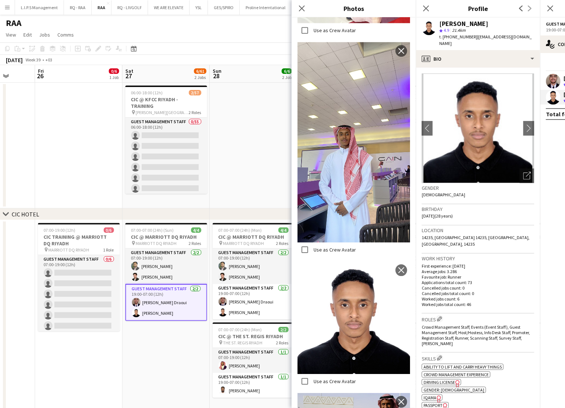
click at [452, 21] on div "[PERSON_NAME]" at bounding box center [464, 23] width 49 height 7
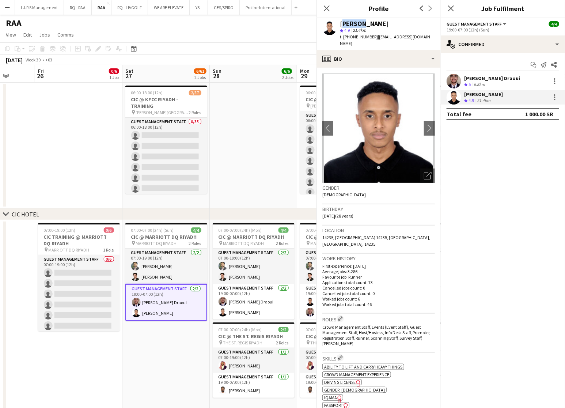
click at [435, 21] on div "[PERSON_NAME]" at bounding box center [387, 23] width 95 height 7
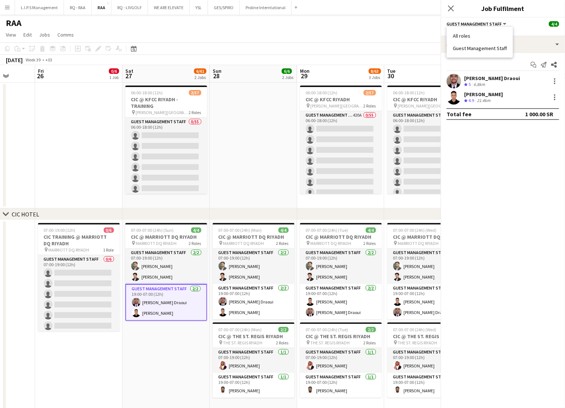
scroll to position [0, 0]
click at [476, 102] on div "Crew rating 4.9" at bounding box center [469, 101] width 11 height 6
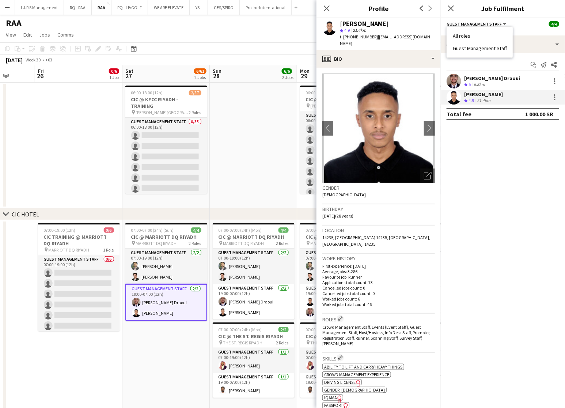
click at [365, 21] on div "[PERSON_NAME]" at bounding box center [364, 23] width 49 height 7
copy div "[PERSON_NAME]"
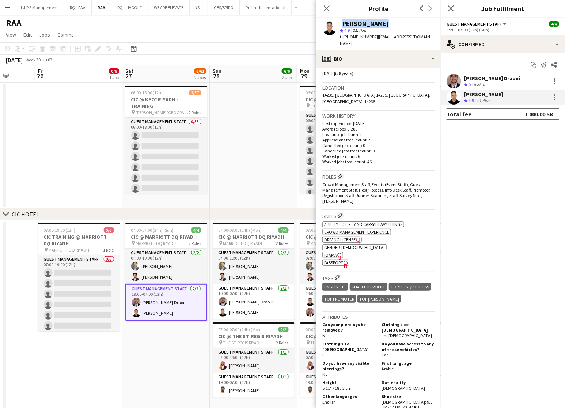
scroll to position [110, 0]
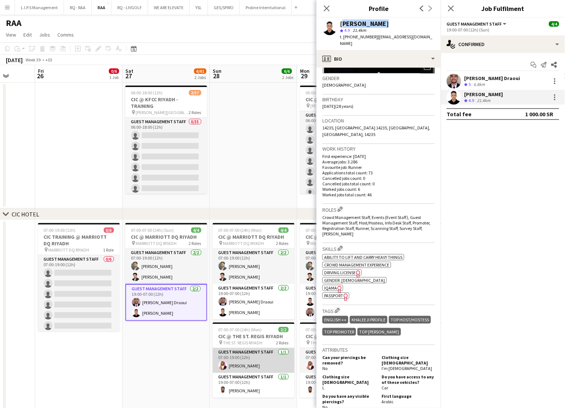
click at [269, 368] on app-card-role "Guest Management Staff [DATE] 07:00-19:00 (12h) [PERSON_NAME]" at bounding box center [254, 360] width 82 height 25
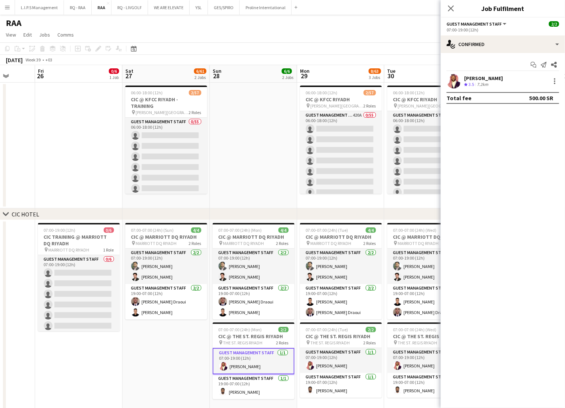
click at [473, 87] on div "Crew rating 3.5" at bounding box center [469, 85] width 11 height 6
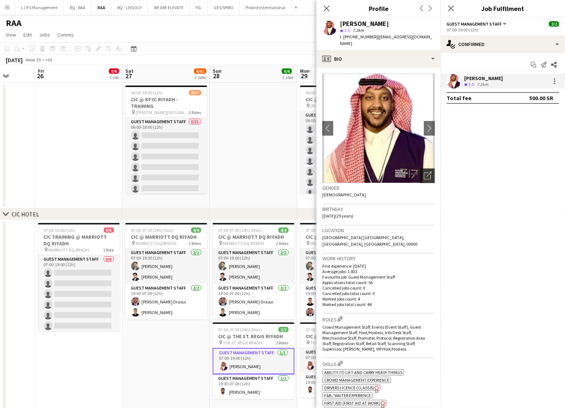
click at [421, 169] on div "Open photos pop-in" at bounding box center [428, 176] width 15 height 15
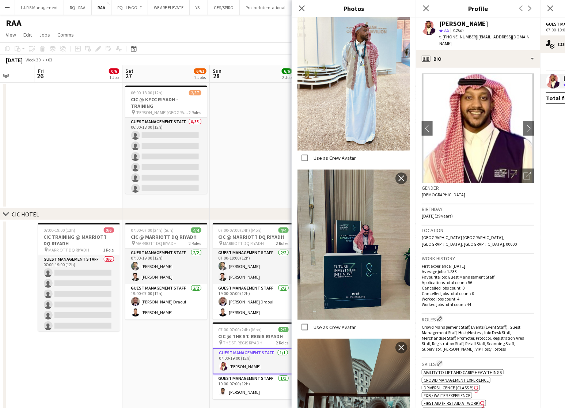
scroll to position [0, 0]
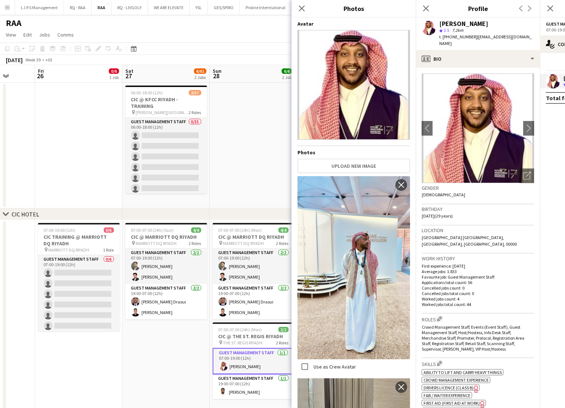
click at [446, 24] on div "[PERSON_NAME]" at bounding box center [464, 23] width 49 height 7
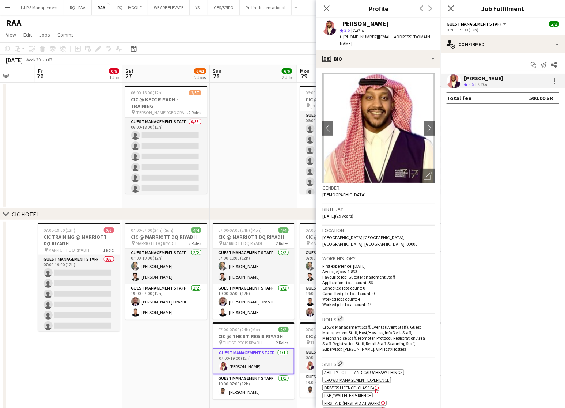
click at [348, 22] on div "[PERSON_NAME]" at bounding box center [364, 23] width 49 height 7
copy div "[PERSON_NAME]"
click at [246, 380] on app-card-role "Guest Management Staff [DATE] 19:00-07:00 (12h) [PERSON_NAME]" at bounding box center [254, 386] width 82 height 25
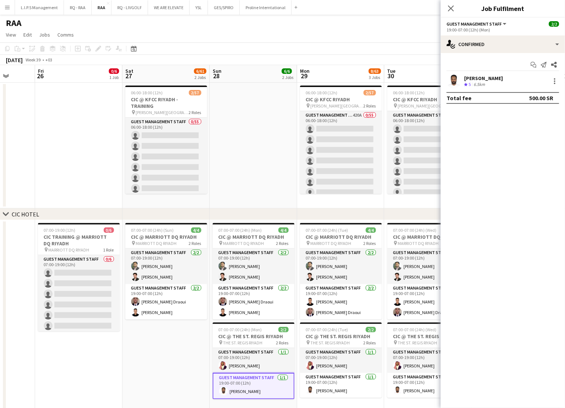
click at [481, 77] on div "[PERSON_NAME]" at bounding box center [483, 78] width 39 height 7
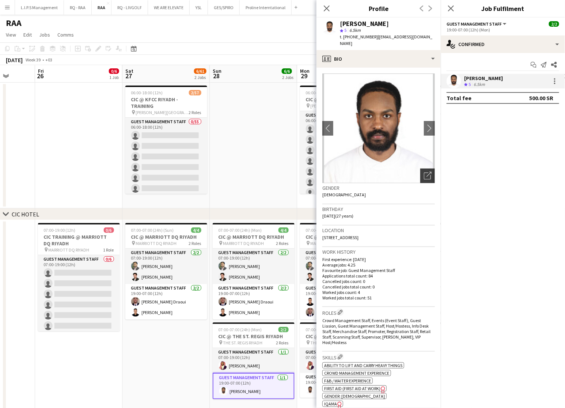
click at [421, 169] on div "Open photos pop-in" at bounding box center [428, 176] width 15 height 15
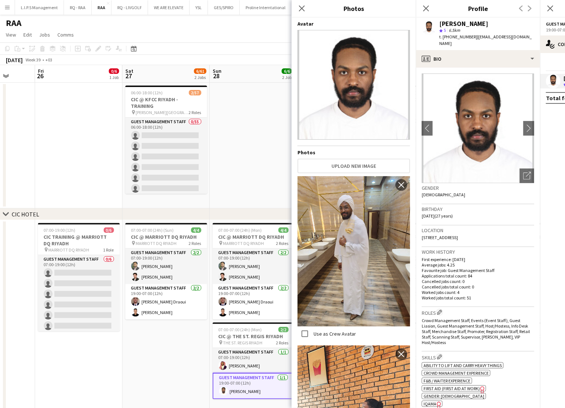
click at [445, 24] on div "[PERSON_NAME]" at bounding box center [464, 23] width 49 height 7
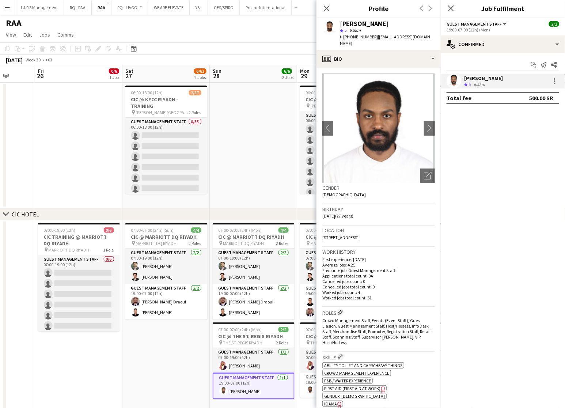
click at [358, 22] on div "[PERSON_NAME]" at bounding box center [364, 23] width 49 height 7
copy div "[PERSON_NAME]"
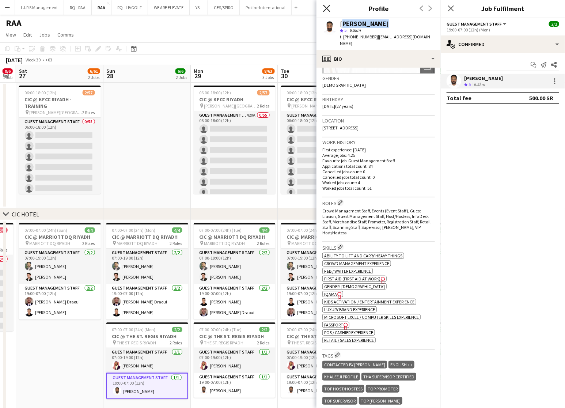
click at [327, 6] on icon "Close pop-in" at bounding box center [326, 8] width 7 height 7
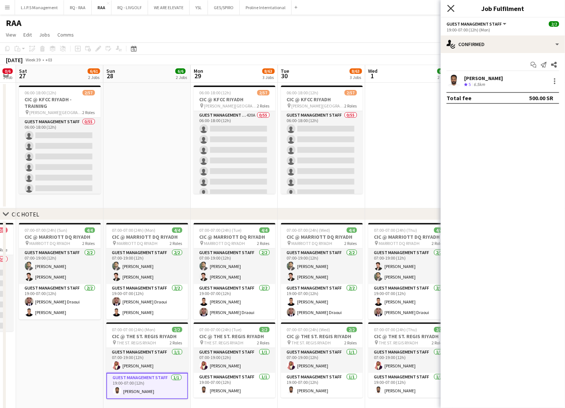
click at [454, 11] on icon at bounding box center [451, 8] width 7 height 7
